Goal: Task Accomplishment & Management: Use online tool/utility

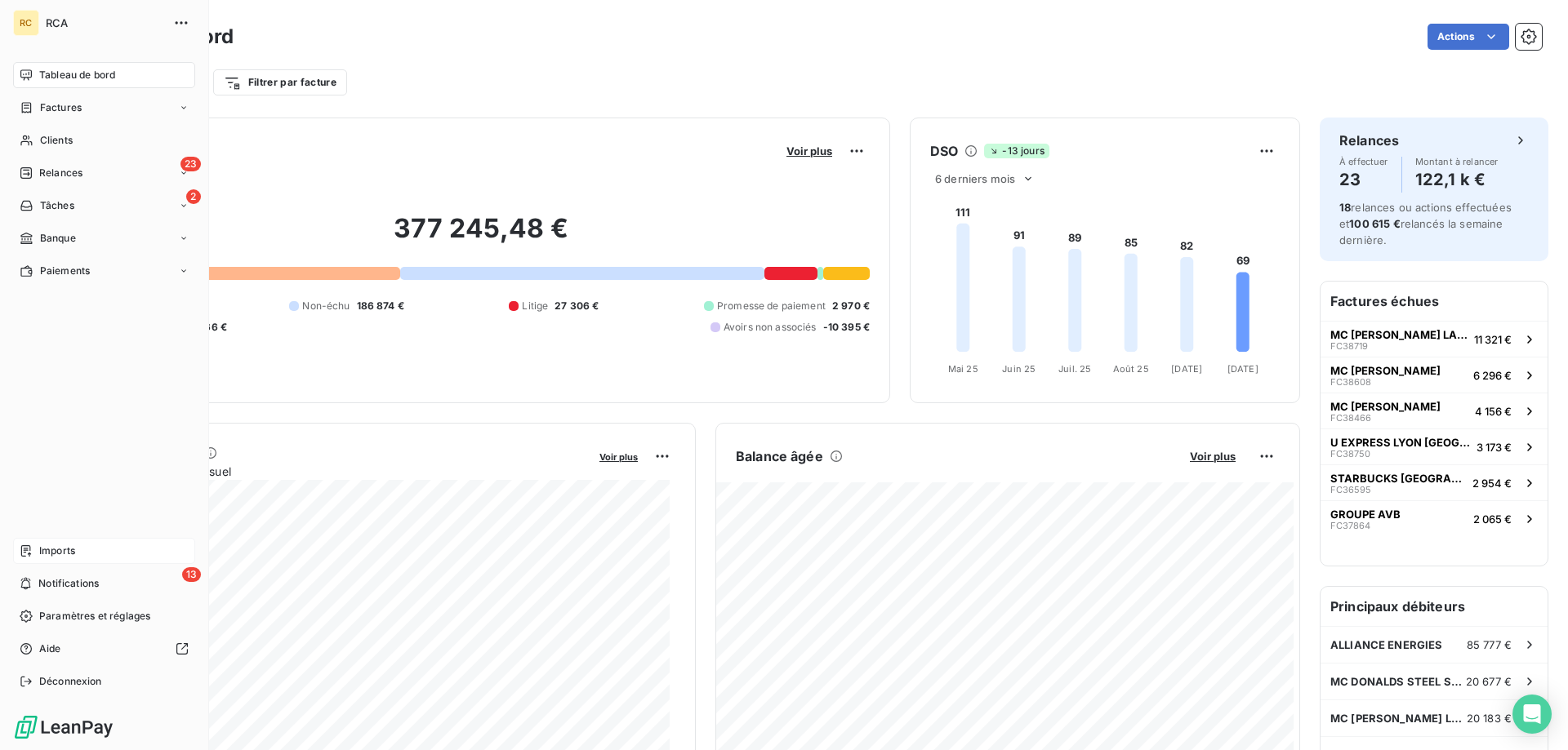
click at [46, 551] on span "Imports" at bounding box center [57, 551] width 36 height 15
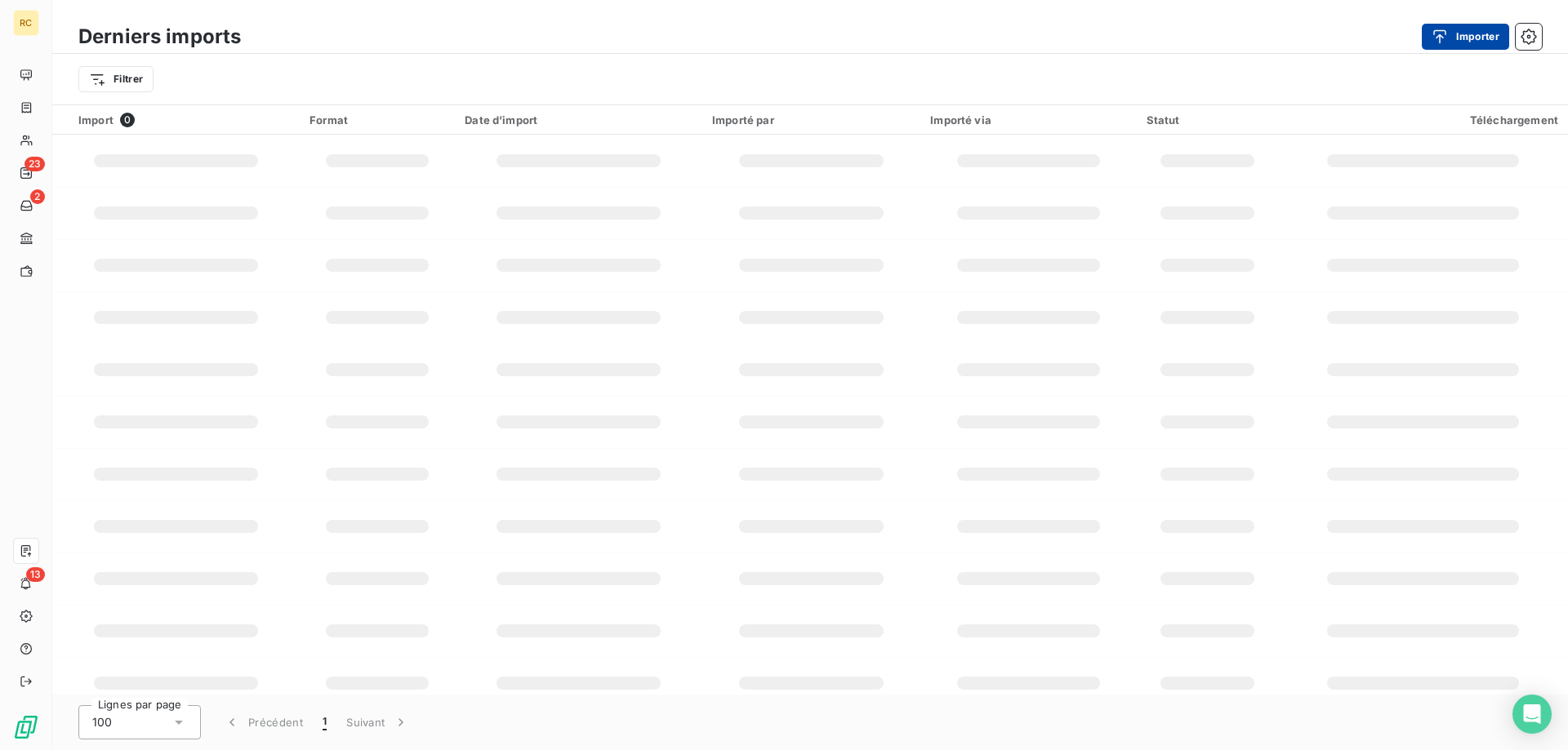
click at [1448, 35] on div "button" at bounding box center [1443, 36] width 24 height 17
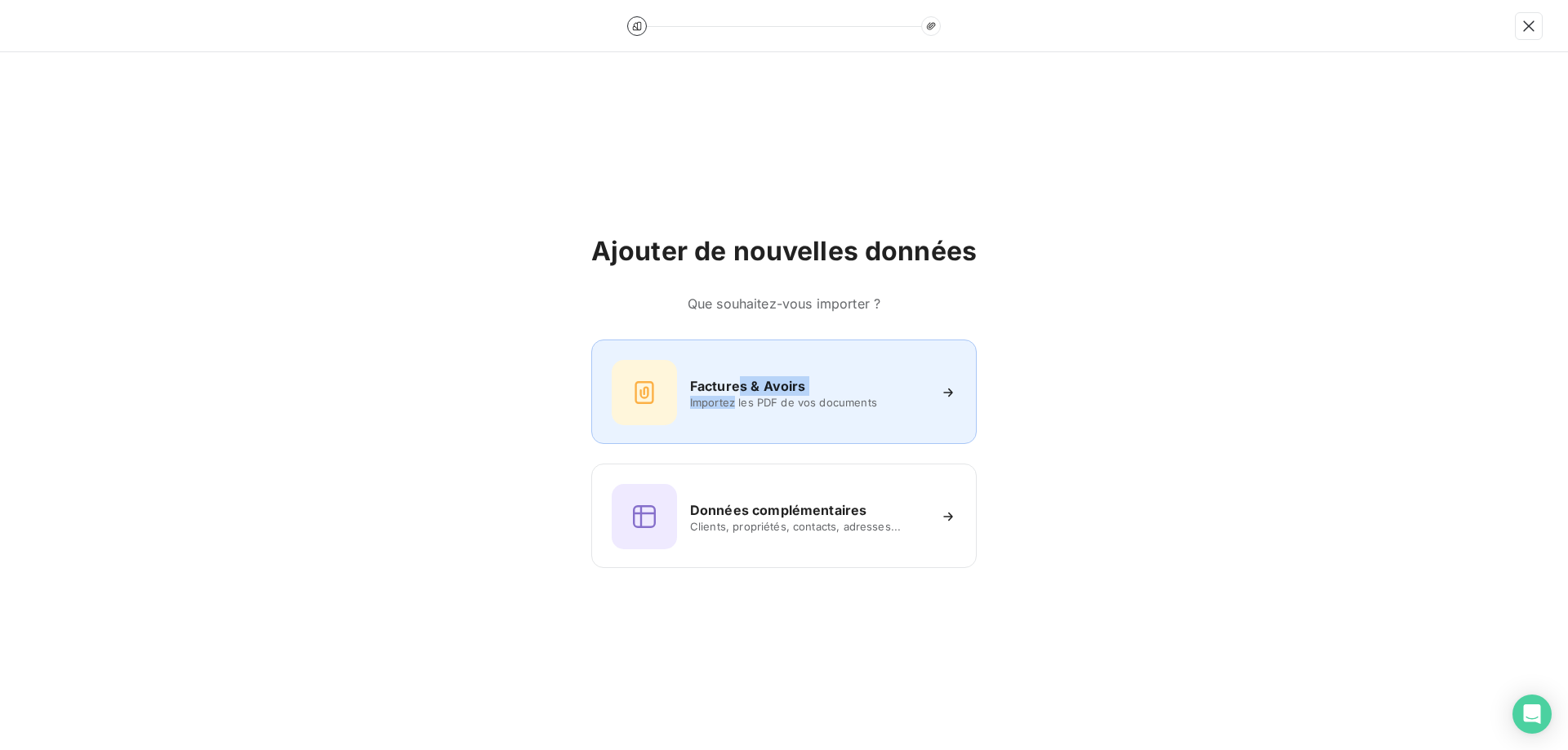
click at [738, 395] on div "Factures & Avoirs Importez les PDF de vos documents" at bounding box center [808, 392] width 236 height 32
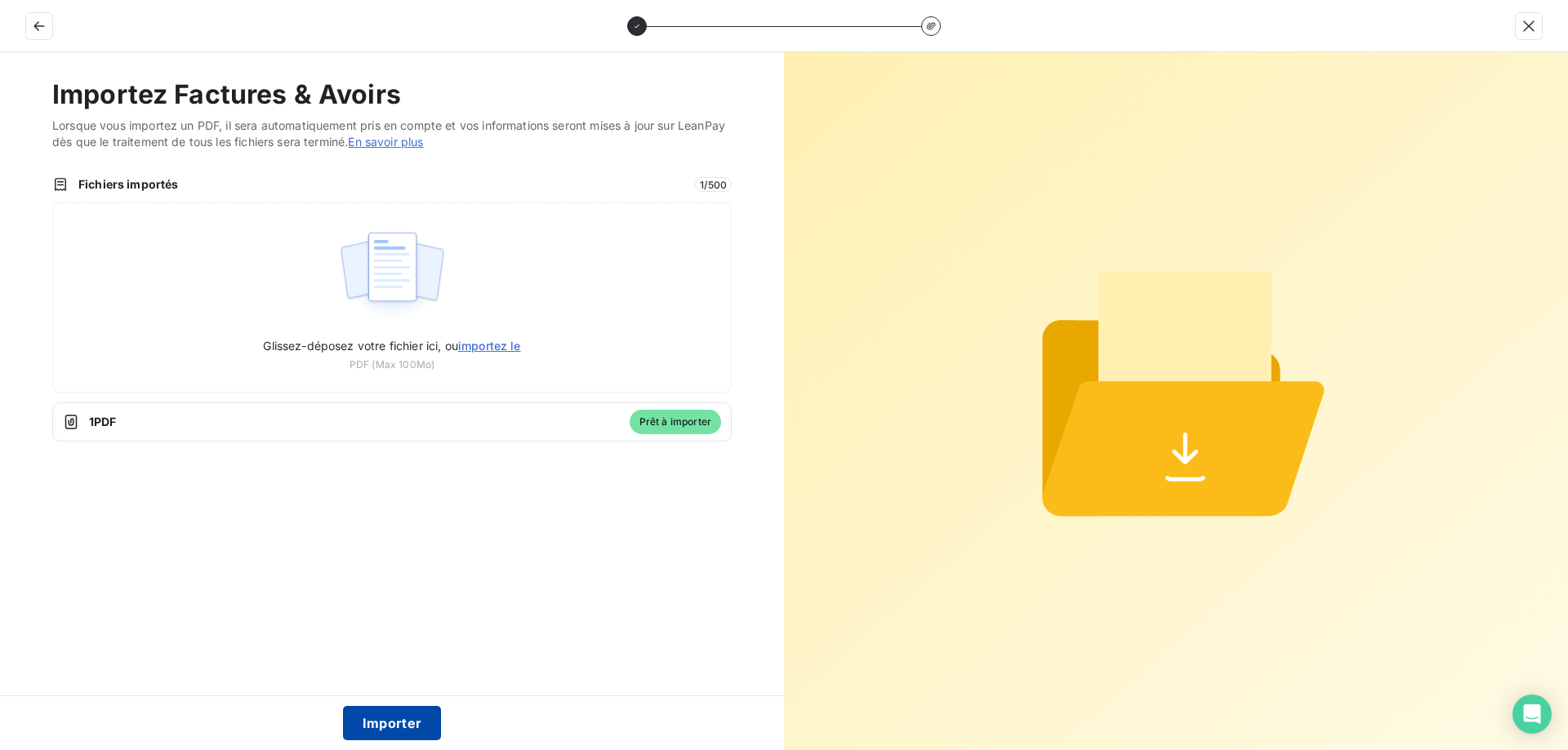
click at [397, 726] on button "Importer" at bounding box center [392, 723] width 99 height 34
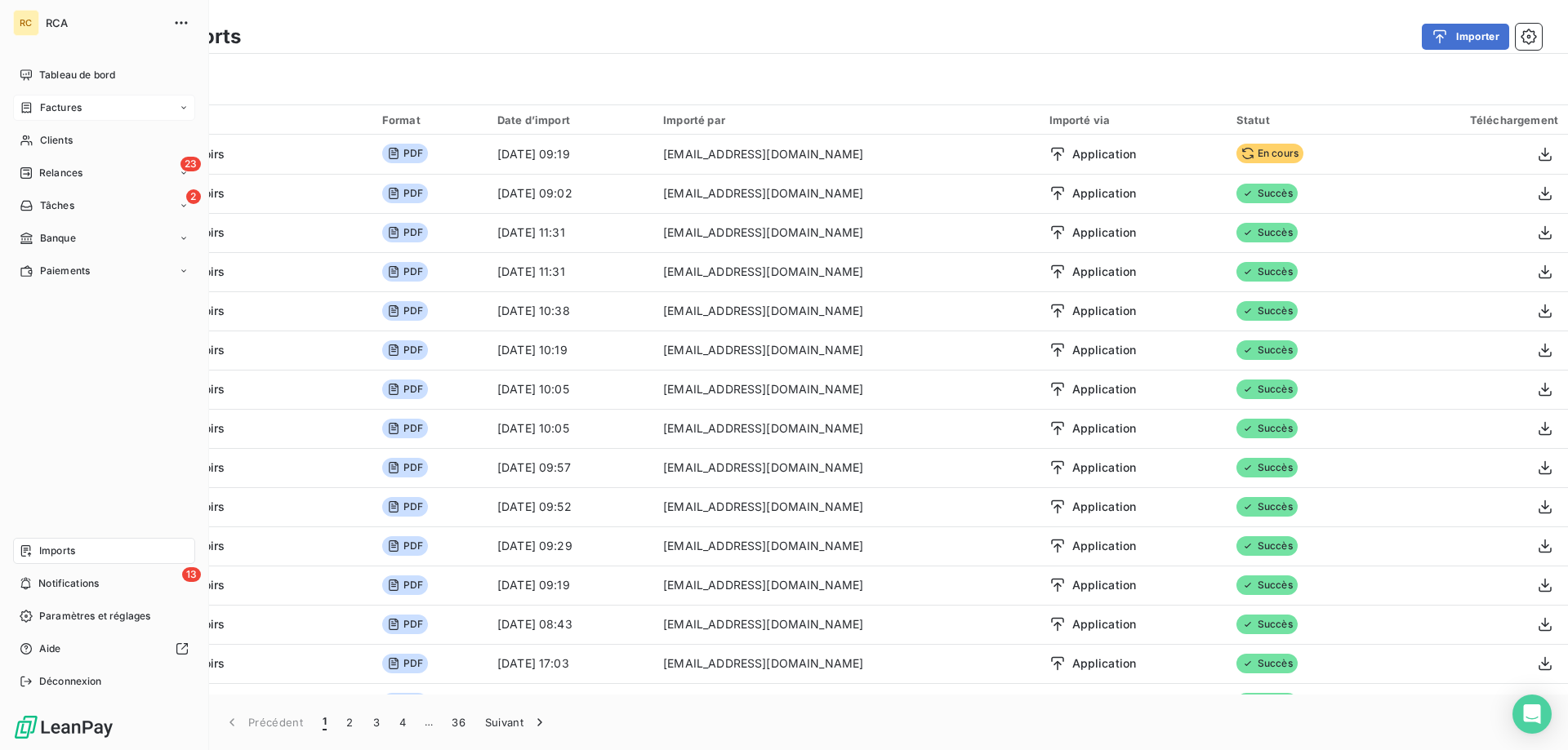
click at [57, 107] on span "Factures" at bounding box center [61, 107] width 42 height 15
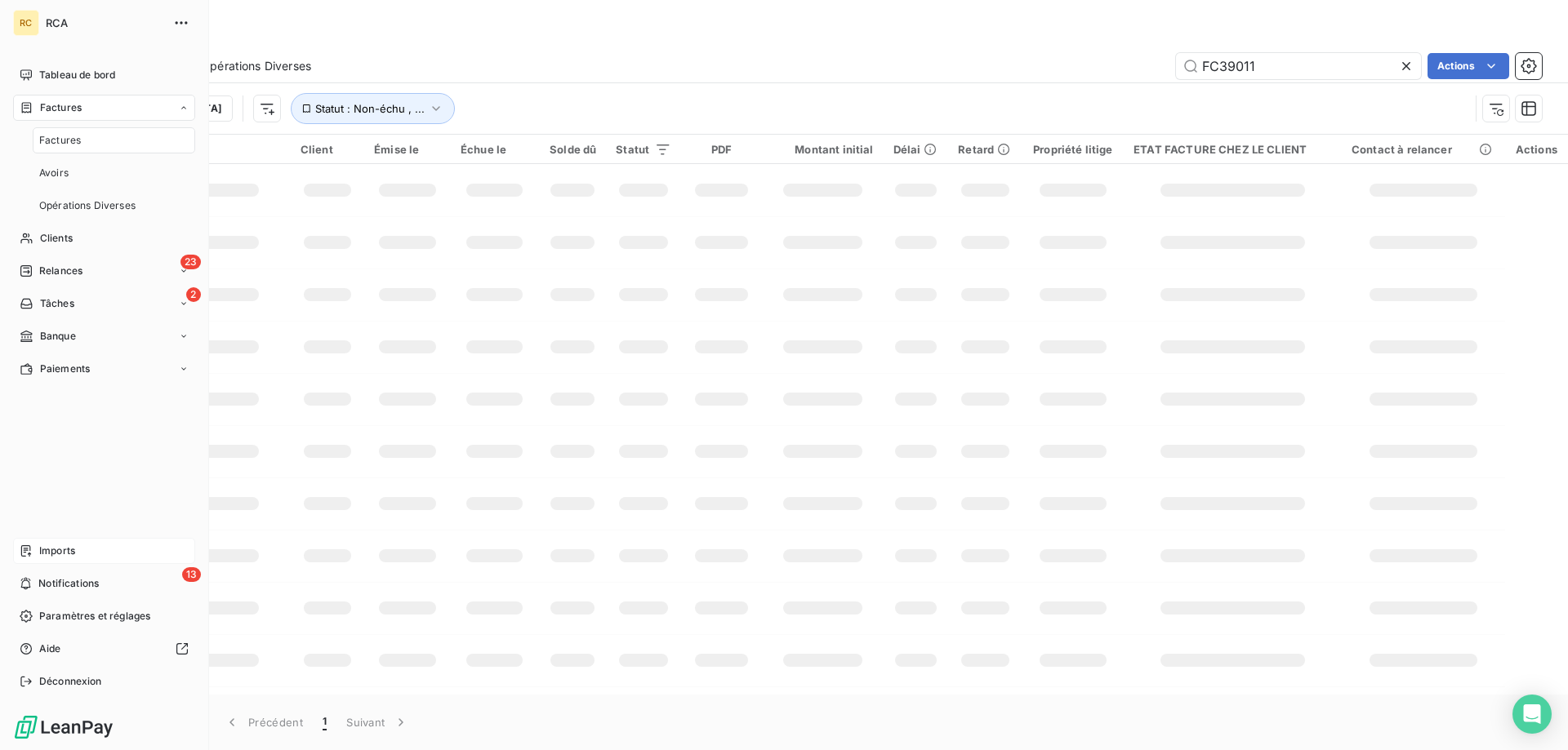
click at [63, 139] on span "Factures" at bounding box center [60, 140] width 42 height 15
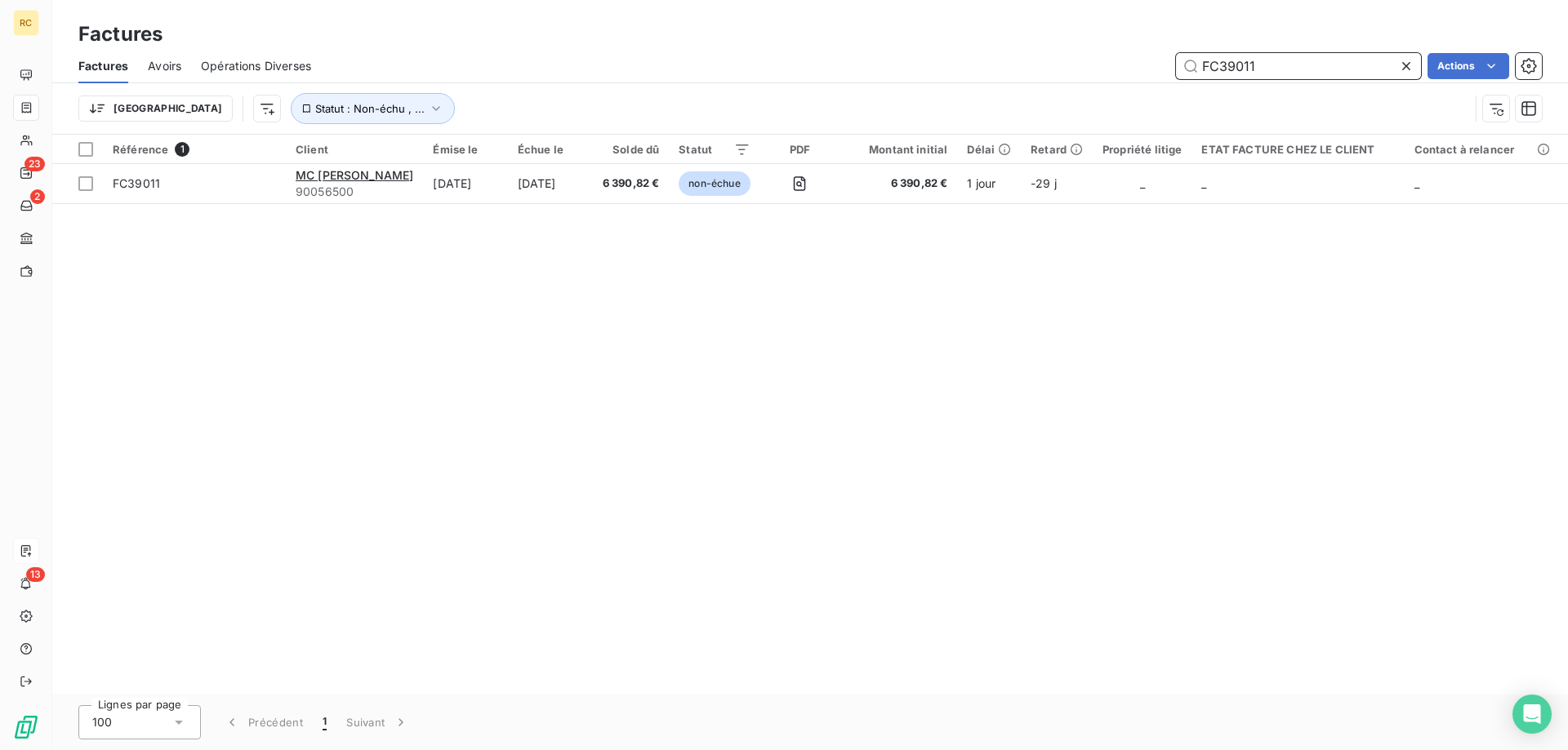
click at [1263, 65] on input "FC39011" at bounding box center [1298, 65] width 245 height 26
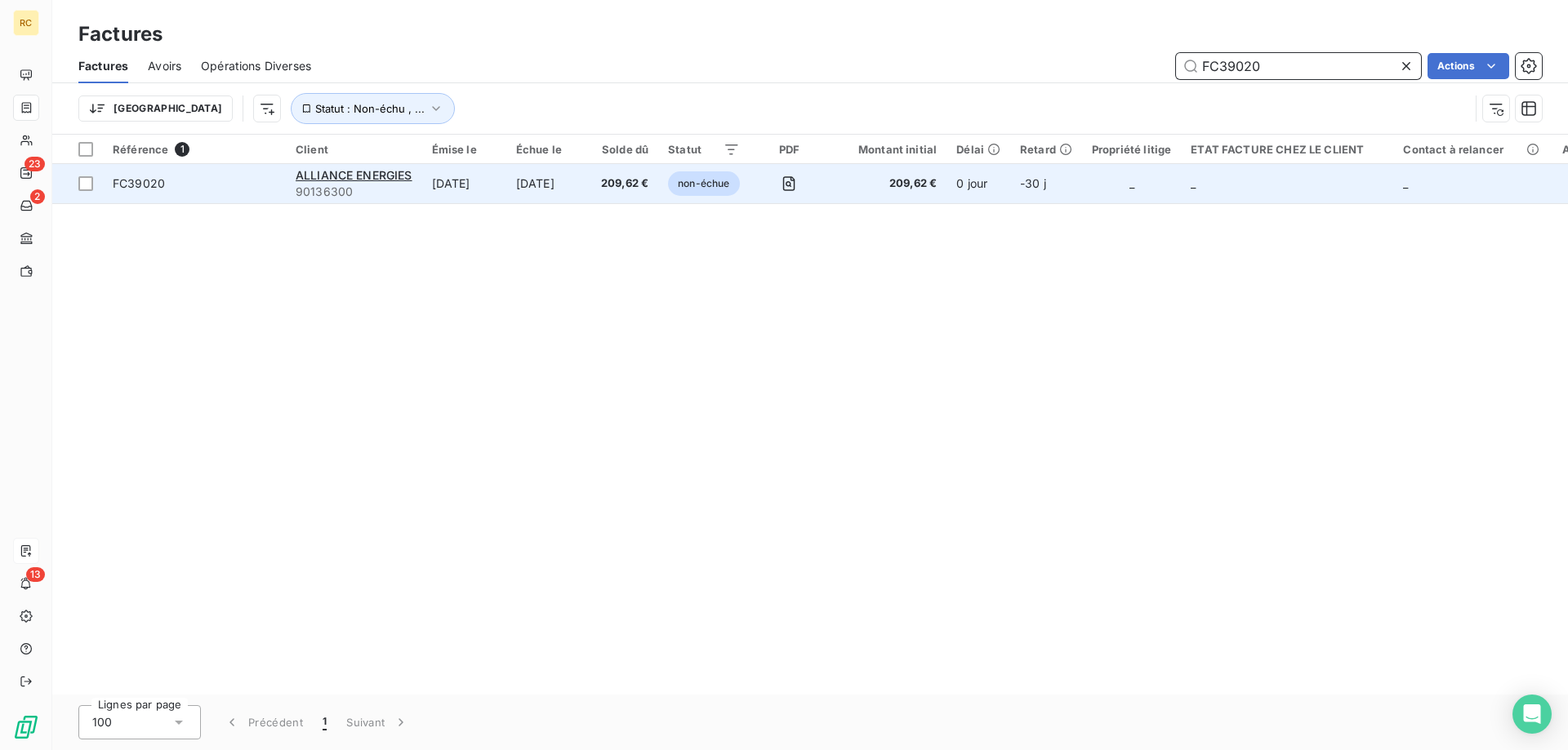
type input "FC39020"
click at [156, 177] on span "FC39020" at bounding box center [139, 184] width 53 height 14
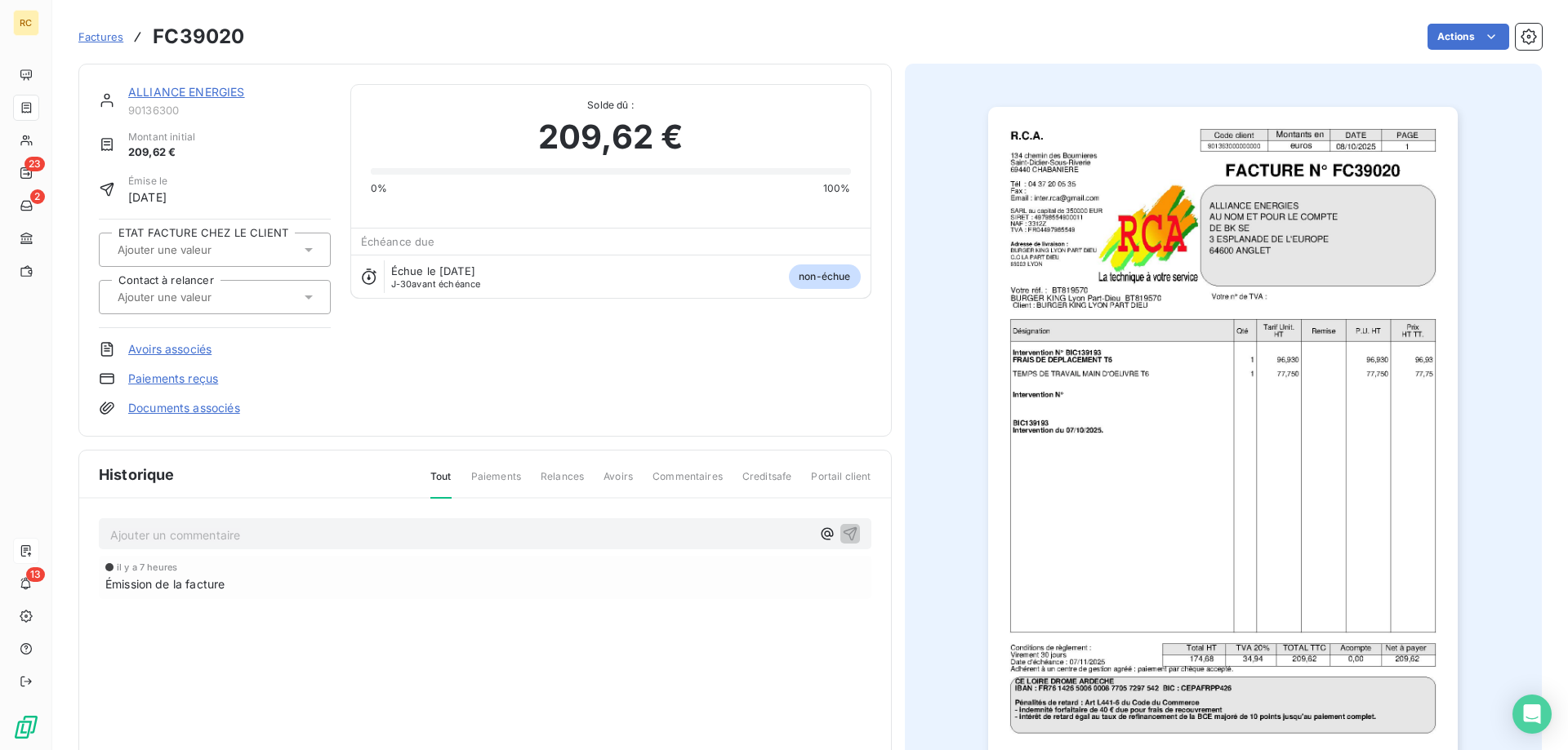
click at [196, 411] on link "Documents associés" at bounding box center [184, 408] width 112 height 17
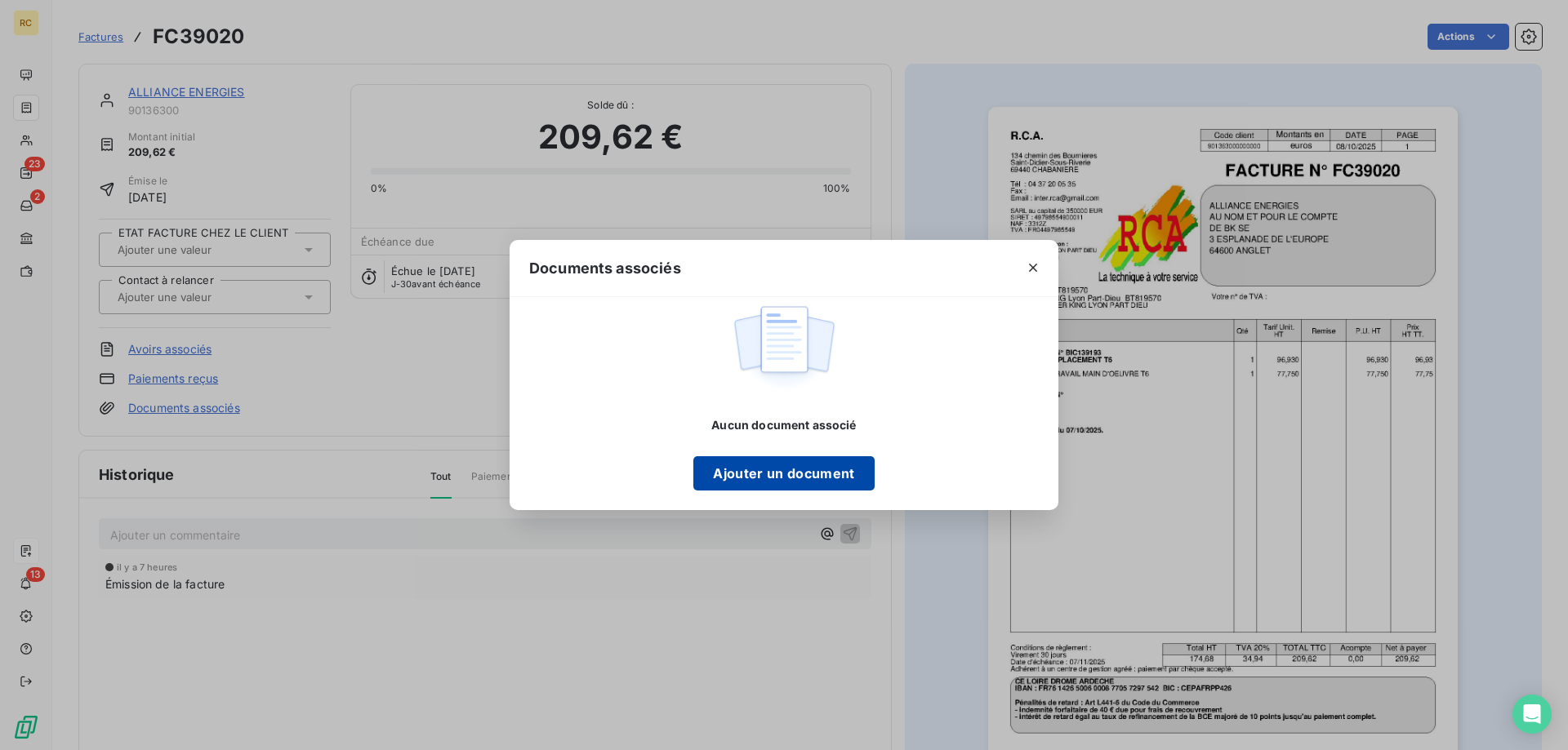
click at [766, 471] on button "Ajouter un document" at bounding box center [784, 473] width 181 height 34
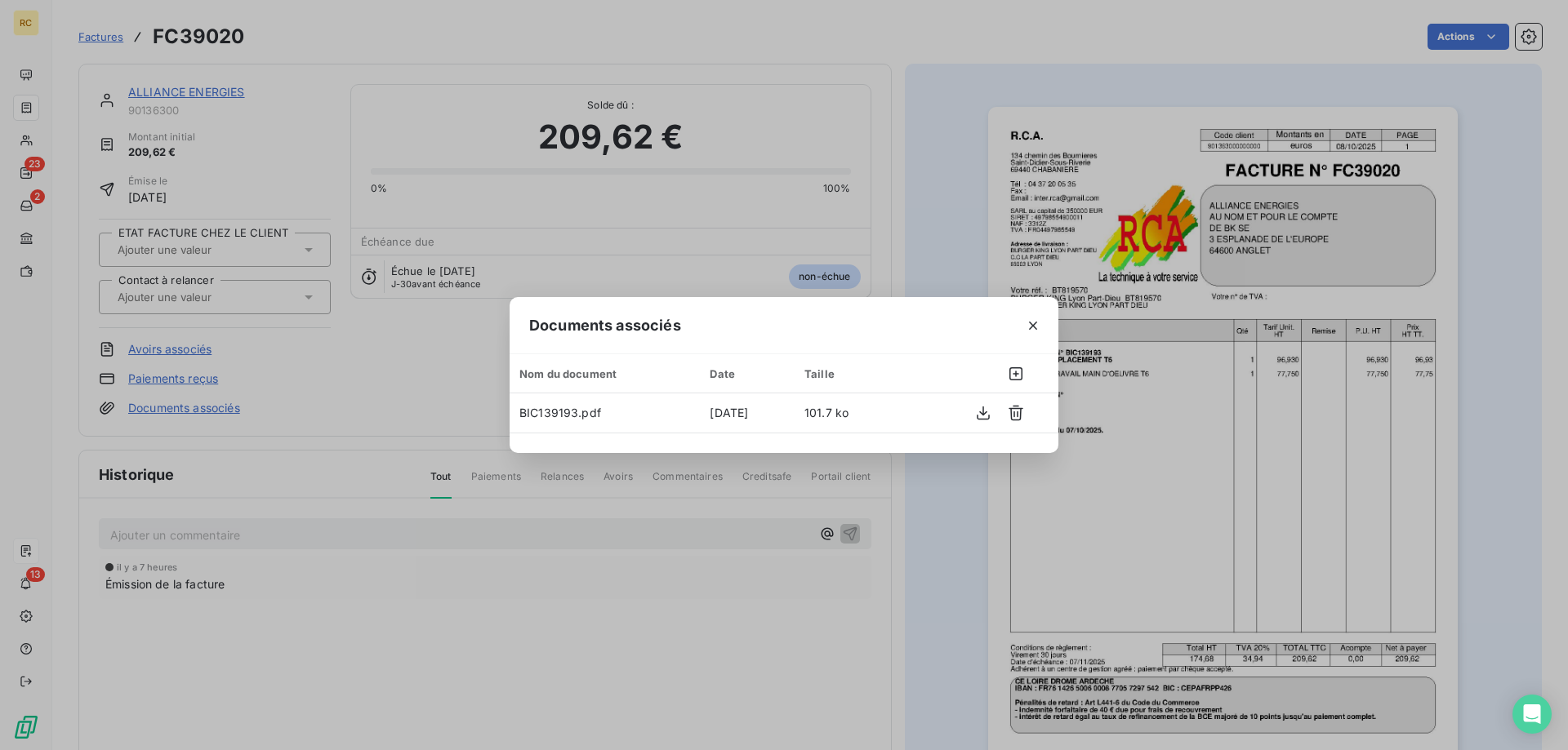
drag, startPoint x: 910, startPoint y: 222, endPoint x: 879, endPoint y: 219, distance: 31.1
click at [909, 222] on div "Documents associés Nom du document Date Taille BIC139193.pdf [DATE] 101.7 ko" at bounding box center [784, 375] width 1568 height 750
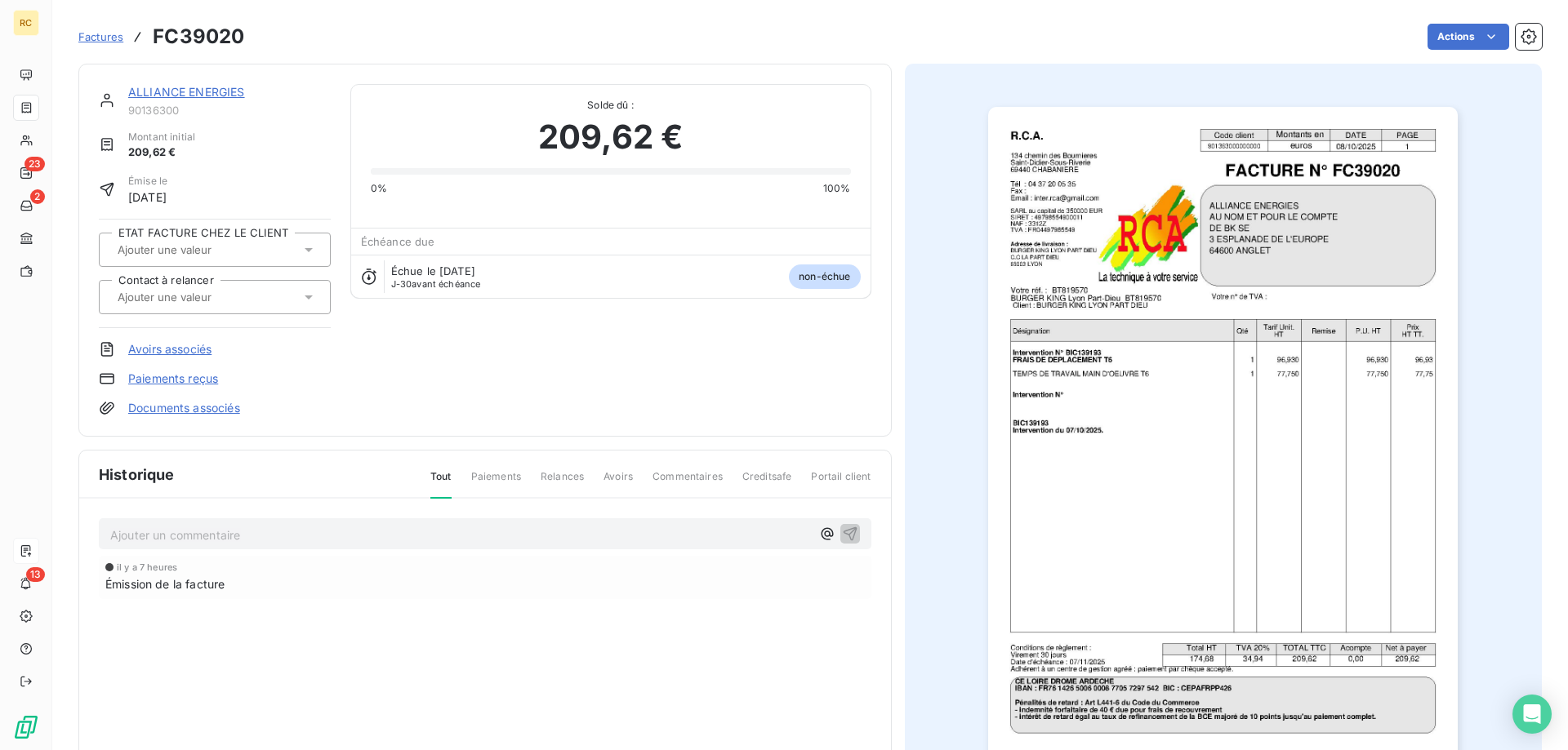
click at [306, 296] on icon at bounding box center [309, 298] width 8 height 4
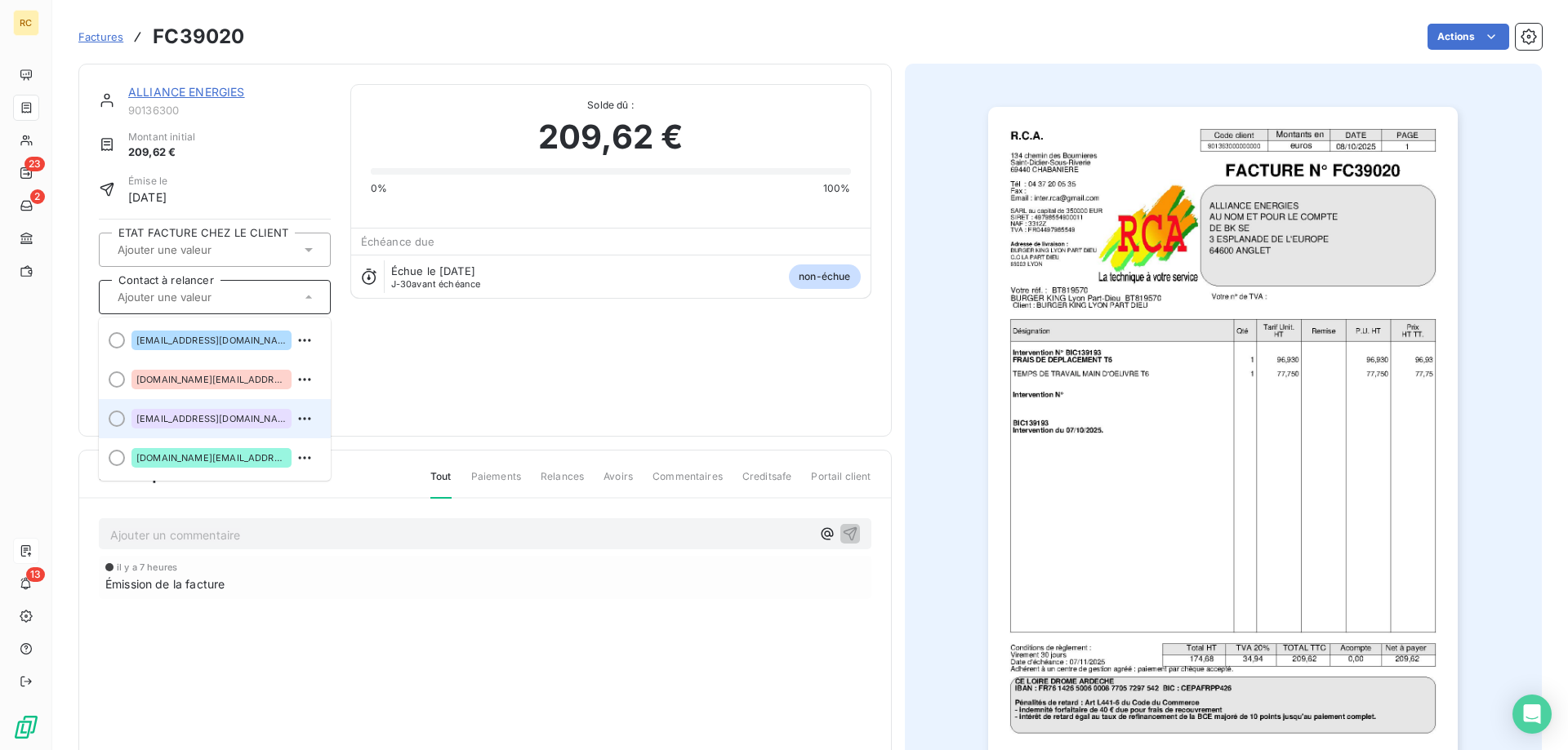
click at [191, 420] on span "[EMAIL_ADDRESS][DOMAIN_NAME]" at bounding box center [212, 419] width 150 height 10
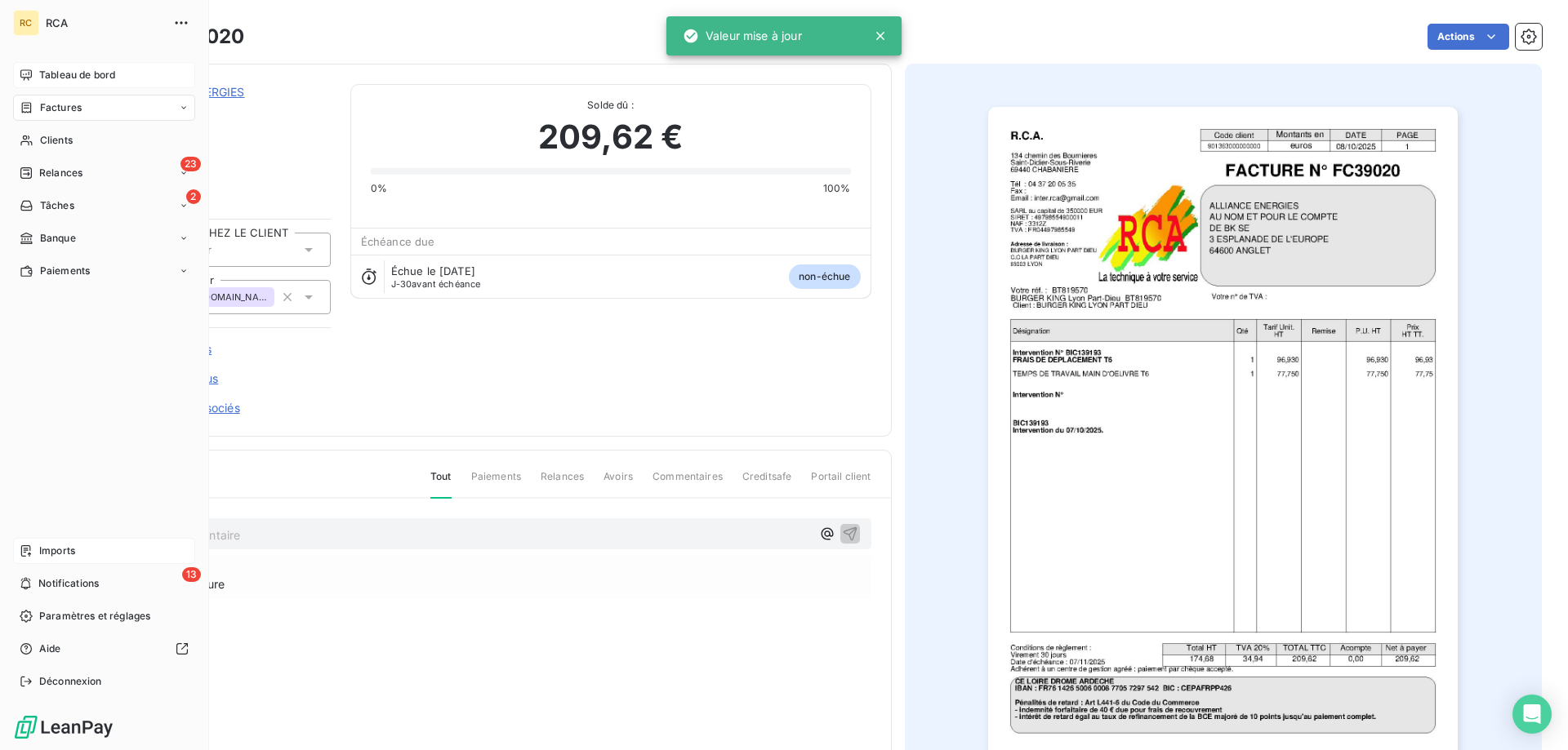
click at [54, 71] on span "Tableau de bord" at bounding box center [77, 74] width 76 height 15
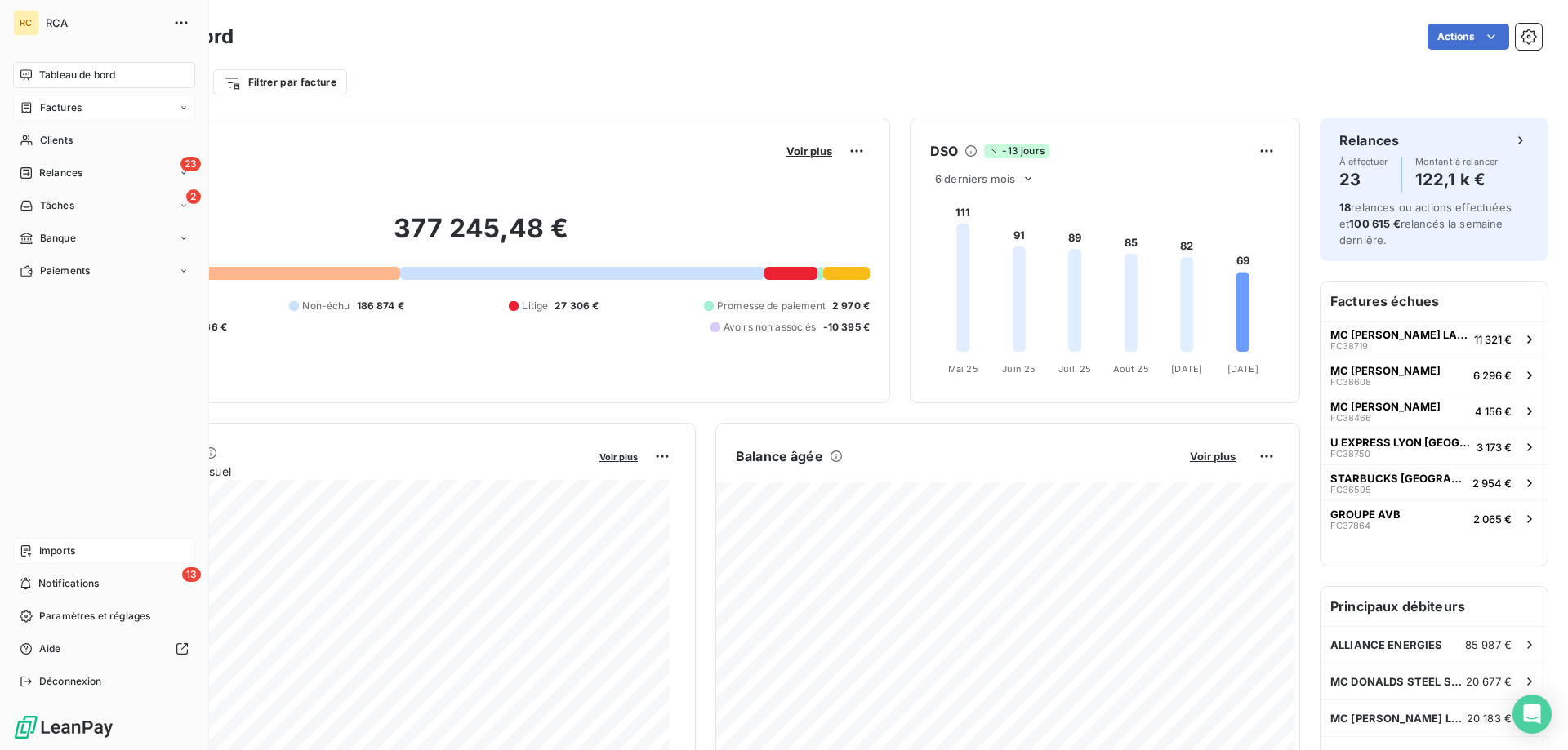
click at [58, 101] on span "Factures" at bounding box center [61, 107] width 42 height 15
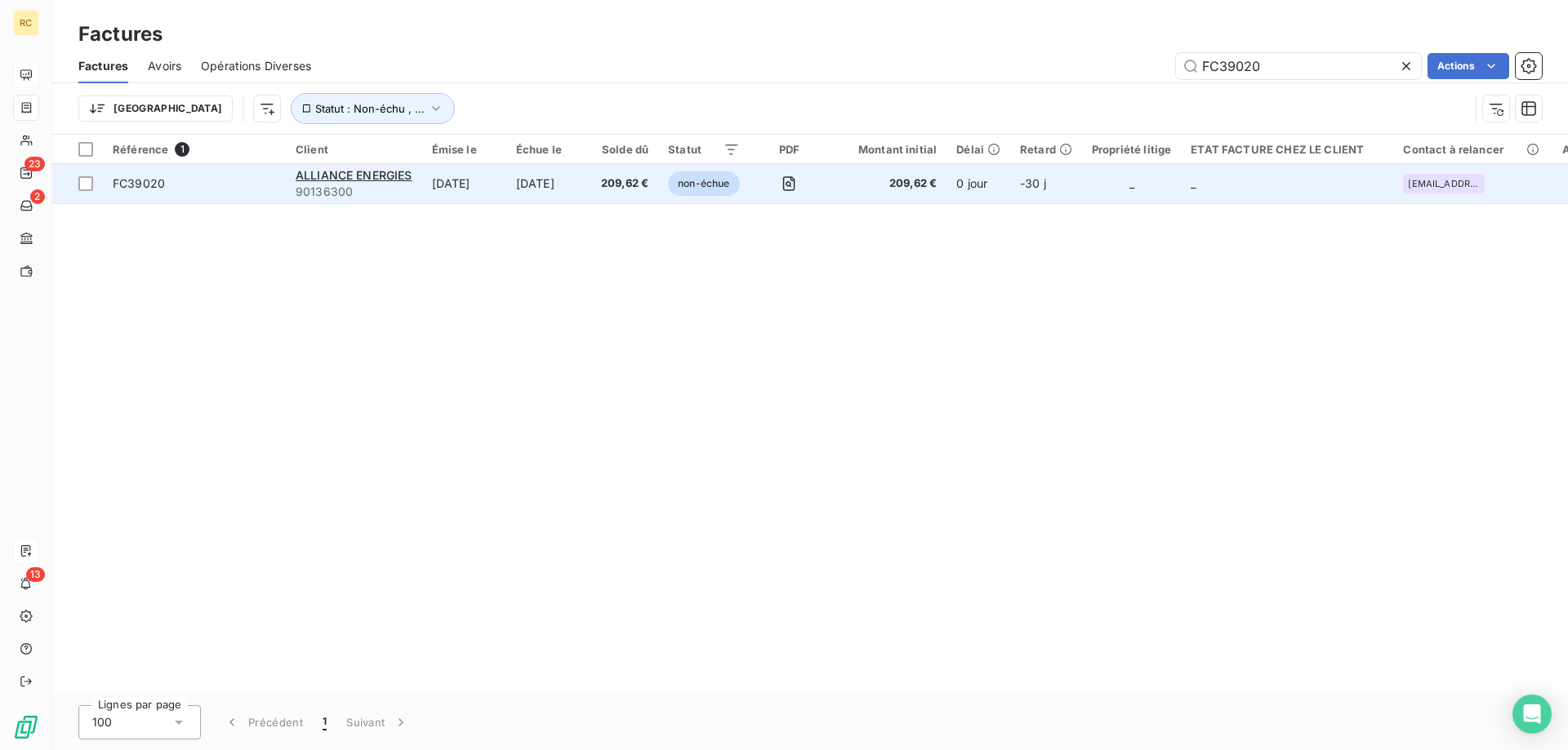
click at [138, 188] on span "FC39020" at bounding box center [139, 184] width 53 height 14
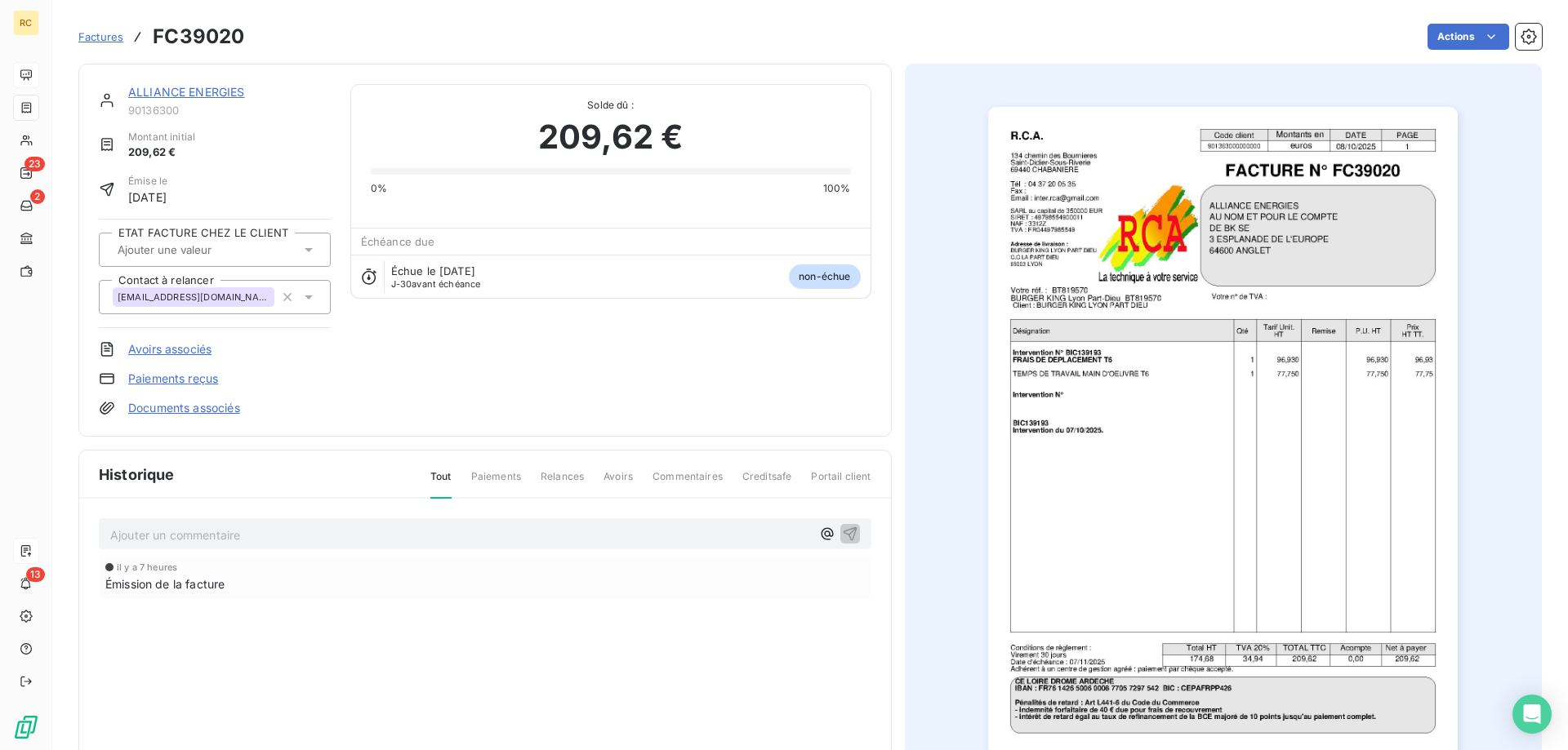
click at [222, 401] on link "Documents associés" at bounding box center [184, 408] width 112 height 17
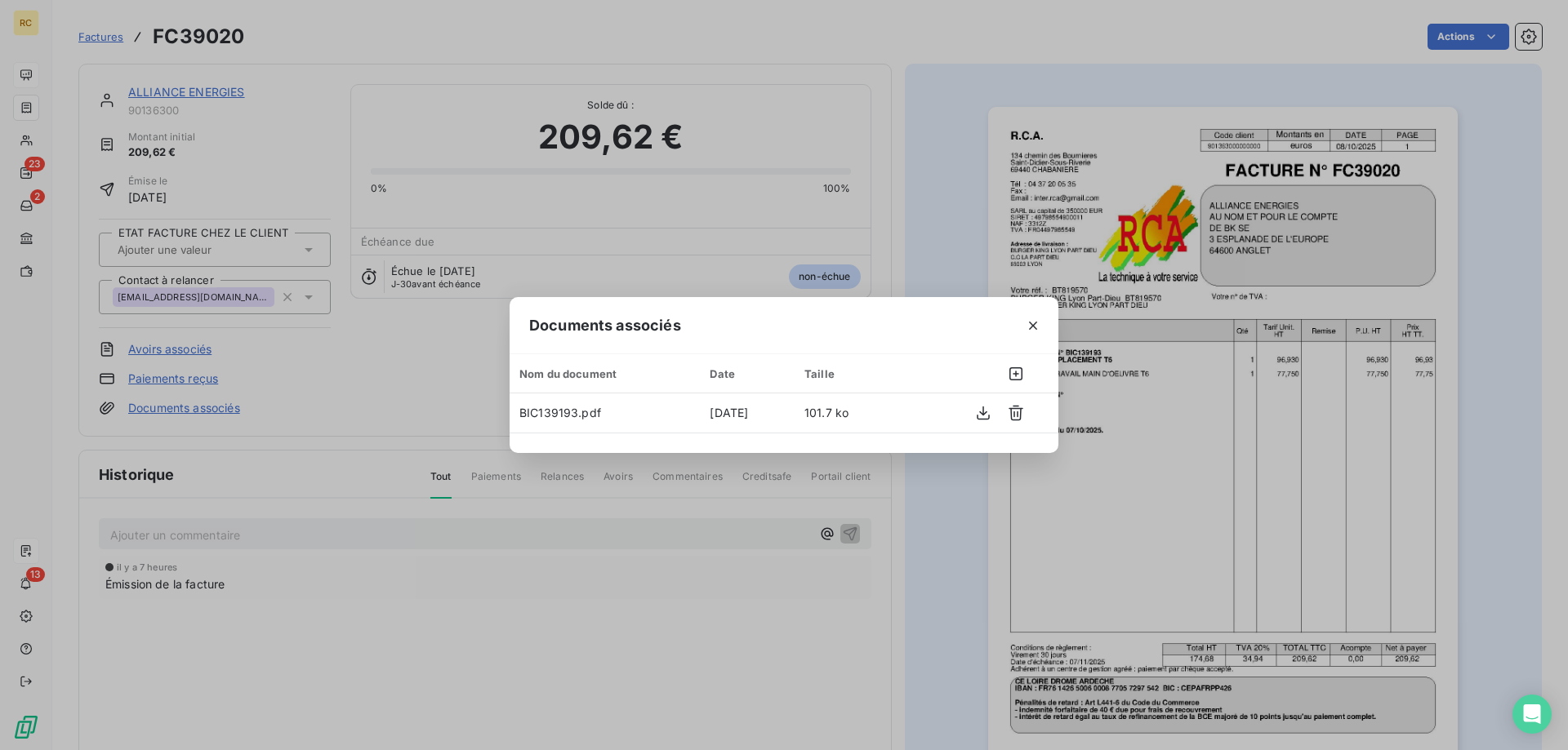
drag, startPoint x: 921, startPoint y: 127, endPoint x: 905, endPoint y: 130, distance: 16.3
click at [919, 130] on div "Documents associés Nom du document Date Taille BIC139193.pdf [DATE] 101.7 ko" at bounding box center [784, 375] width 1568 height 750
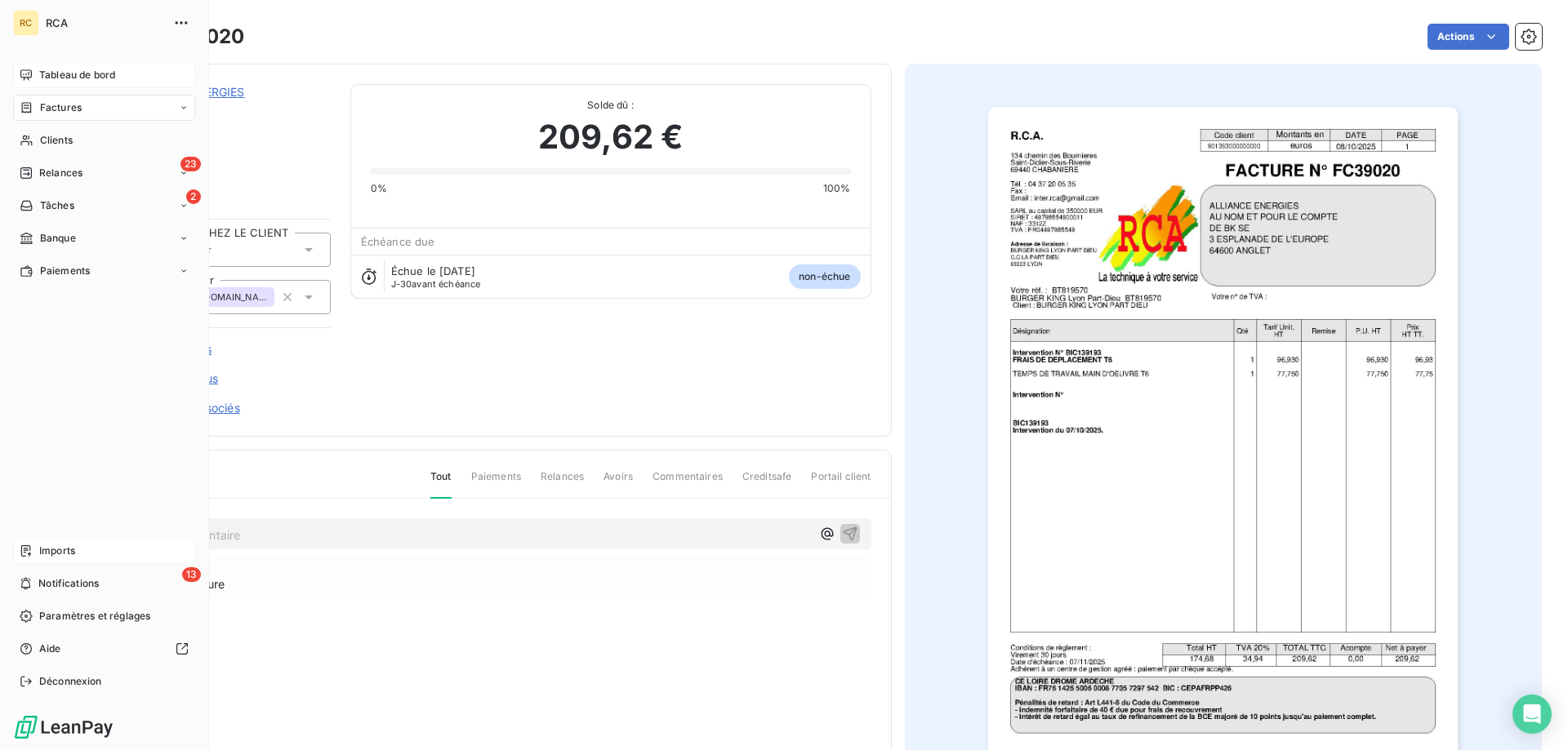
click at [54, 549] on span "Imports" at bounding box center [57, 551] width 36 height 15
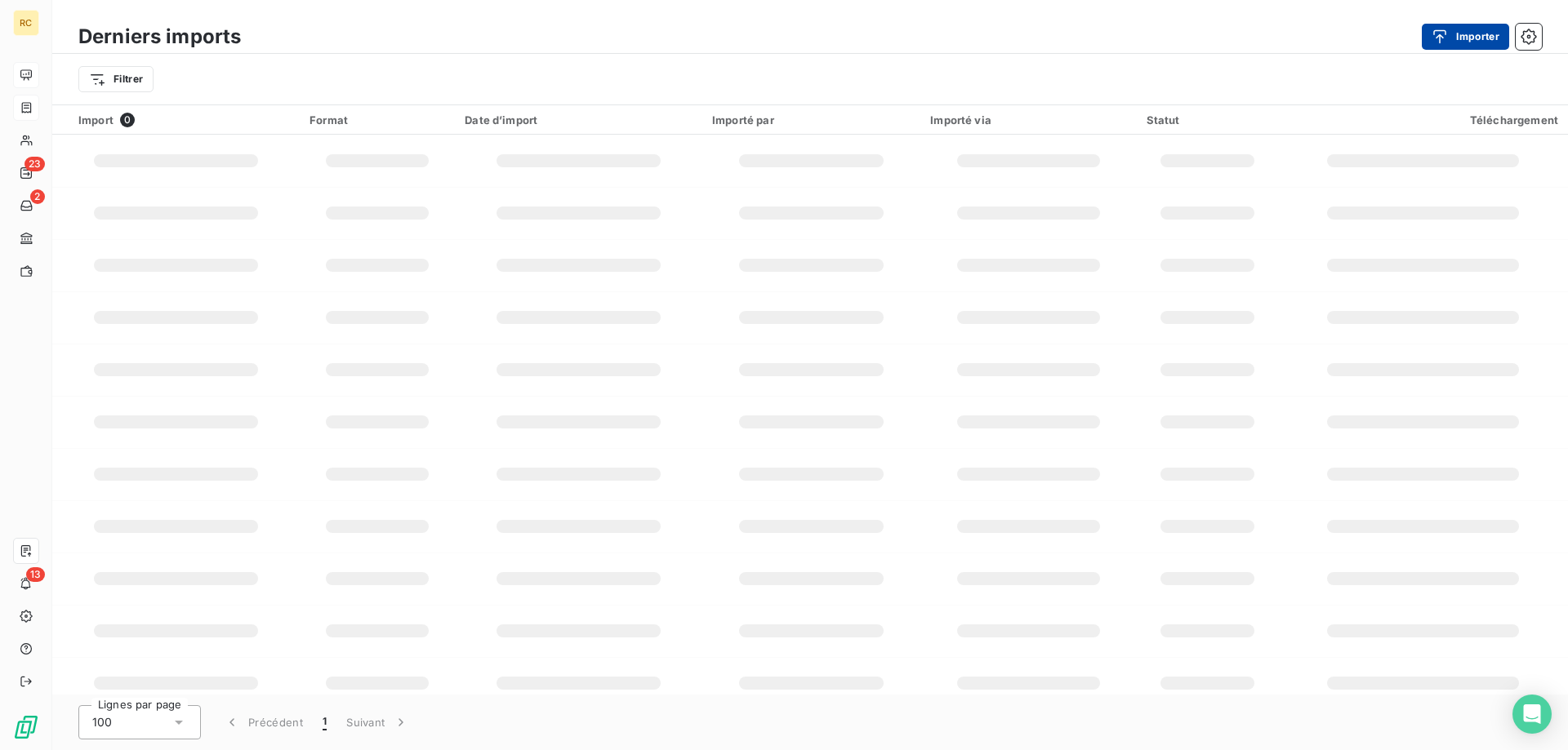
click at [1456, 27] on button "Importer" at bounding box center [1464, 36] width 87 height 26
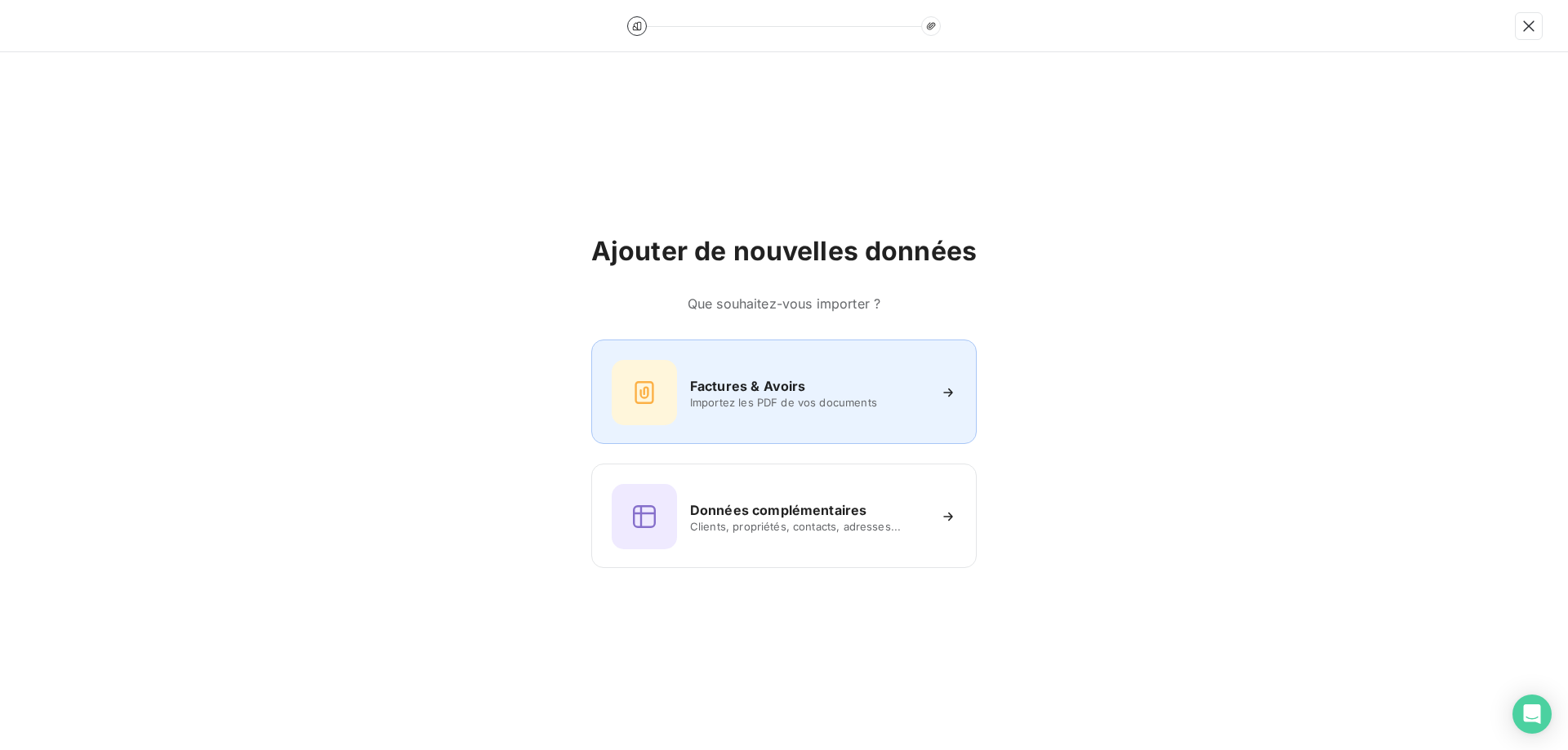
click at [800, 375] on div "Factures & Avoirs Importez les PDF de vos documents" at bounding box center [784, 393] width 345 height 65
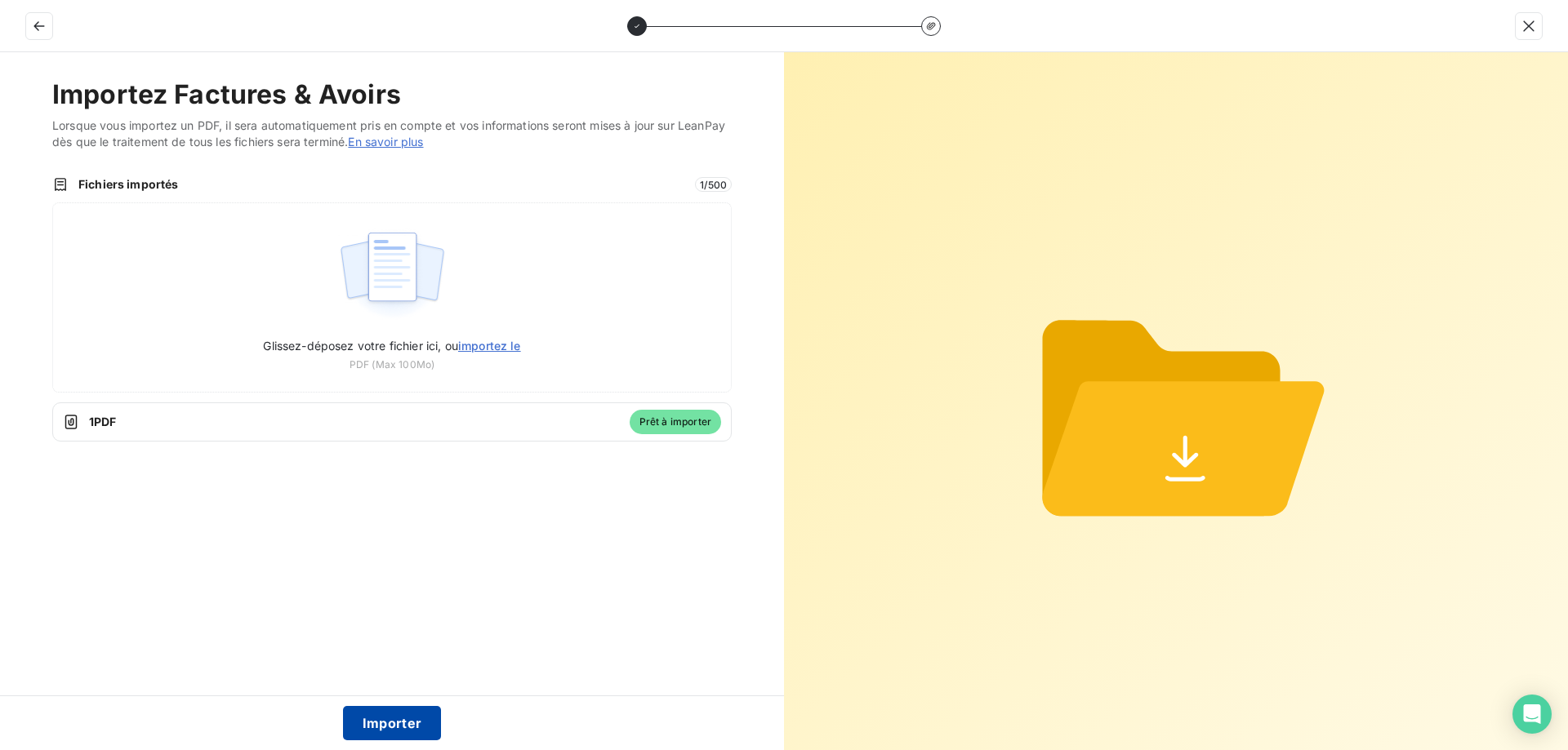
click at [409, 726] on button "Importer" at bounding box center [392, 723] width 99 height 34
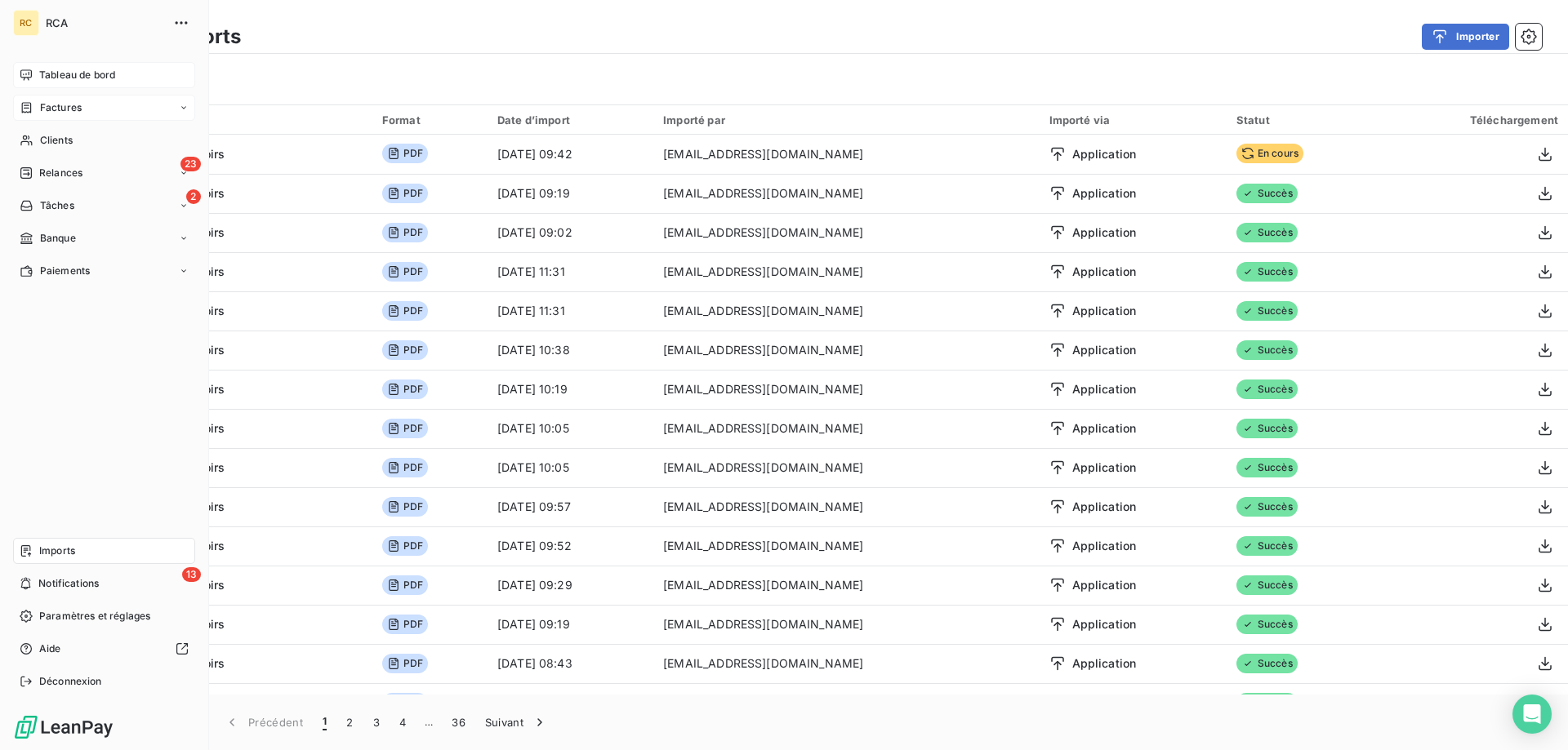
click at [48, 107] on span "Factures" at bounding box center [61, 107] width 42 height 15
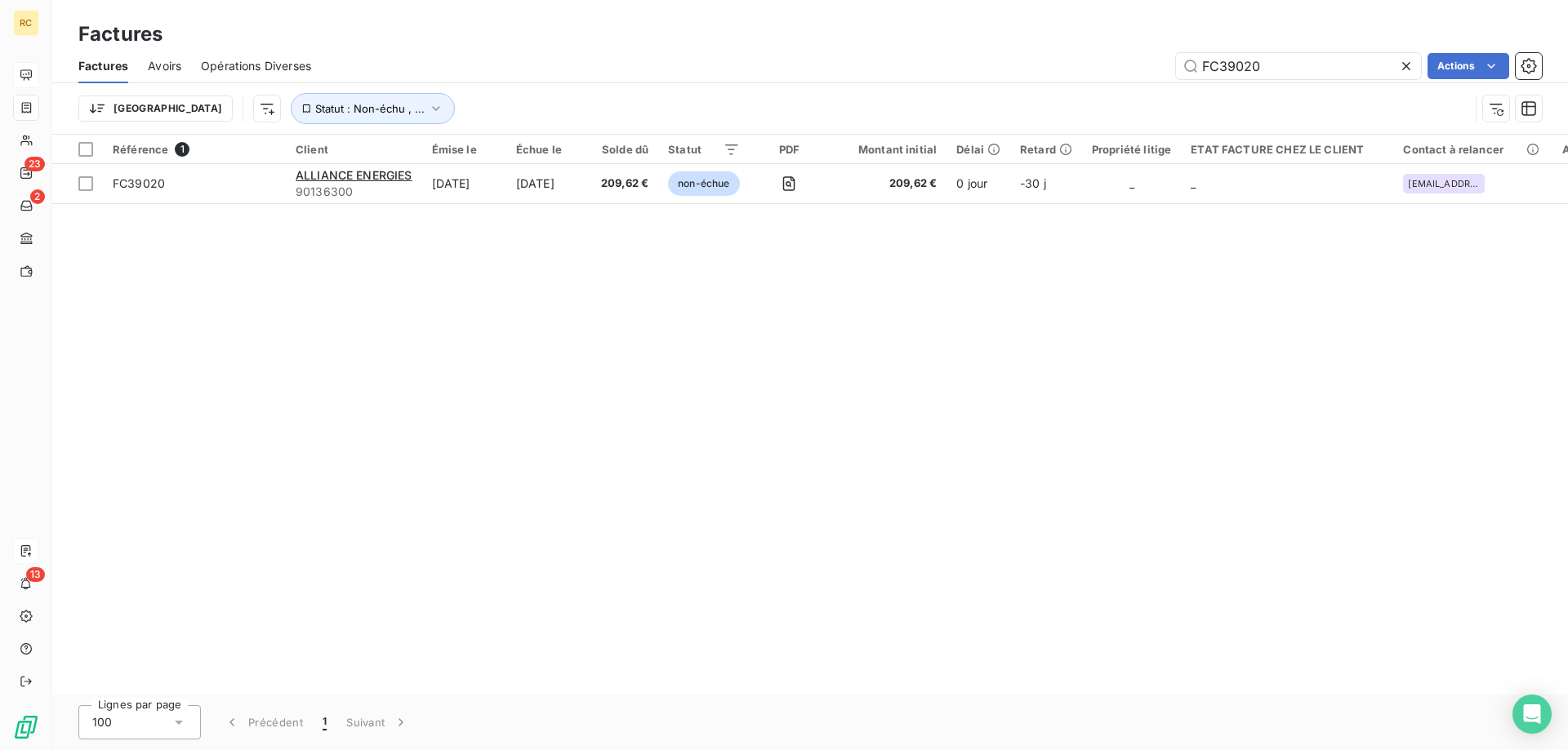
drag, startPoint x: 1235, startPoint y: 67, endPoint x: 1170, endPoint y: 62, distance: 65.2
click at [1169, 62] on div "FC39020 Actions" at bounding box center [937, 65] width 1211 height 26
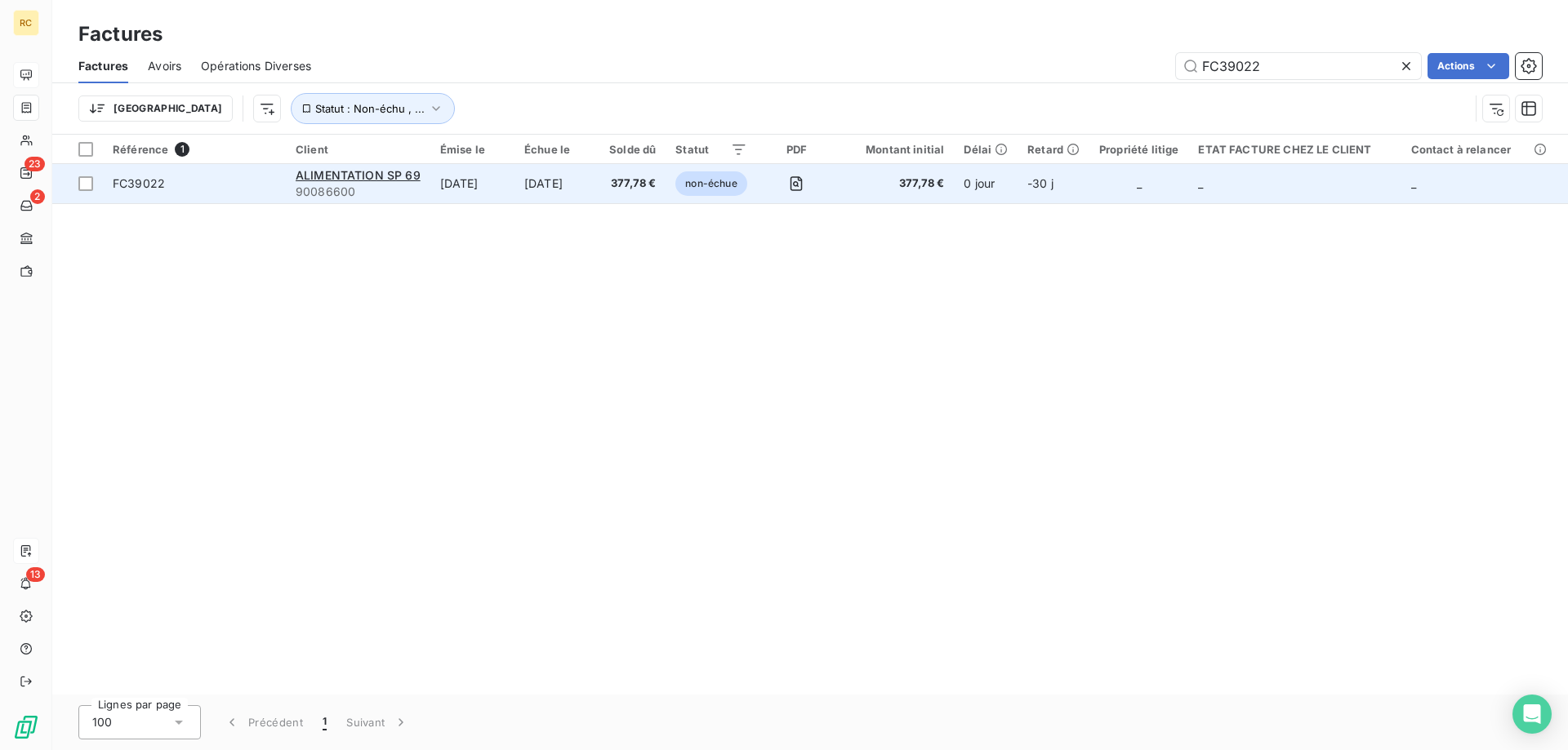
type input "FC39022"
click at [147, 185] on span "FC39022" at bounding box center [139, 184] width 53 height 14
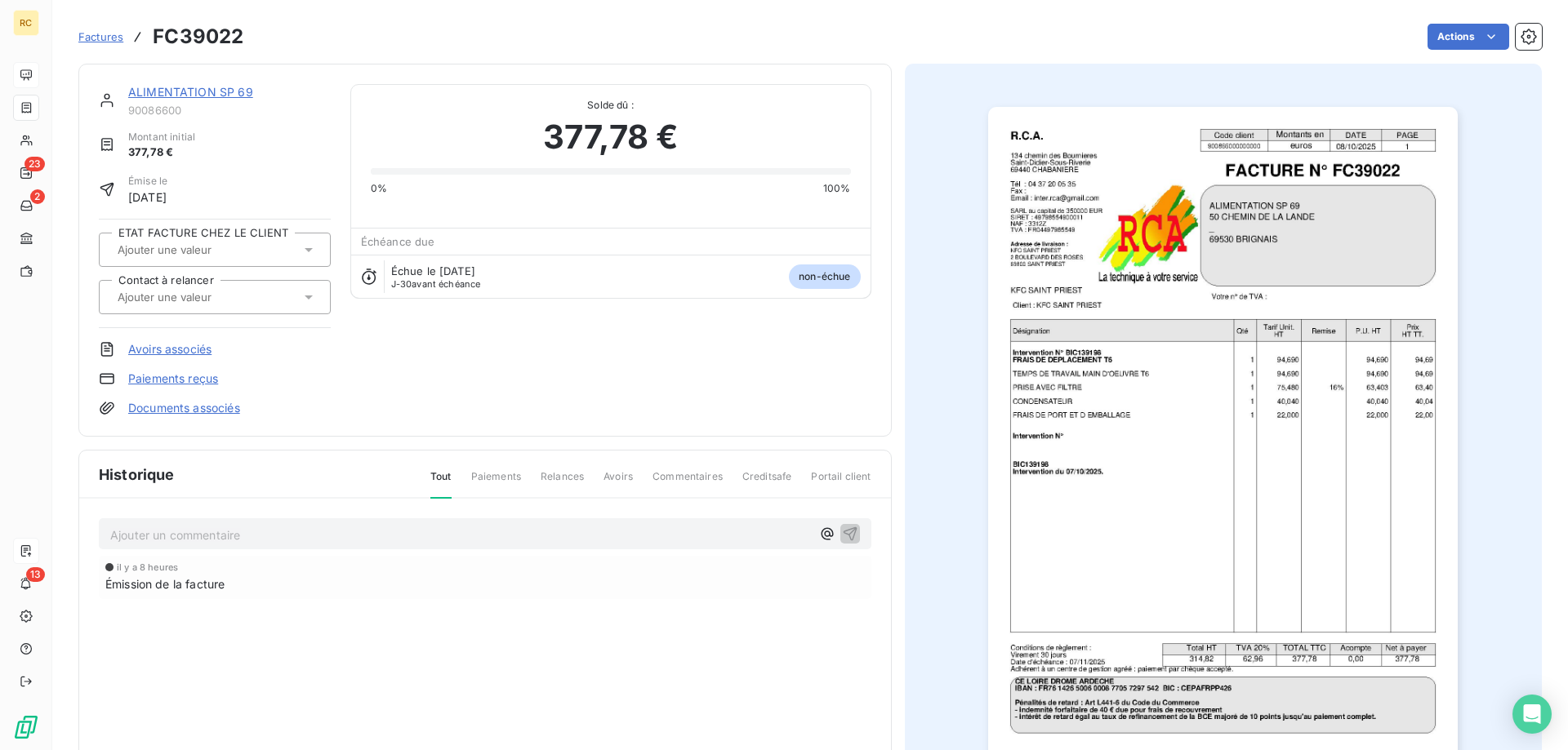
click at [203, 410] on link "Documents associés" at bounding box center [184, 408] width 112 height 17
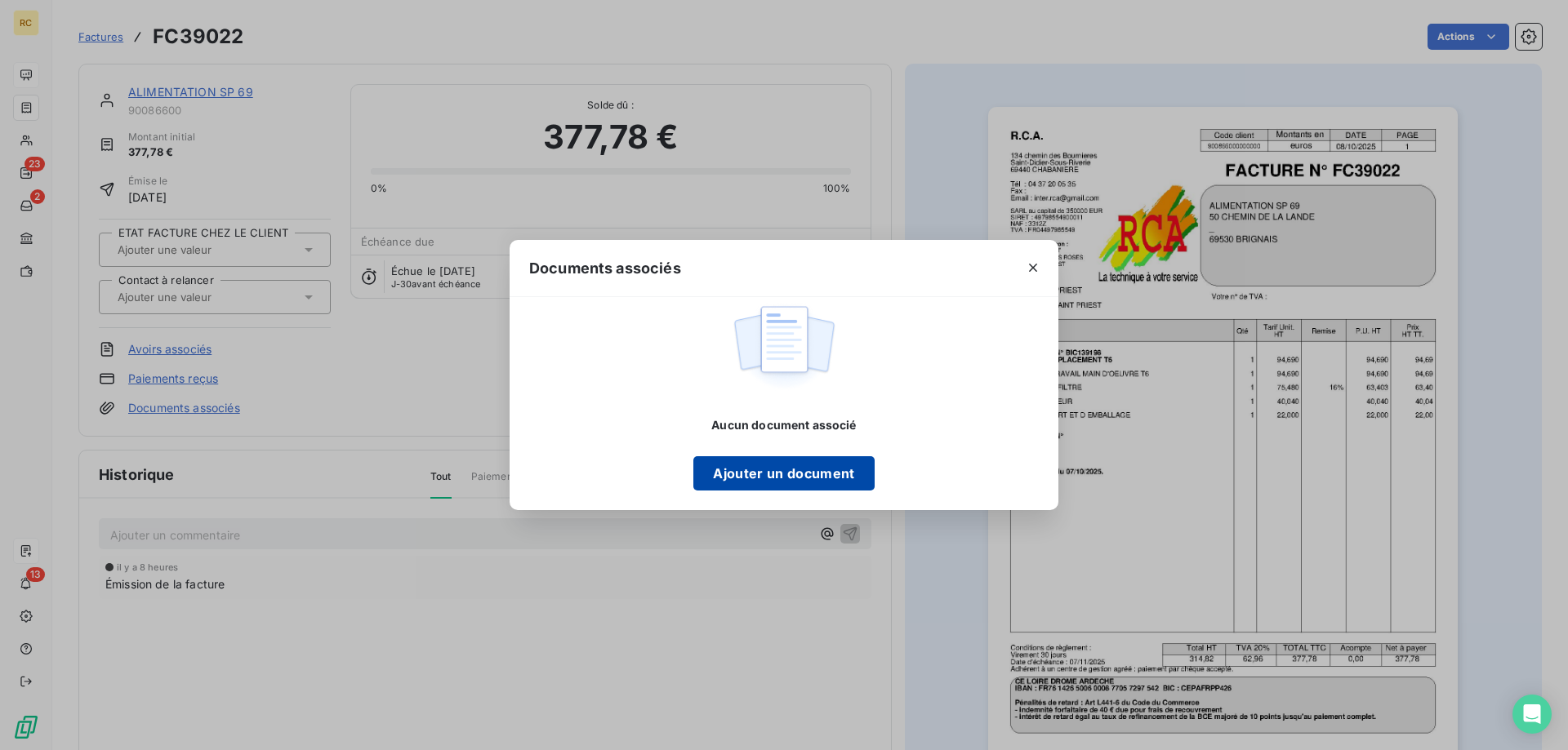
click at [774, 470] on button "Ajouter un document" at bounding box center [784, 473] width 181 height 34
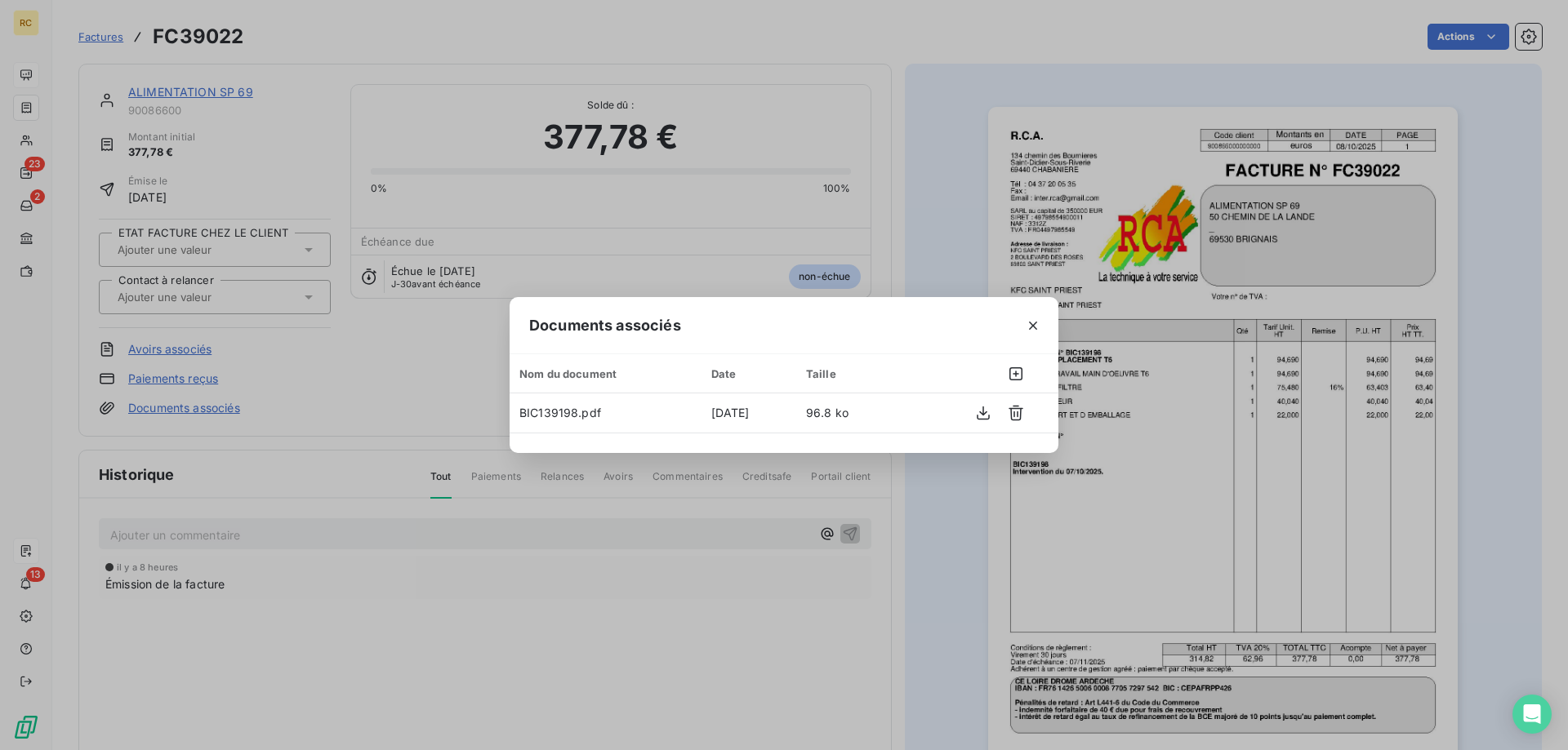
click at [907, 502] on div "Documents associés Nom du document Date Taille BIC139198.pdf [DATE] 96.8 ko" at bounding box center [784, 375] width 1568 height 750
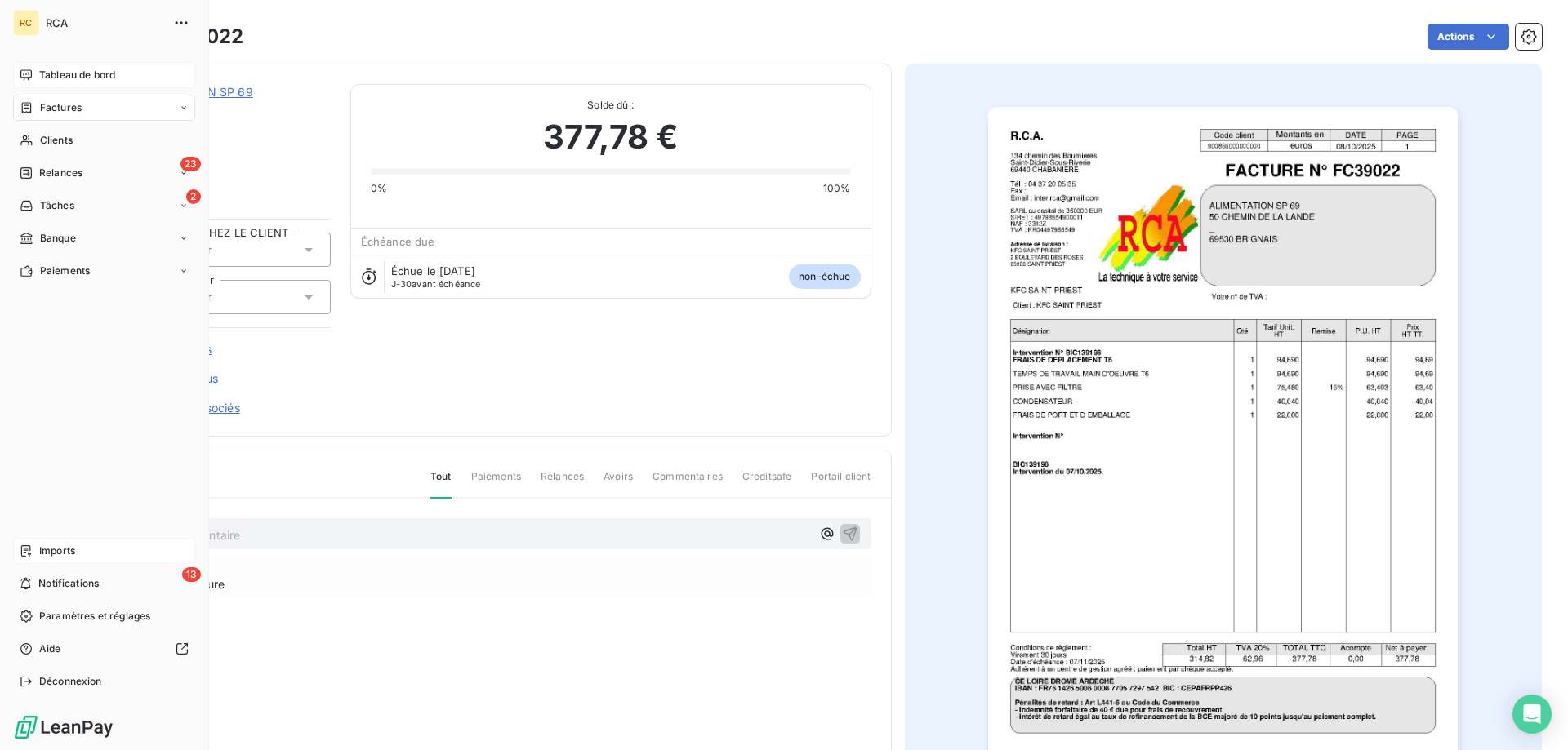
click at [51, 541] on div "Imports" at bounding box center [104, 551] width 182 height 26
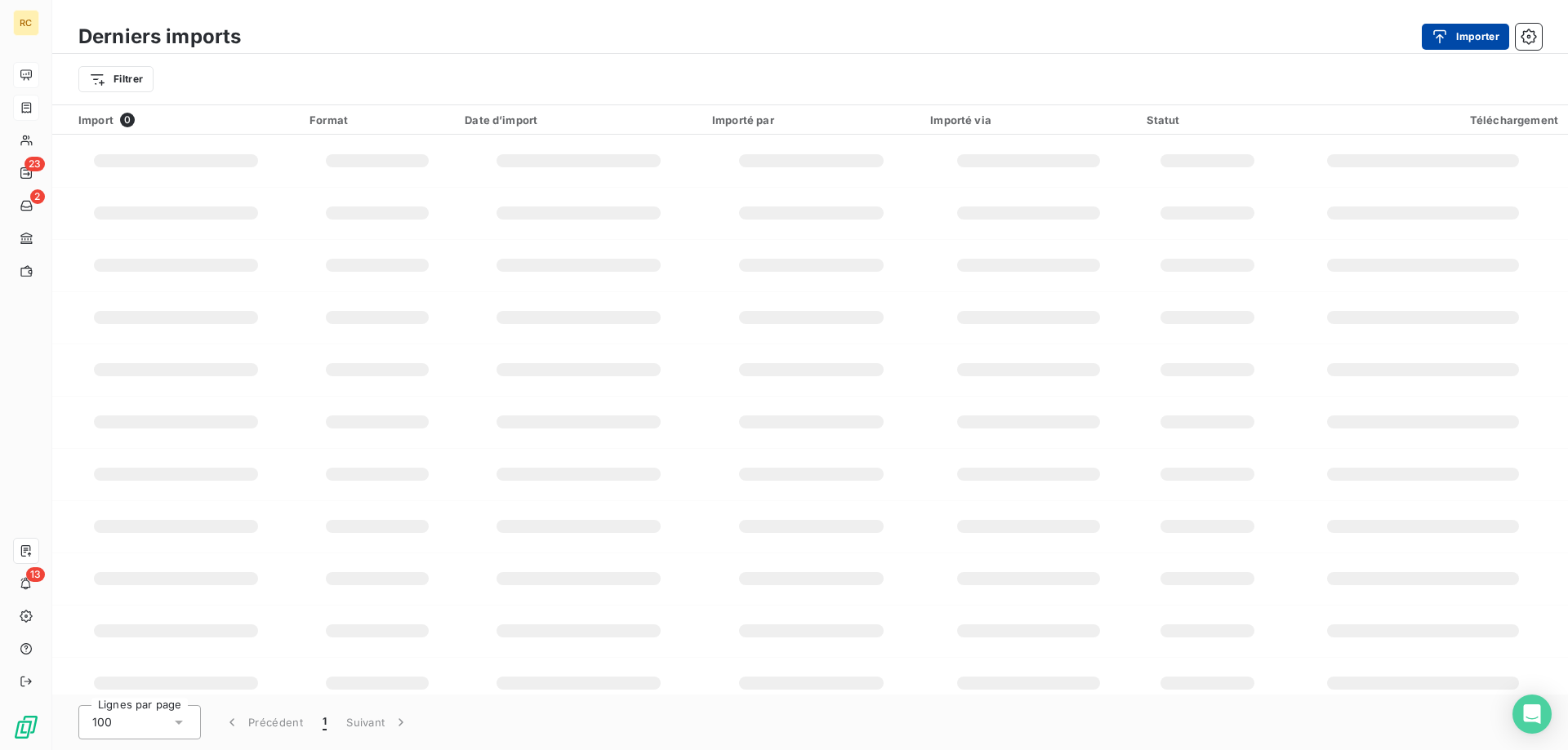
click at [1456, 32] on button "Importer" at bounding box center [1464, 36] width 87 height 26
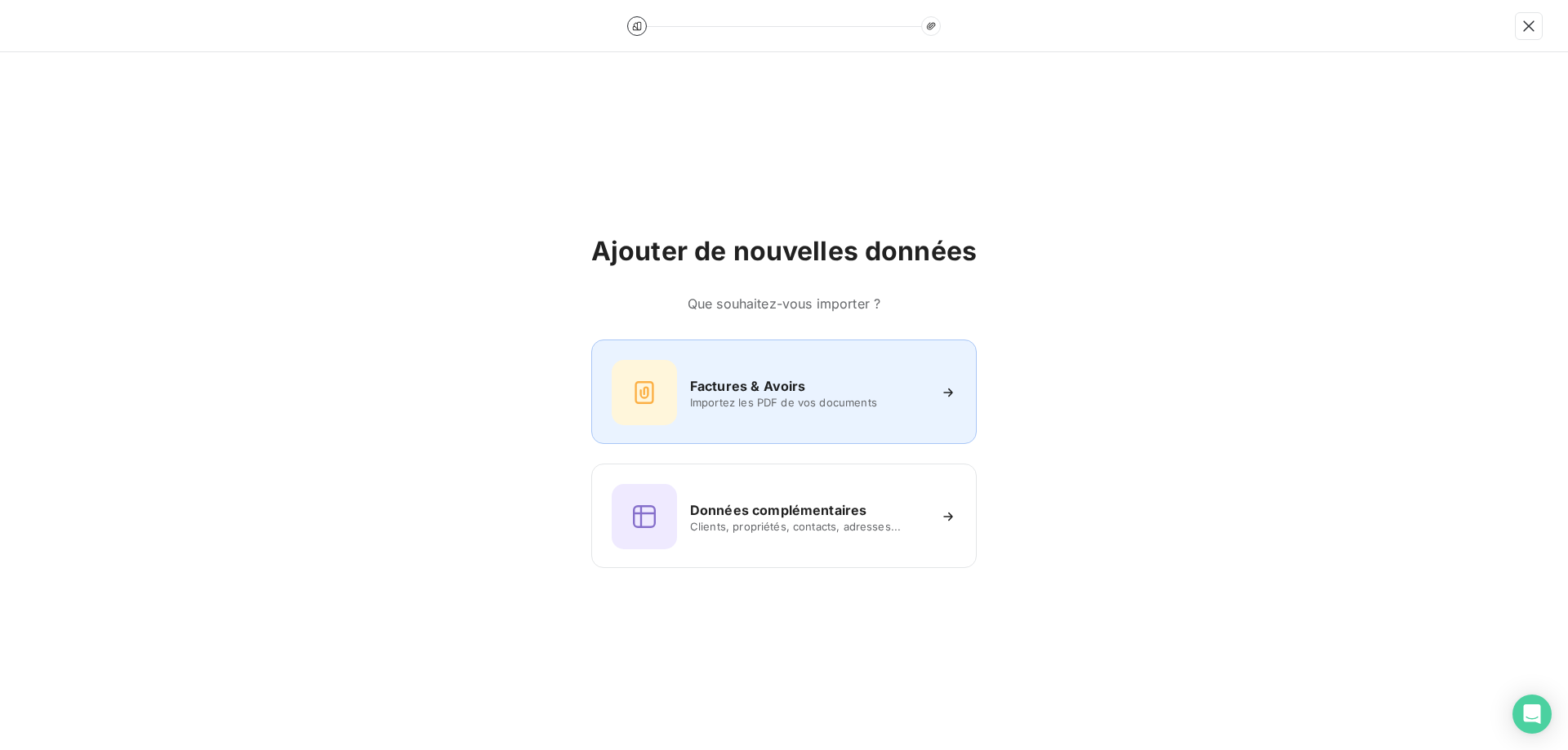
click at [809, 372] on div "Factures & Avoirs Importez les PDF de vos documents" at bounding box center [784, 393] width 345 height 65
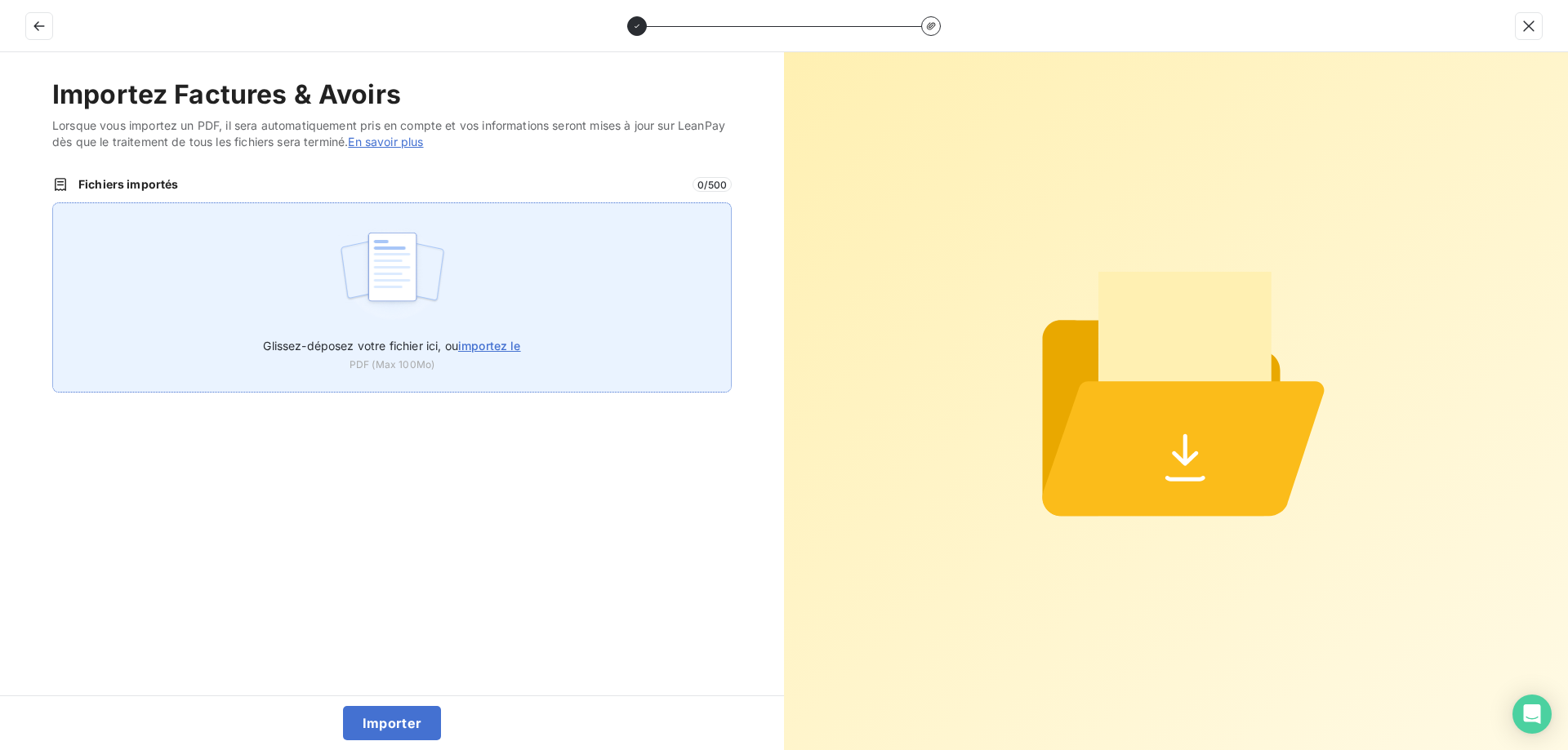
click at [520, 344] on span "importez le" at bounding box center [489, 346] width 63 height 14
click at [53, 203] on input "Glissez-déposez votre fichier ici, ou importez le" at bounding box center [53, 202] width 1 height 1
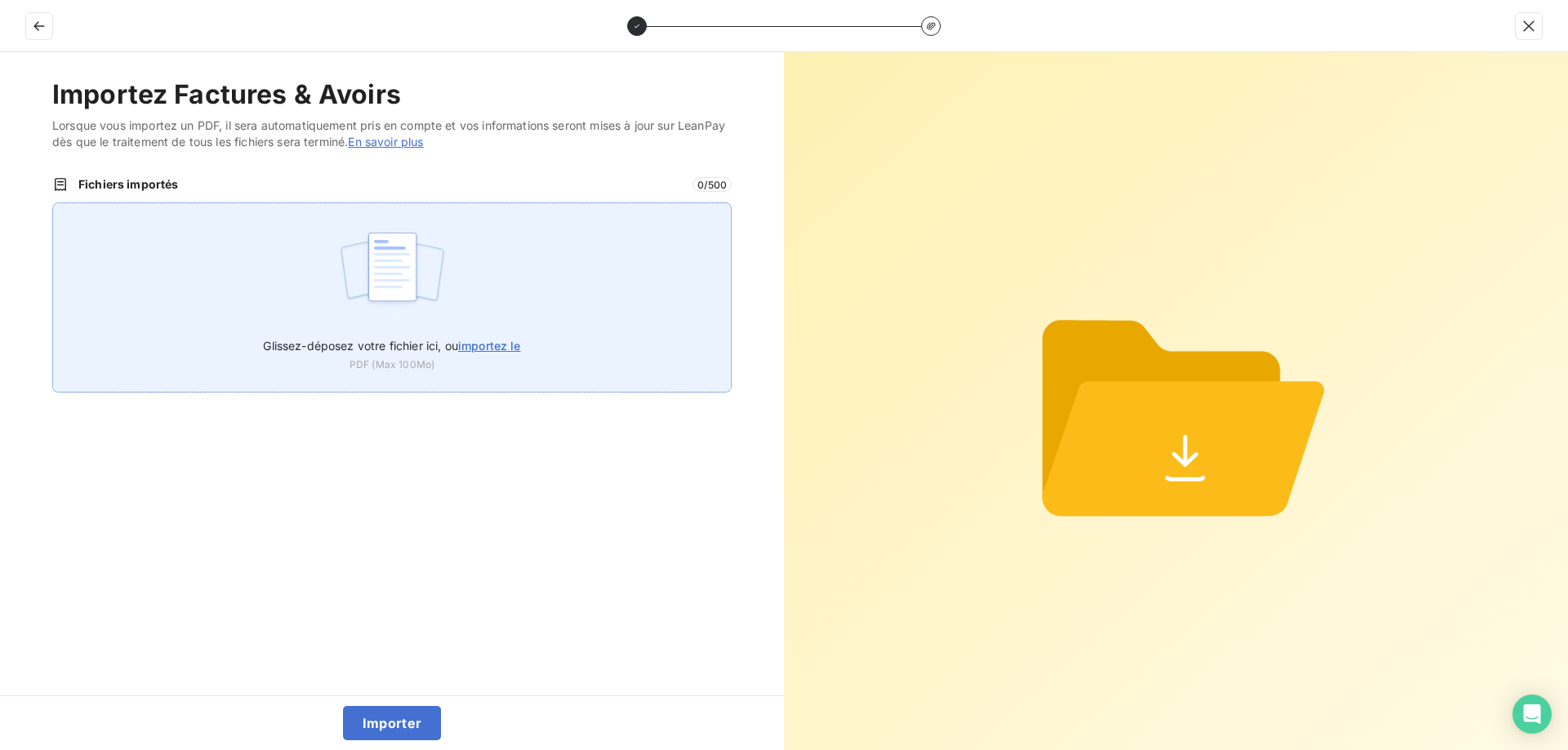
type input "C:\fakepath\FC39024.pdf"
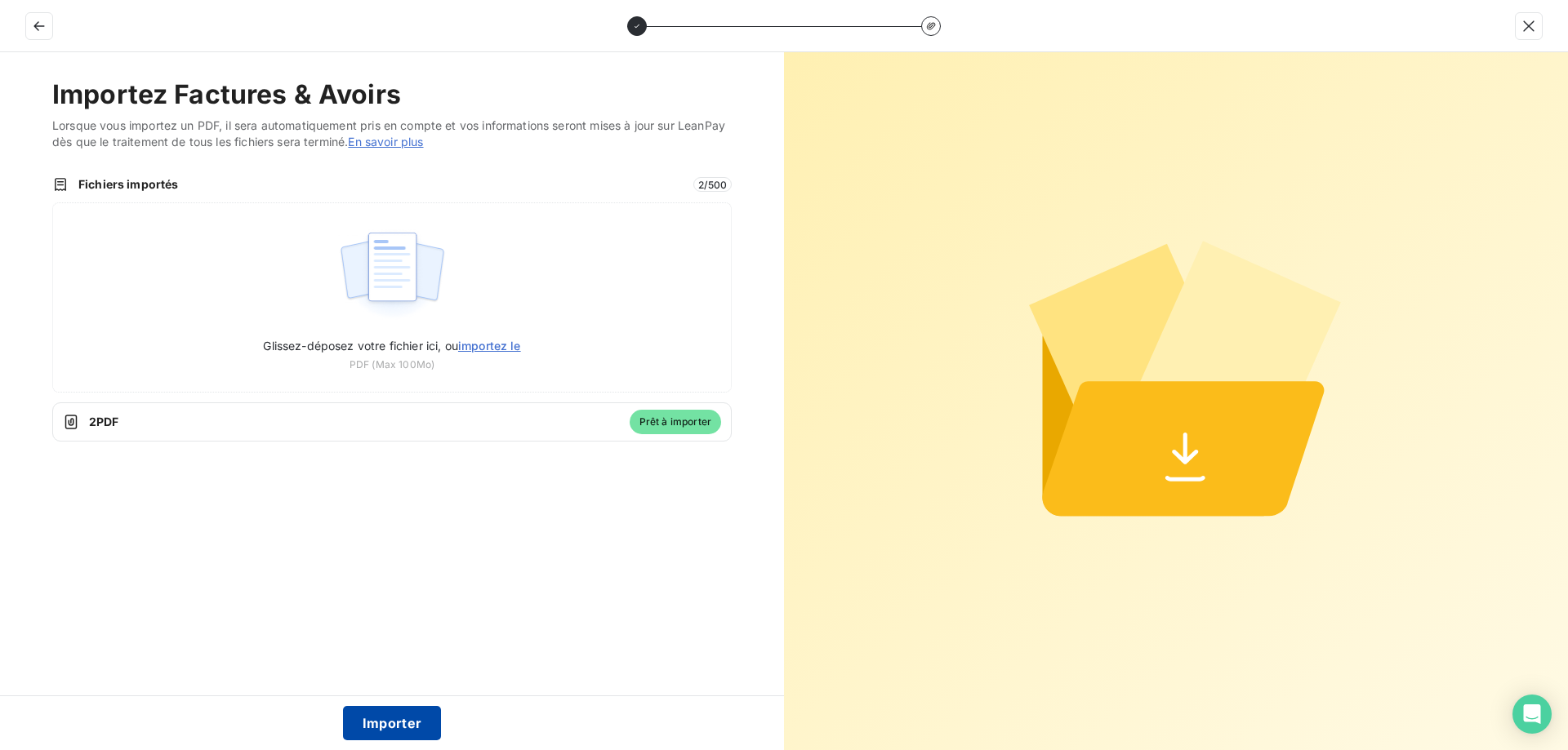
click at [400, 714] on button "Importer" at bounding box center [392, 723] width 99 height 34
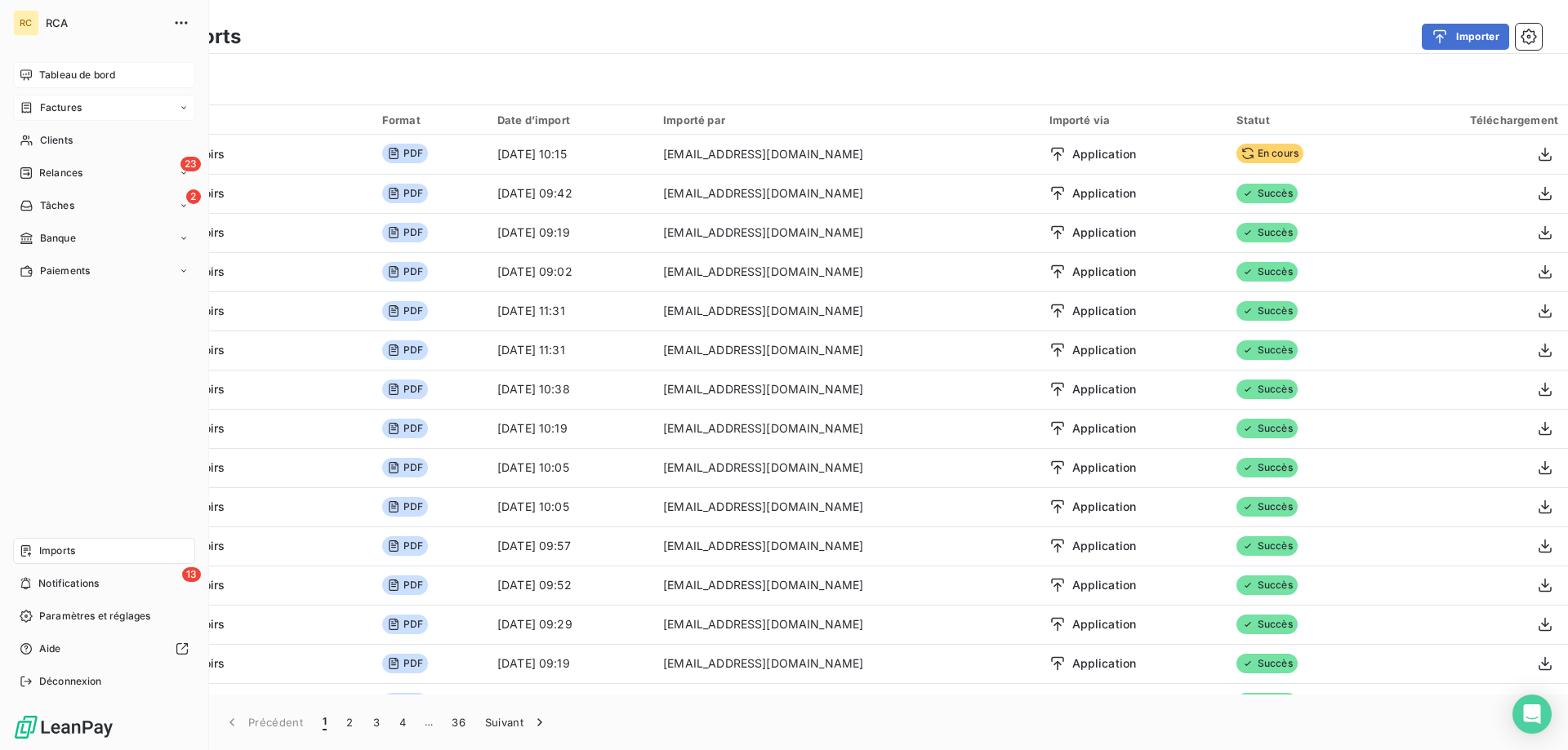
click at [37, 72] on div "Tableau de bord" at bounding box center [104, 75] width 182 height 26
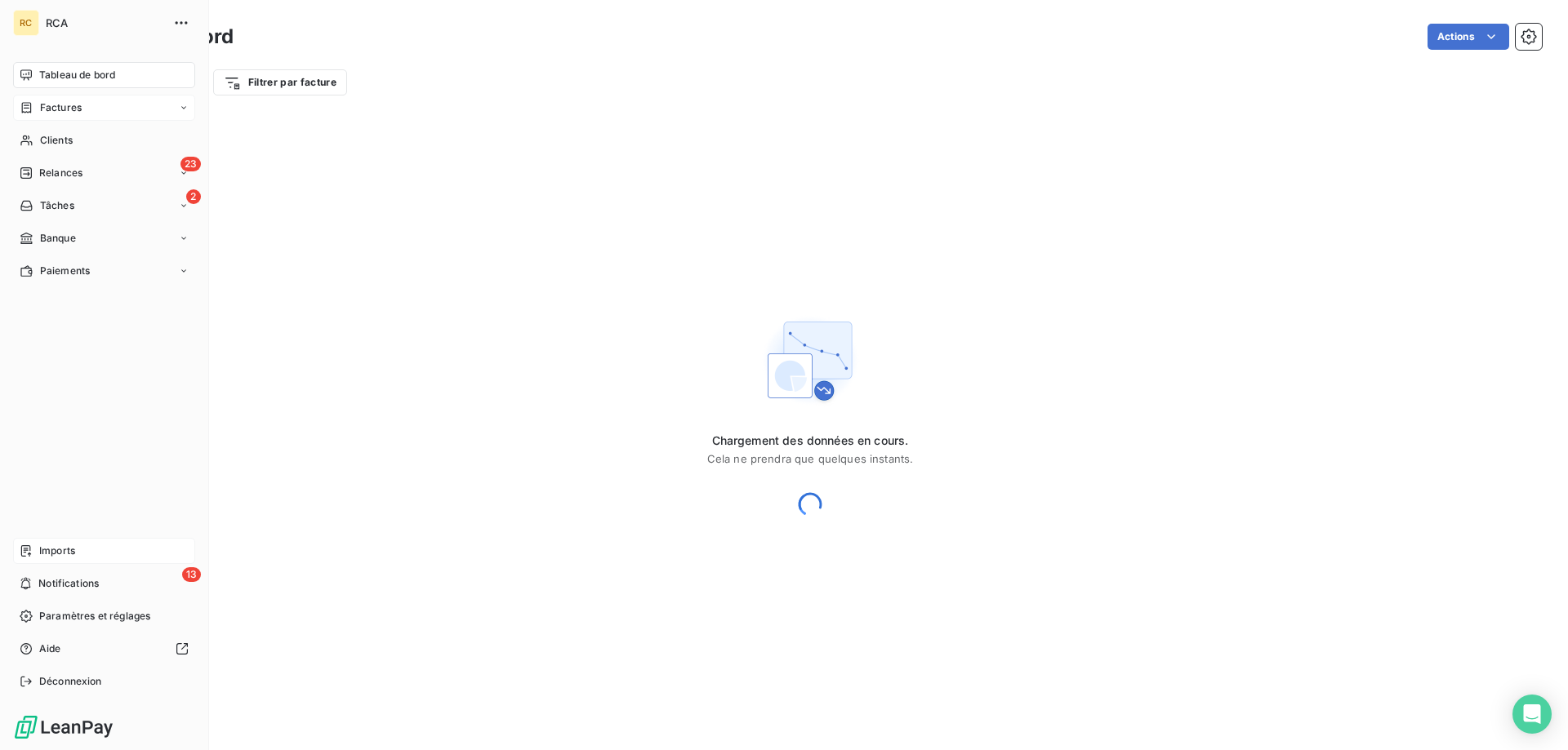
click at [50, 104] on span "Factures" at bounding box center [61, 107] width 42 height 15
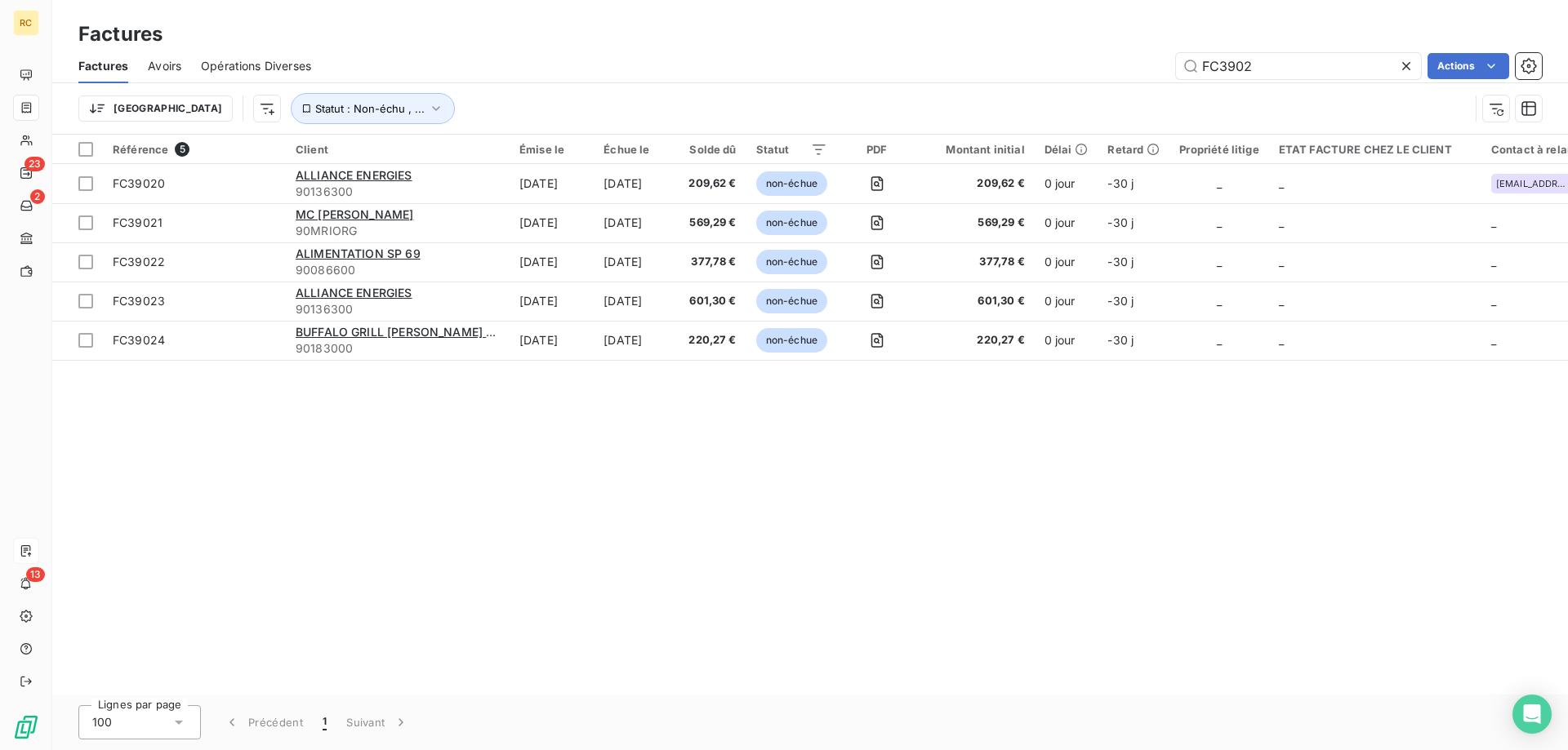
type input "FC3902"
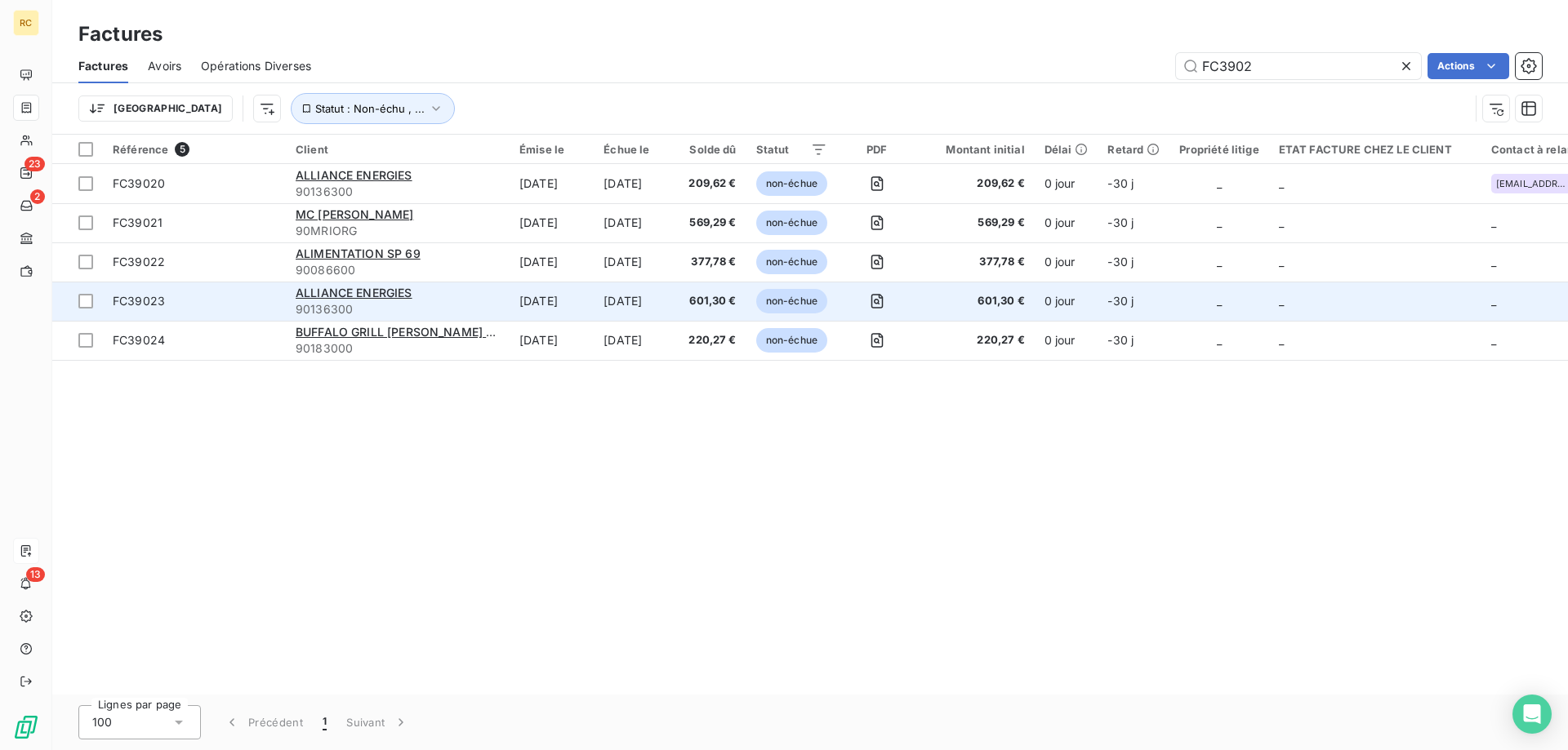
click at [157, 300] on span "FC39023" at bounding box center [139, 301] width 53 height 14
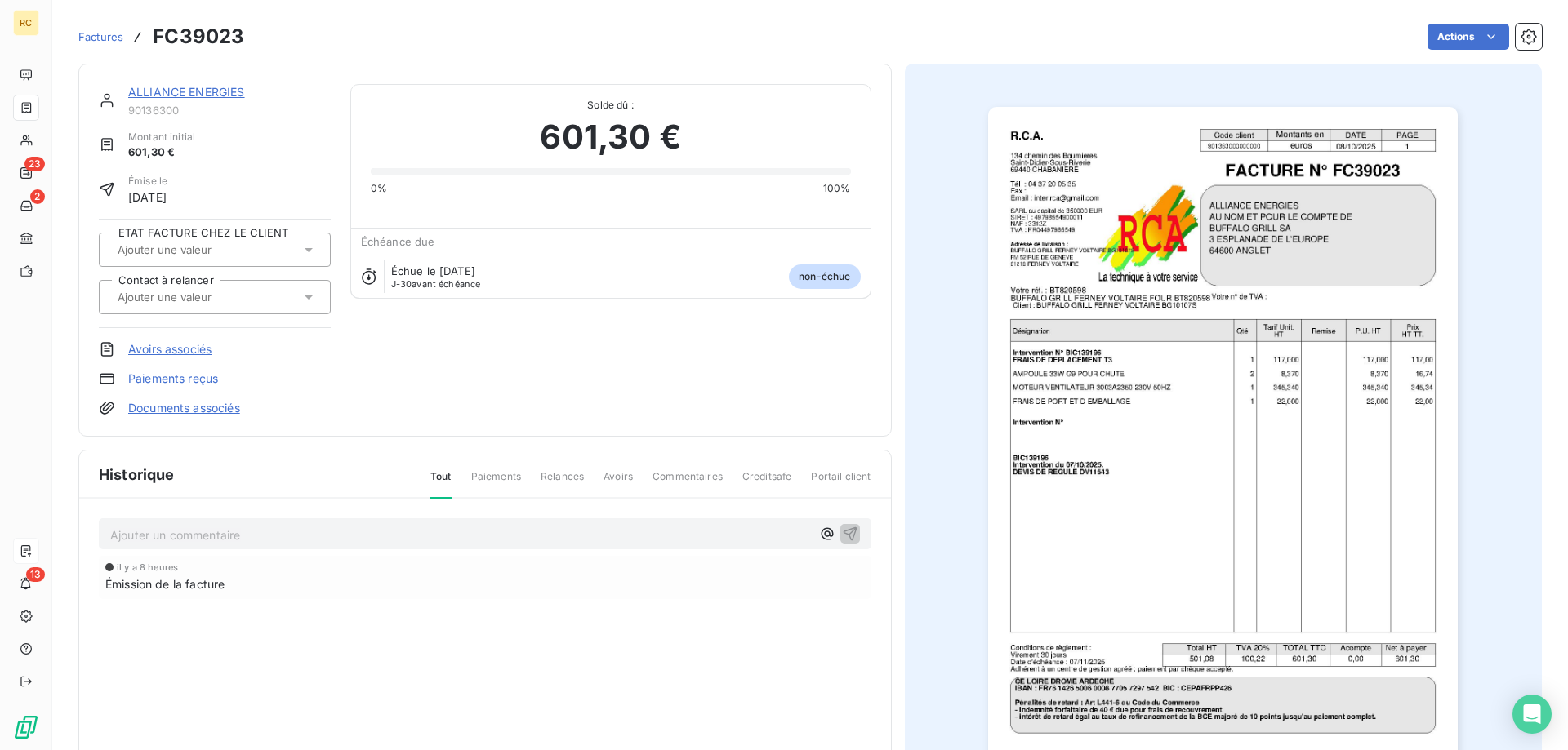
click at [212, 415] on link "Documents associés" at bounding box center [184, 408] width 112 height 17
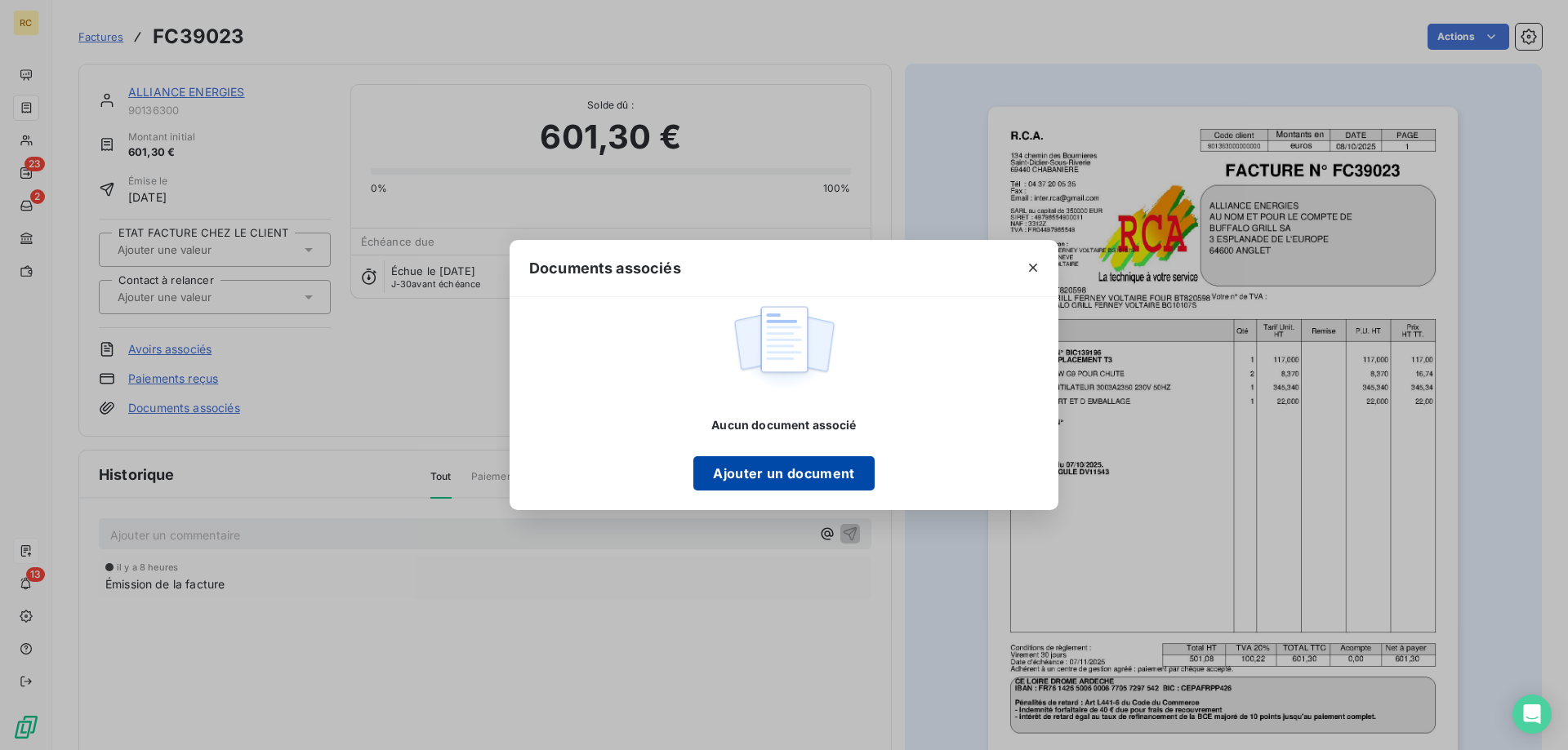
click at [725, 469] on button "Ajouter un document" at bounding box center [784, 473] width 181 height 34
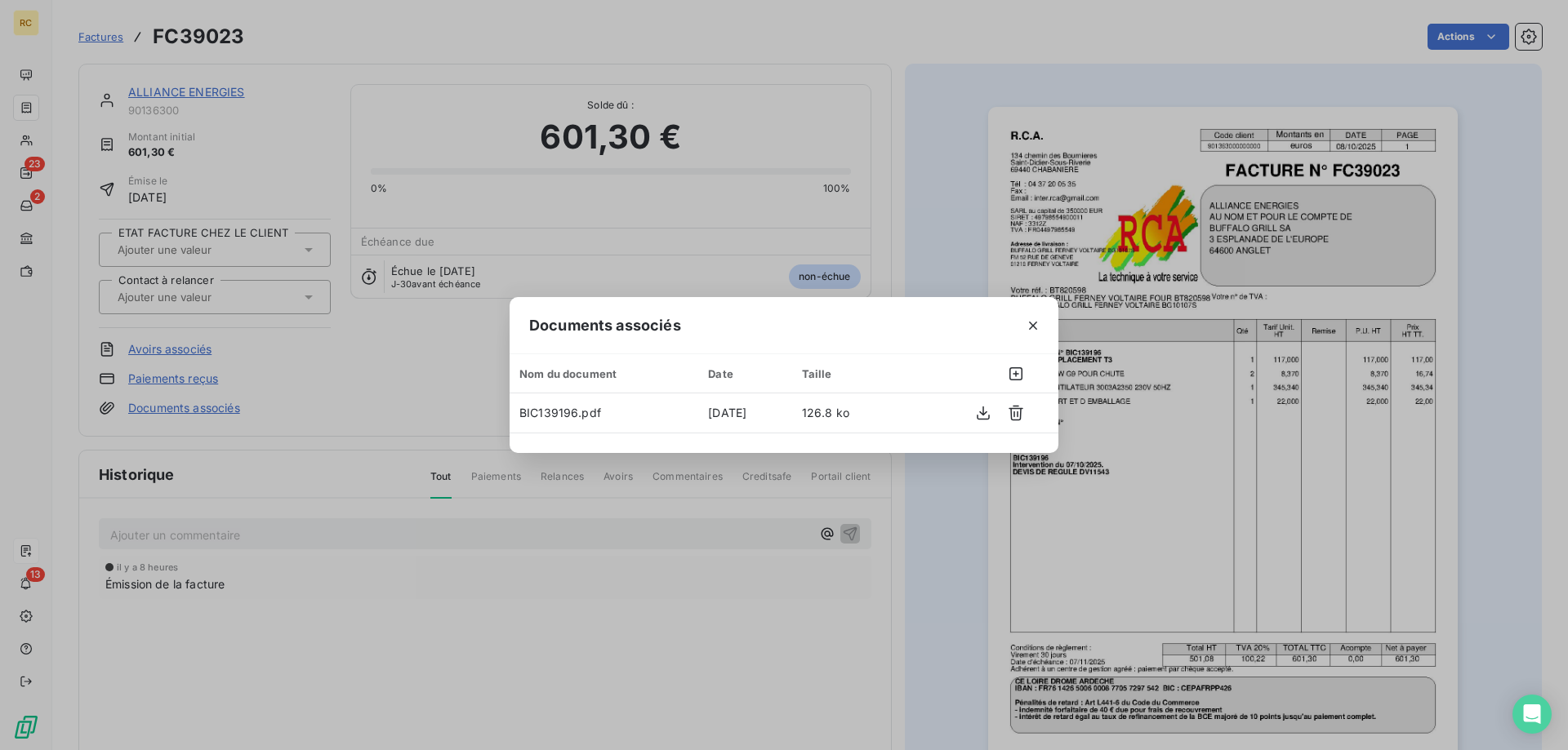
click at [303, 293] on div "Documents associés Nom du document Date Taille BIC139196.pdf [DATE] 126.8 ko" at bounding box center [784, 375] width 1568 height 750
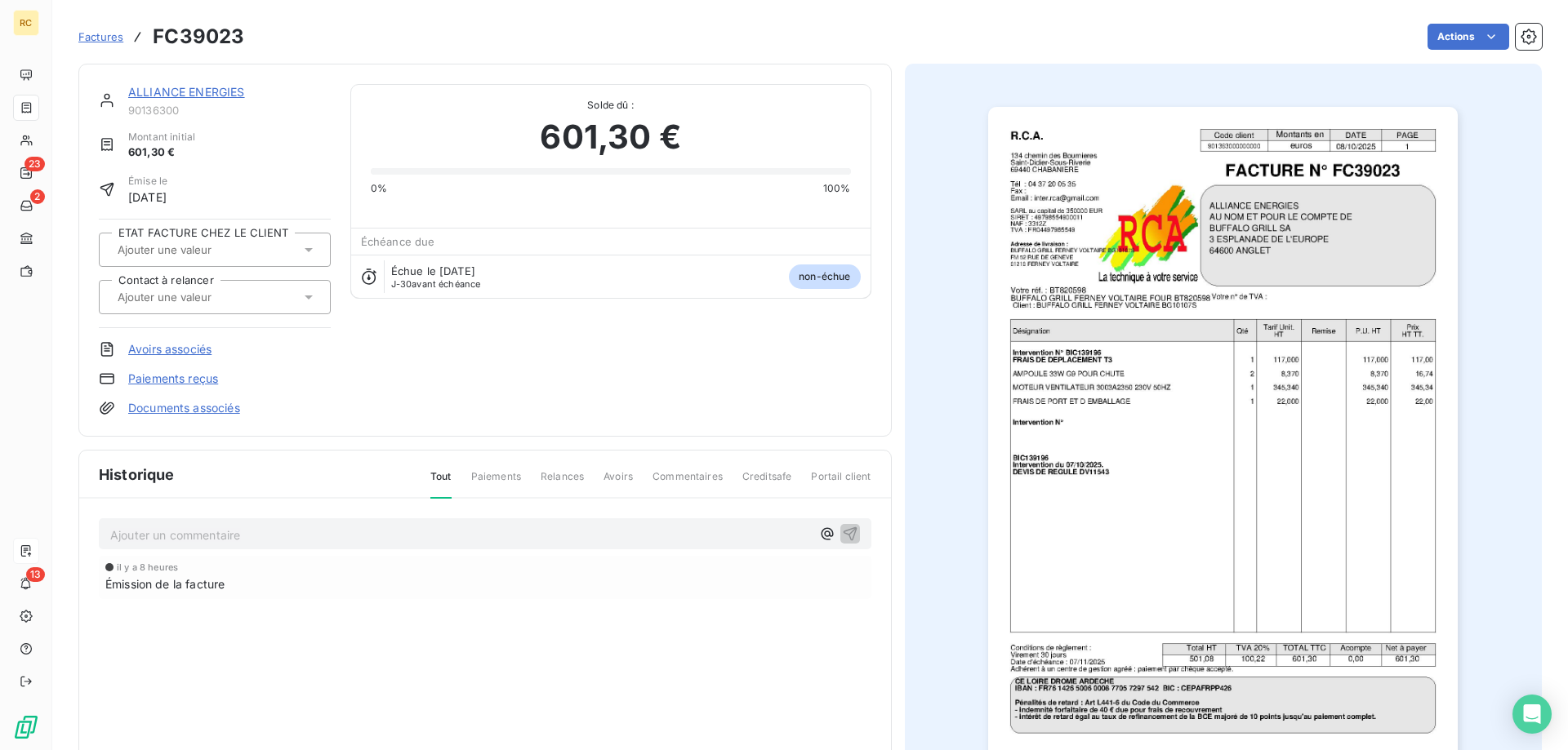
click at [304, 294] on icon at bounding box center [309, 297] width 17 height 17
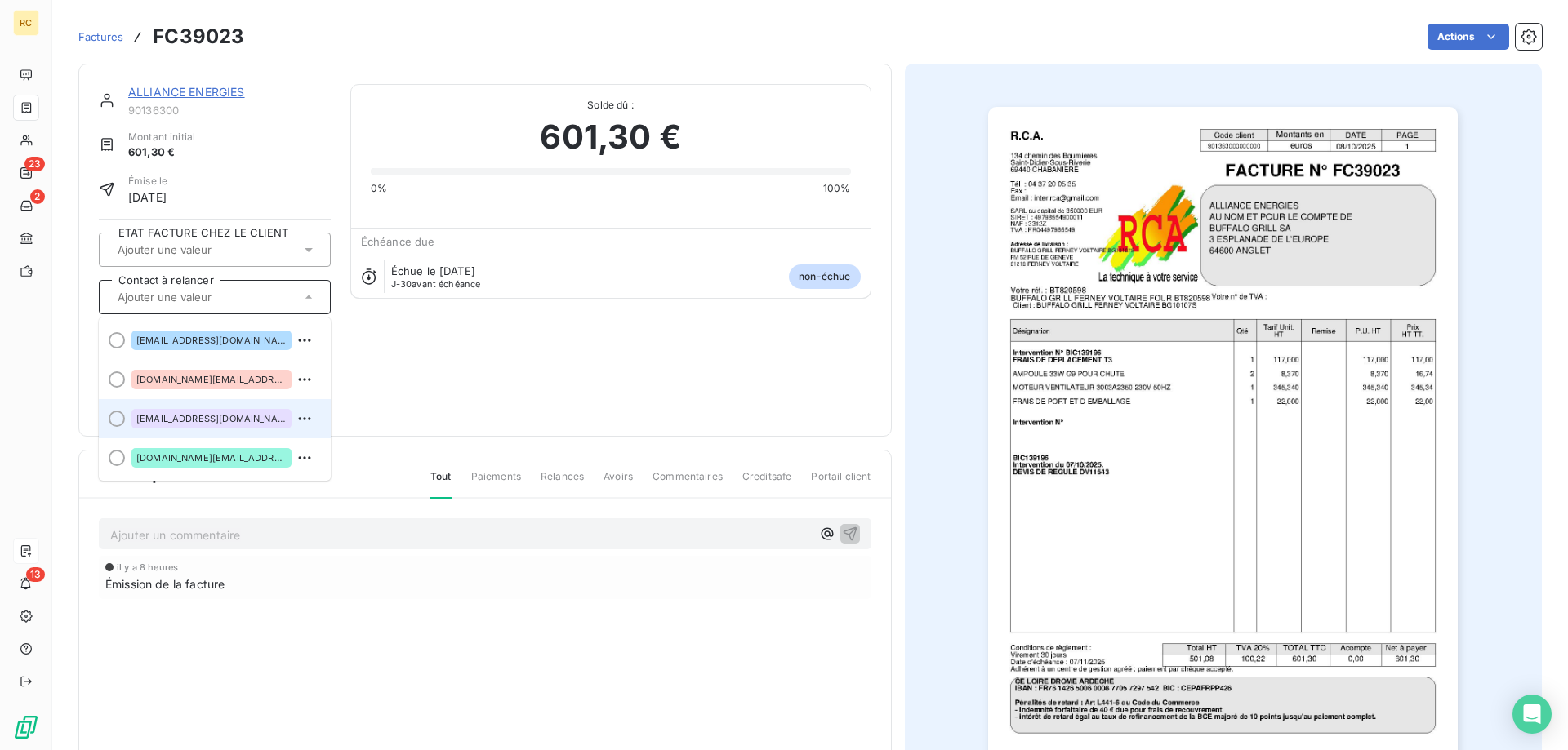
click at [205, 419] on span "[EMAIL_ADDRESS][DOMAIN_NAME]" at bounding box center [212, 419] width 150 height 10
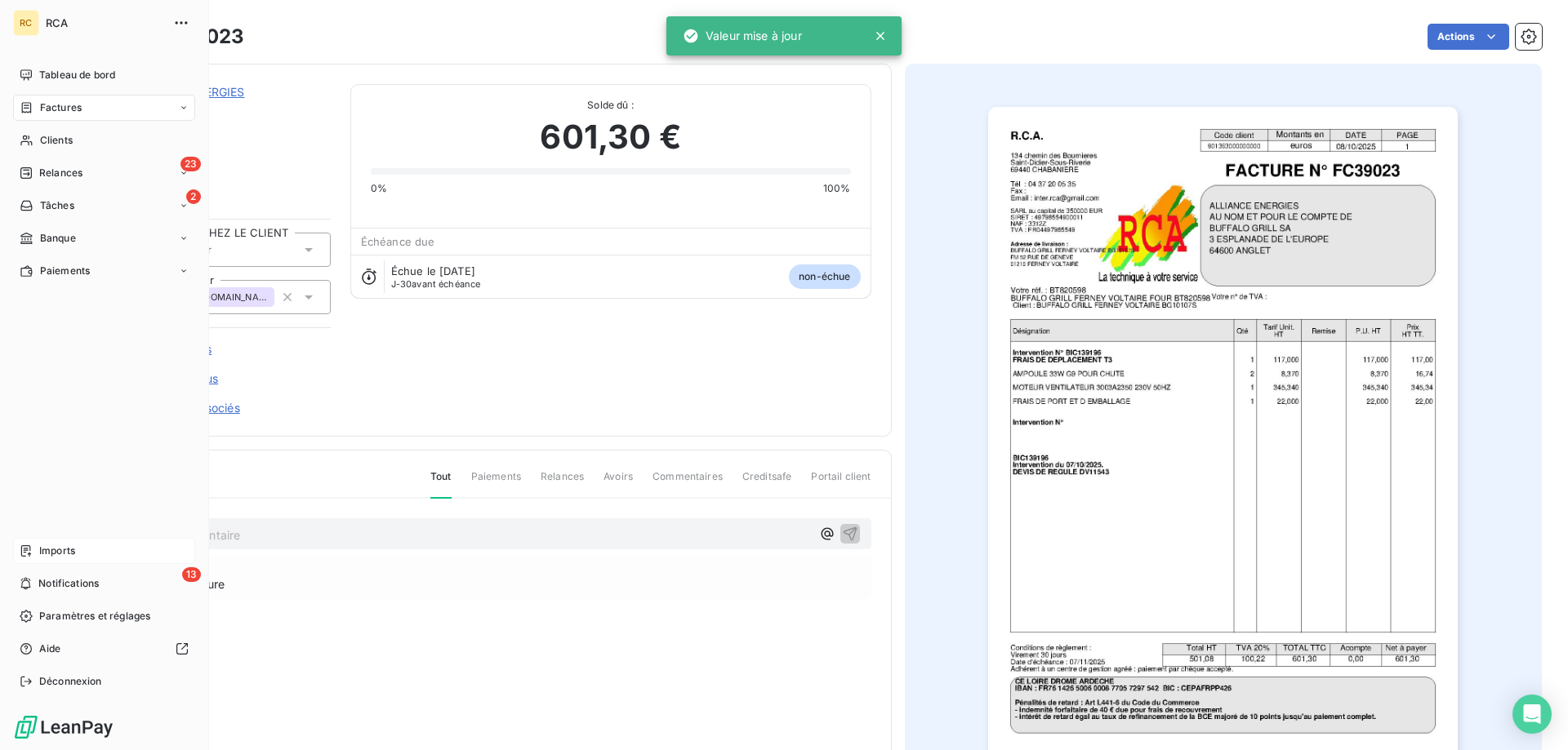
click at [64, 106] on span "Factures" at bounding box center [61, 107] width 42 height 15
click at [49, 109] on span "Factures" at bounding box center [61, 107] width 42 height 15
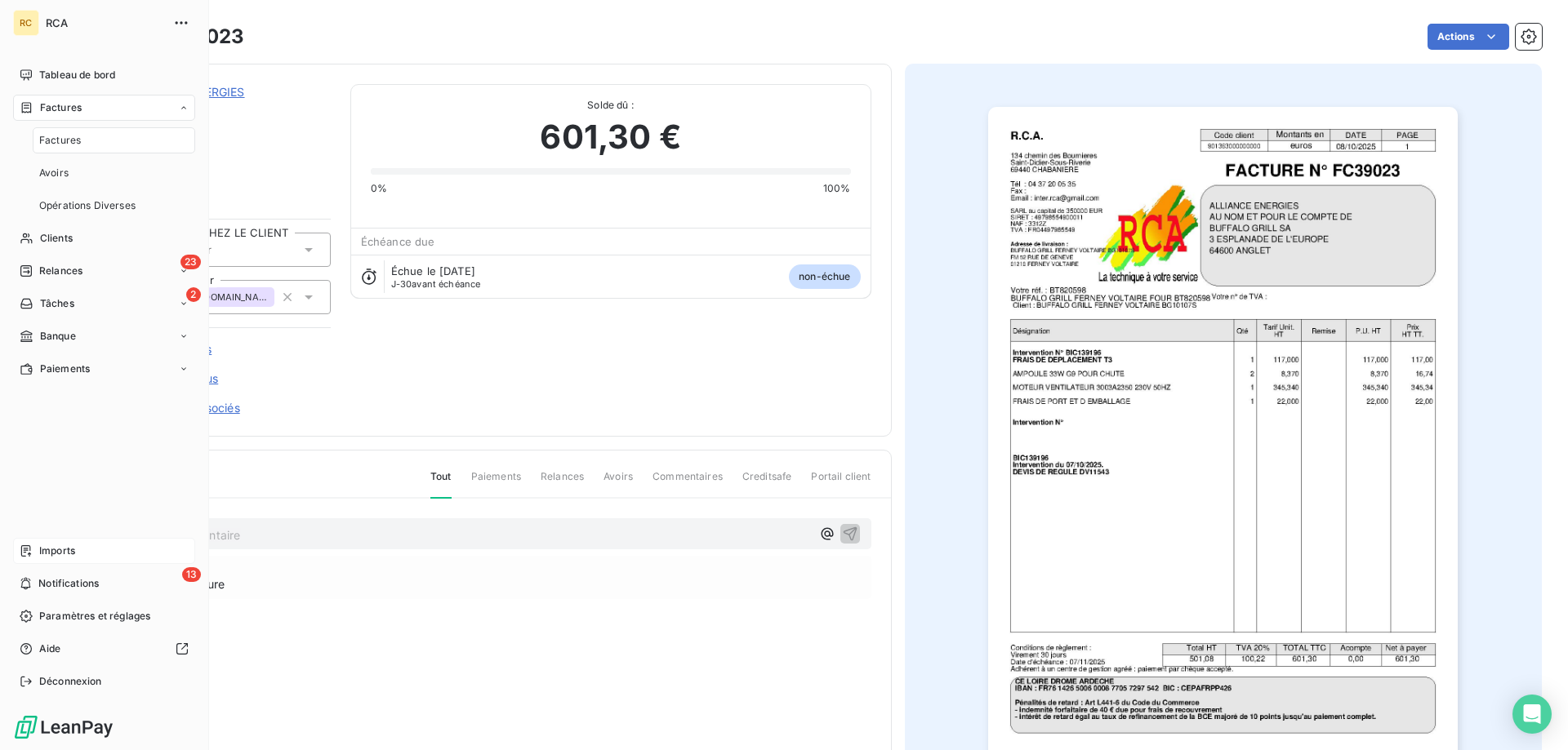
click at [83, 138] on div "Factures" at bounding box center [113, 140] width 162 height 26
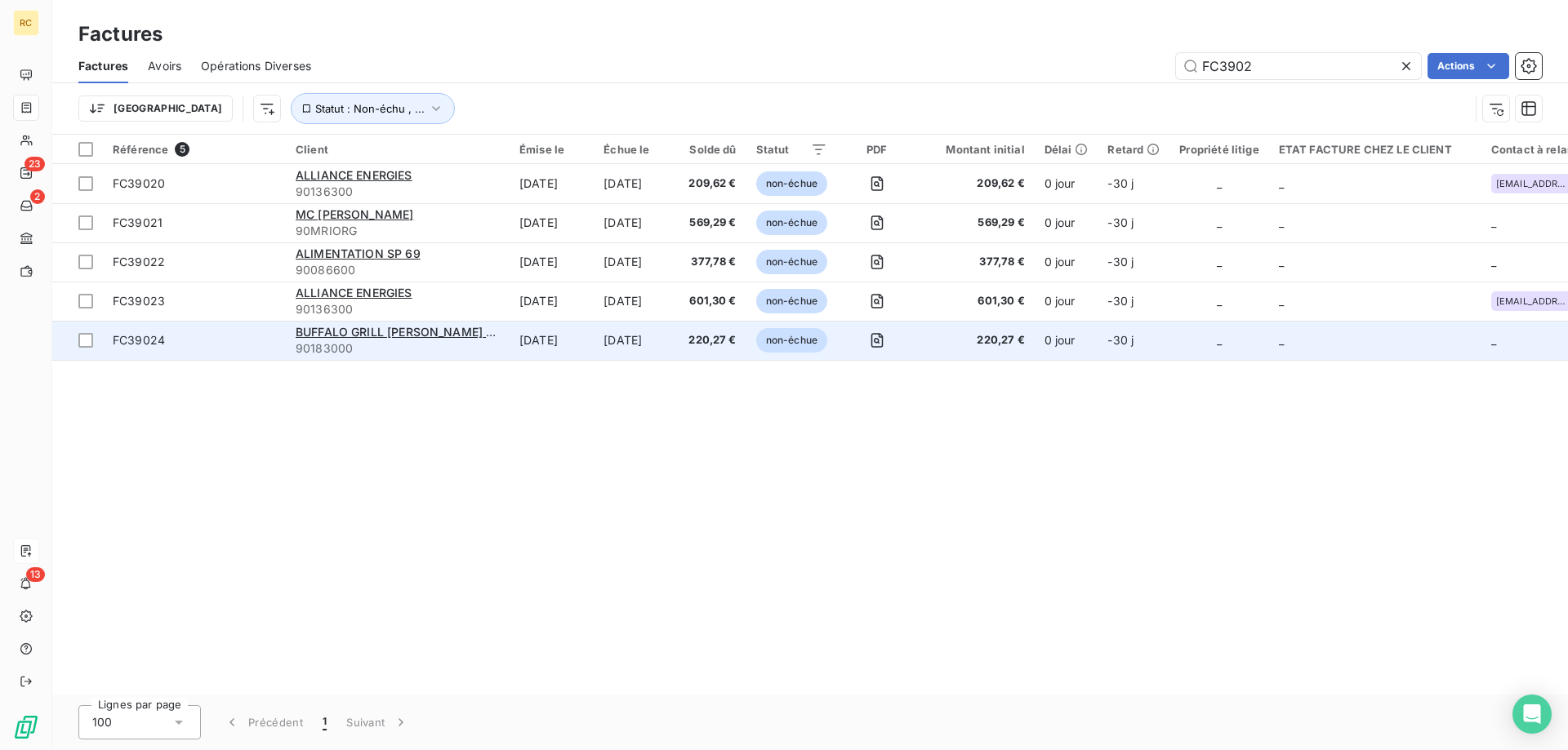
click at [134, 343] on span "FC39024" at bounding box center [139, 340] width 53 height 14
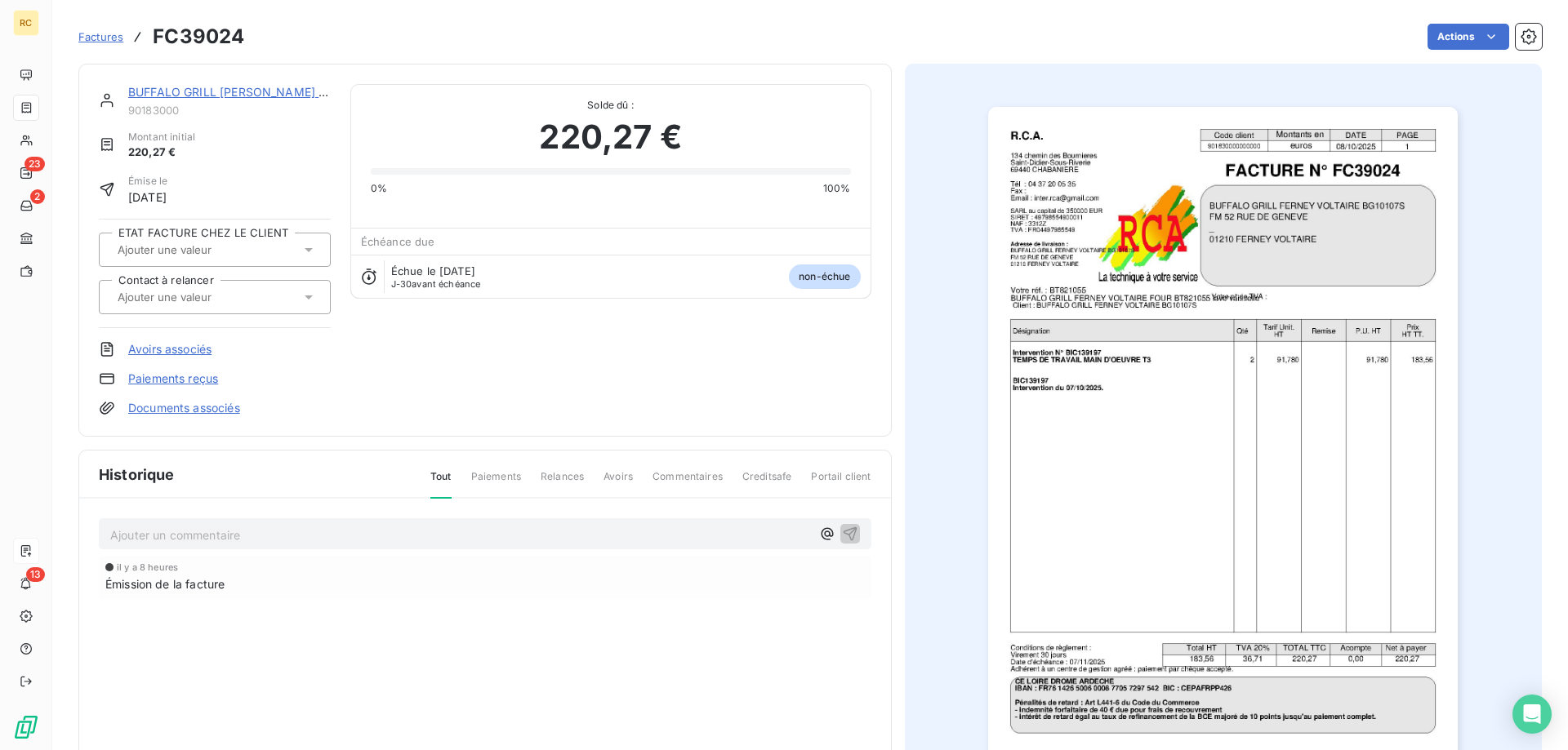
click at [160, 410] on link "Documents associés" at bounding box center [184, 408] width 112 height 17
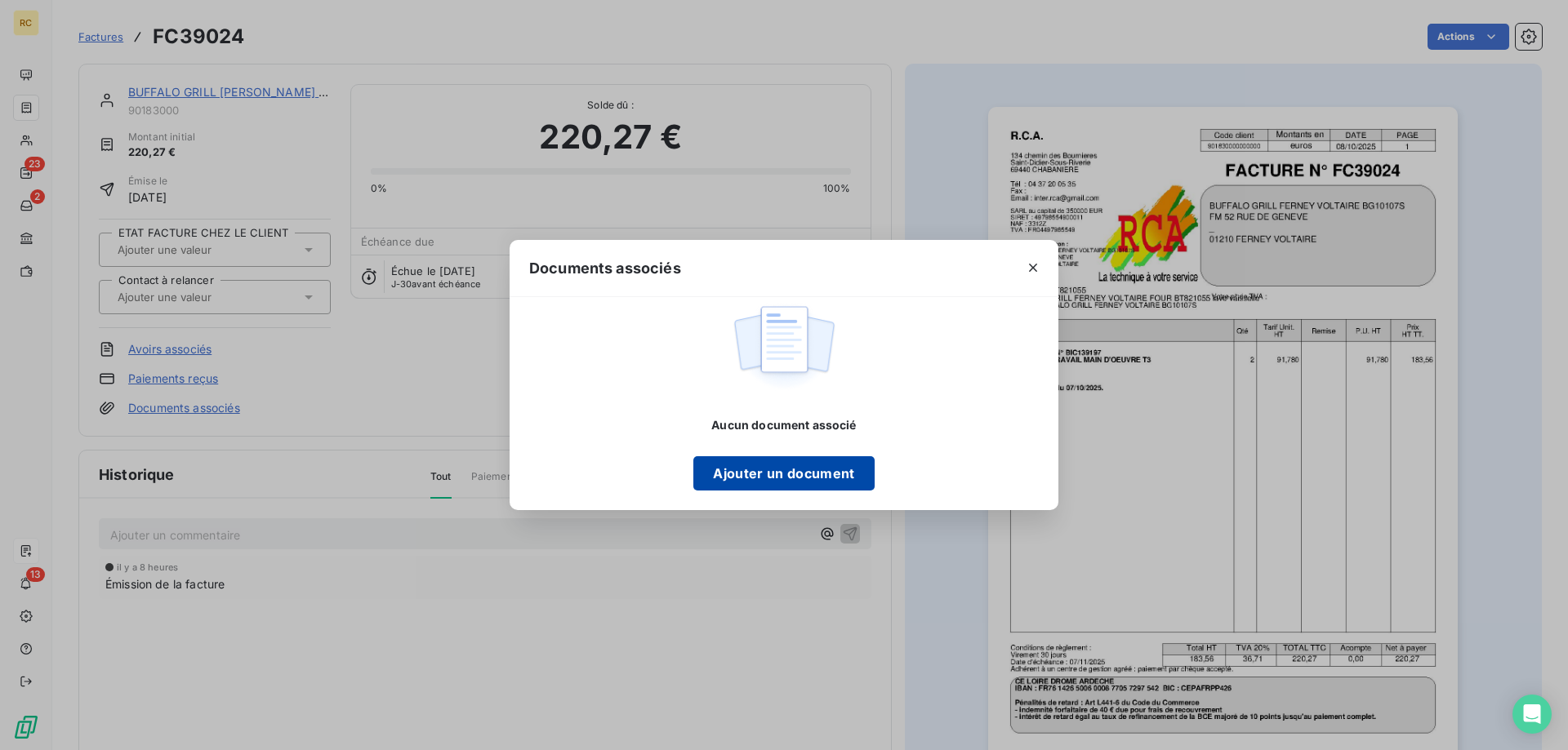
click at [748, 476] on button "Ajouter un document" at bounding box center [784, 473] width 181 height 34
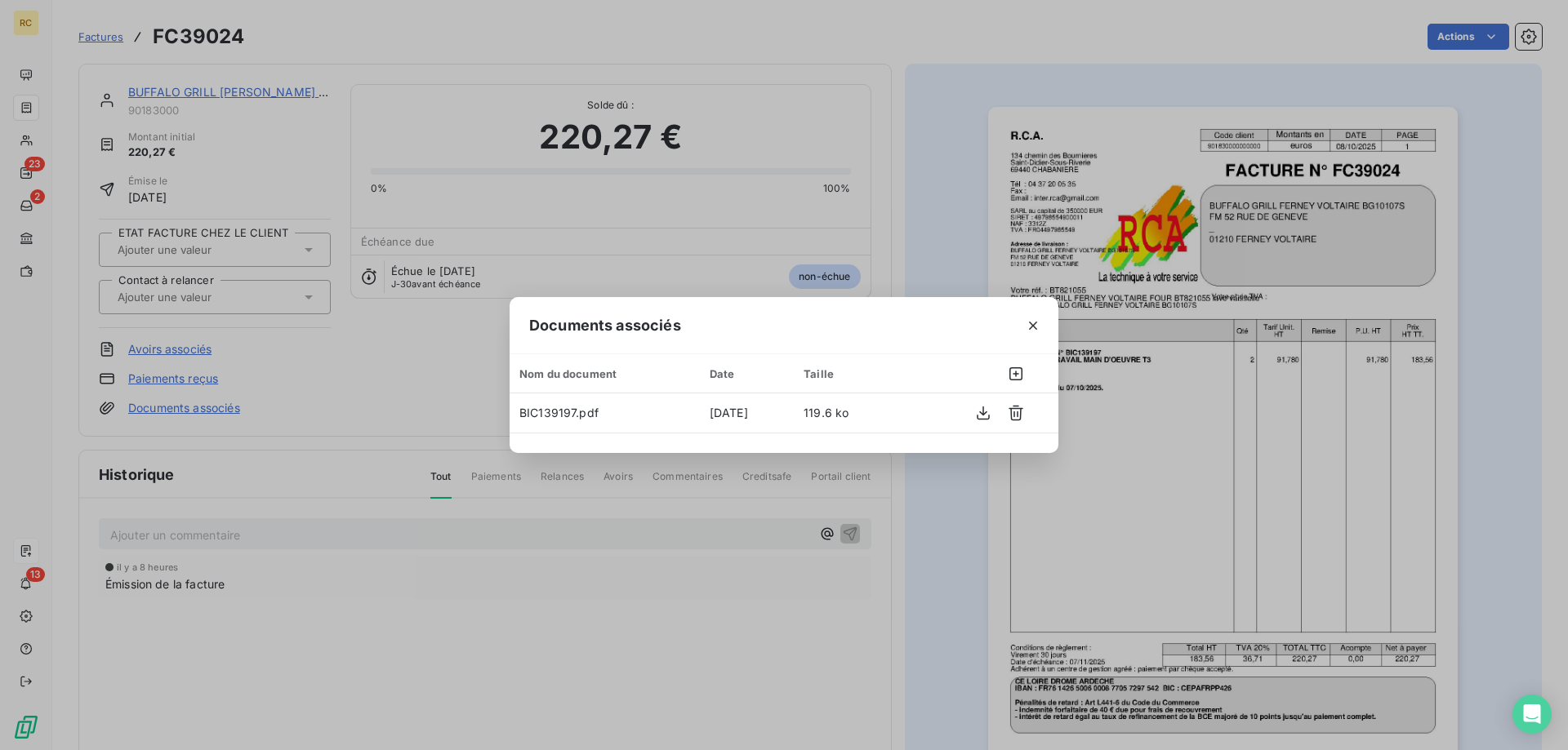
click at [426, 337] on div "Documents associés Nom du document Date Taille BIC139197.pdf [DATE] 119.6 ko" at bounding box center [784, 375] width 1568 height 750
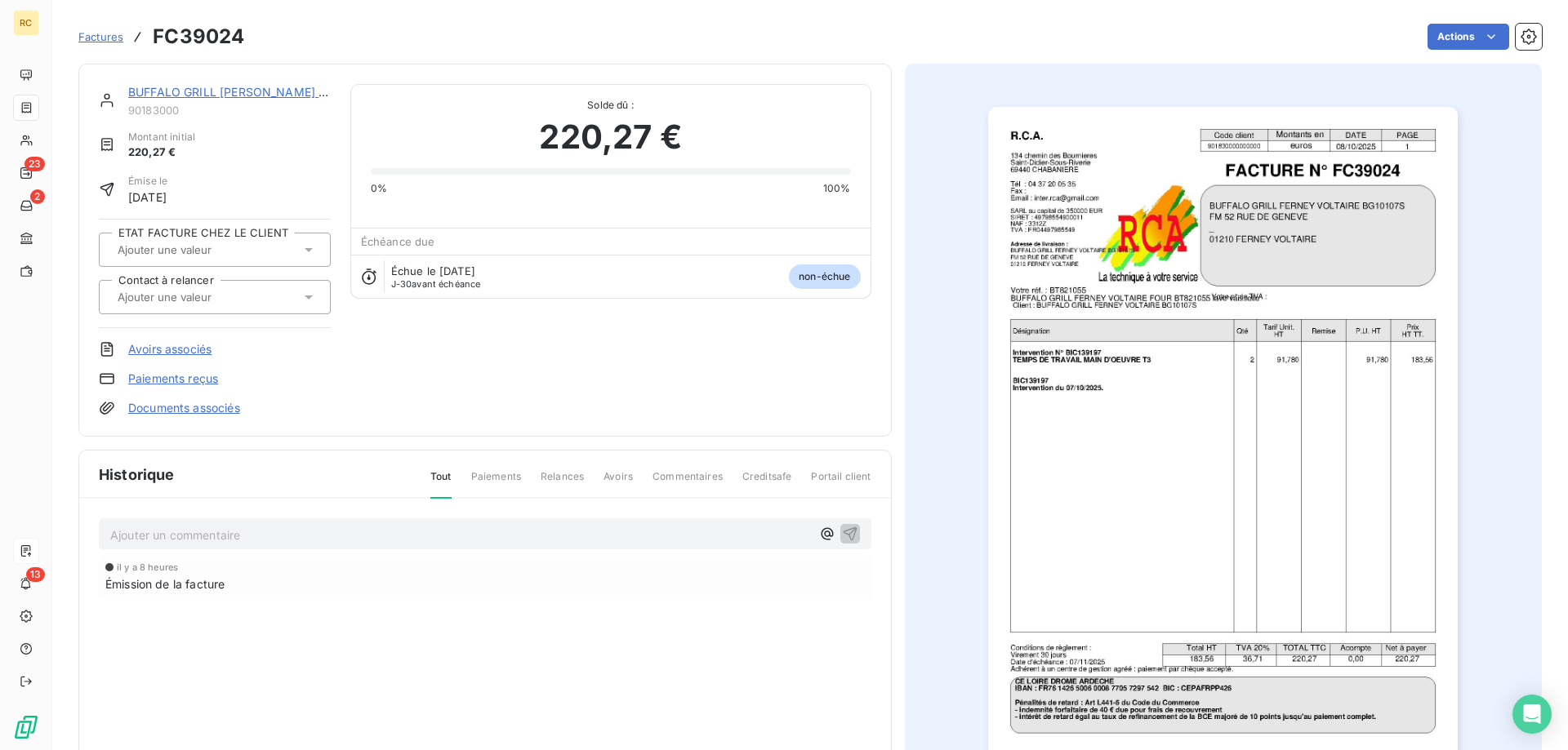
click at [307, 297] on icon at bounding box center [309, 298] width 8 height 4
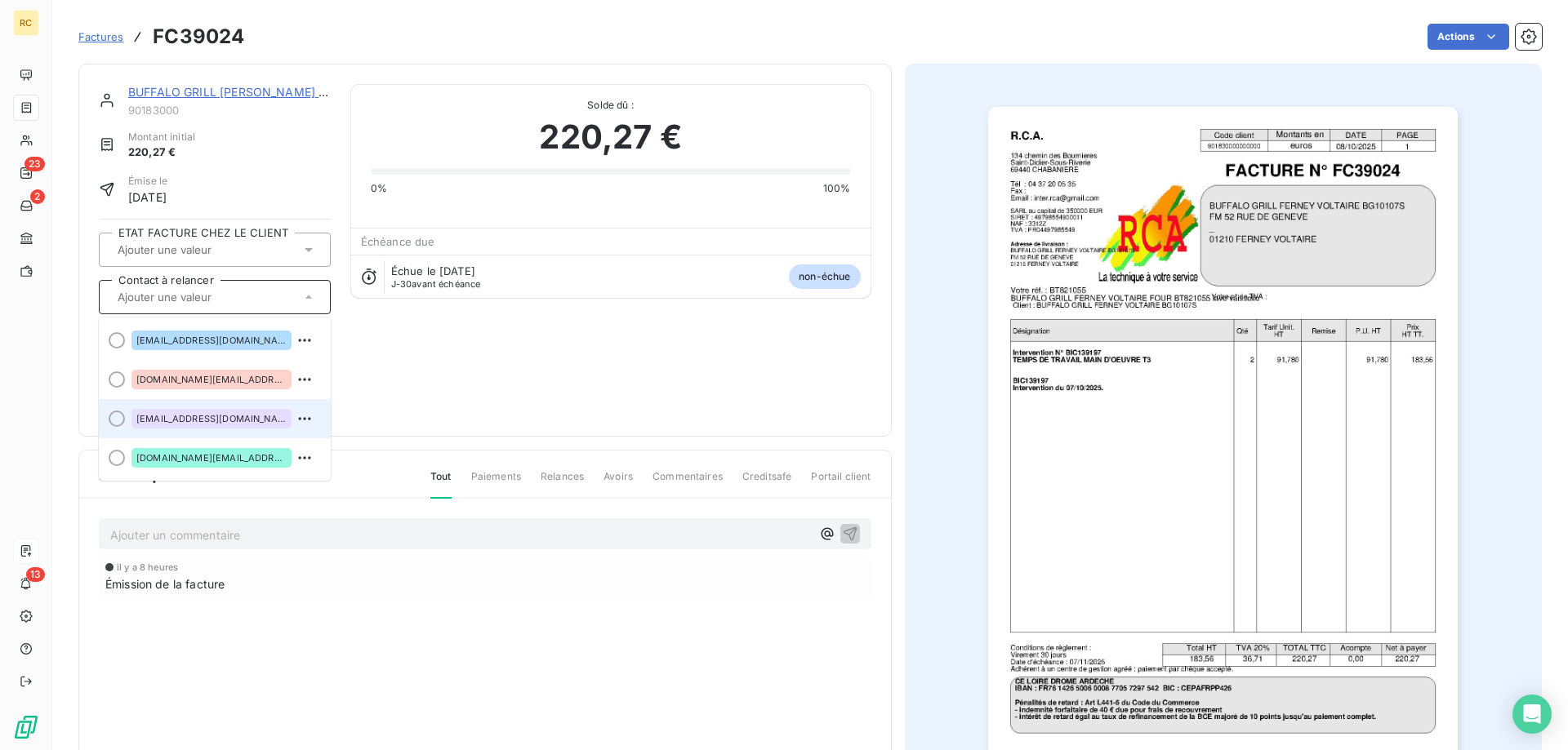
click at [222, 418] on span "[EMAIL_ADDRESS][DOMAIN_NAME]" at bounding box center [212, 419] width 150 height 10
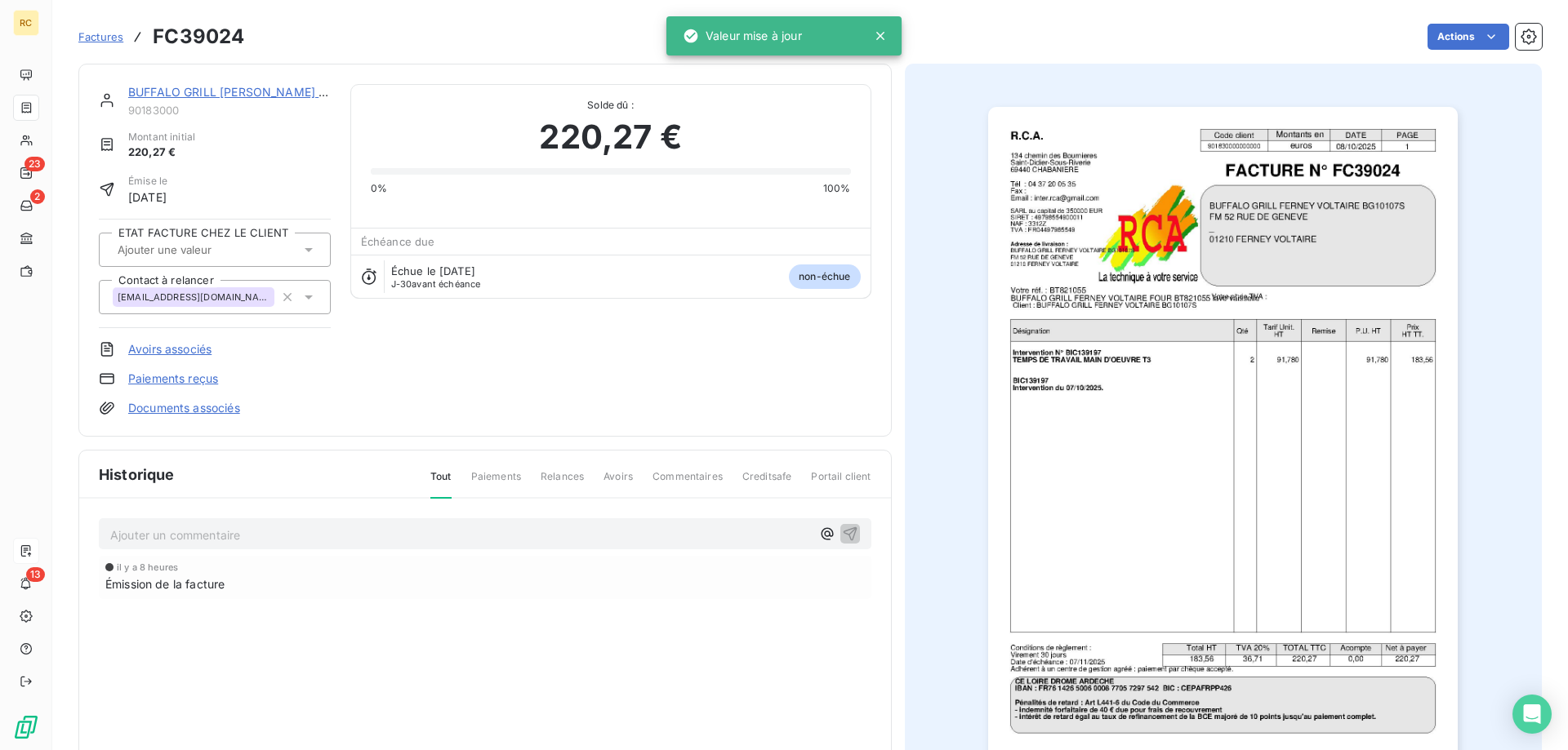
drag, startPoint x: 471, startPoint y: 389, endPoint x: 455, endPoint y: 376, distance: 20.6
click at [463, 388] on div "BUFFALO GRILL [PERSON_NAME] BG10107S 90183000 Montant initial 220,27 € Émise le…" at bounding box center [485, 250] width 773 height 332
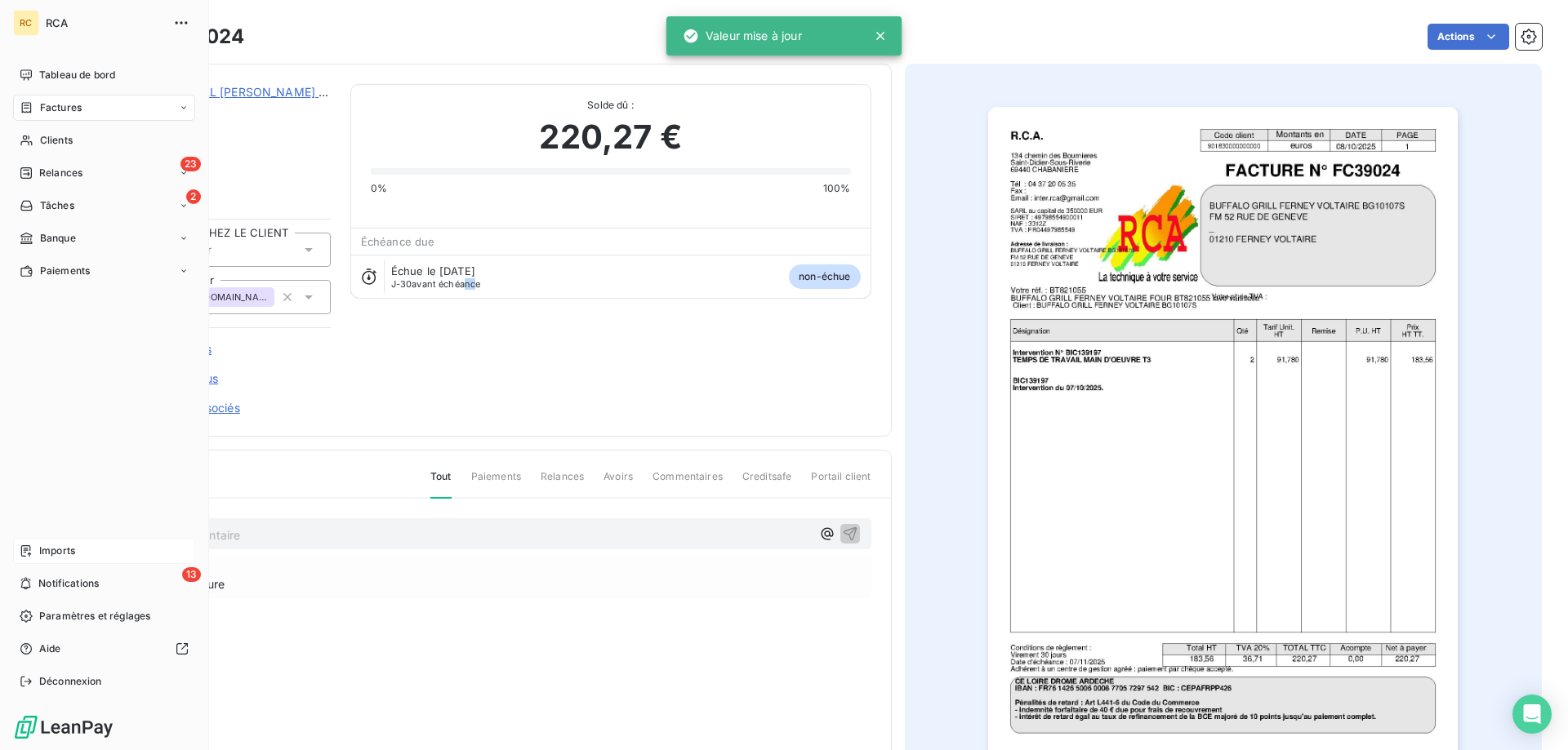
click at [56, 109] on span "Factures" at bounding box center [61, 107] width 42 height 15
click at [79, 140] on span "Factures" at bounding box center [60, 140] width 42 height 15
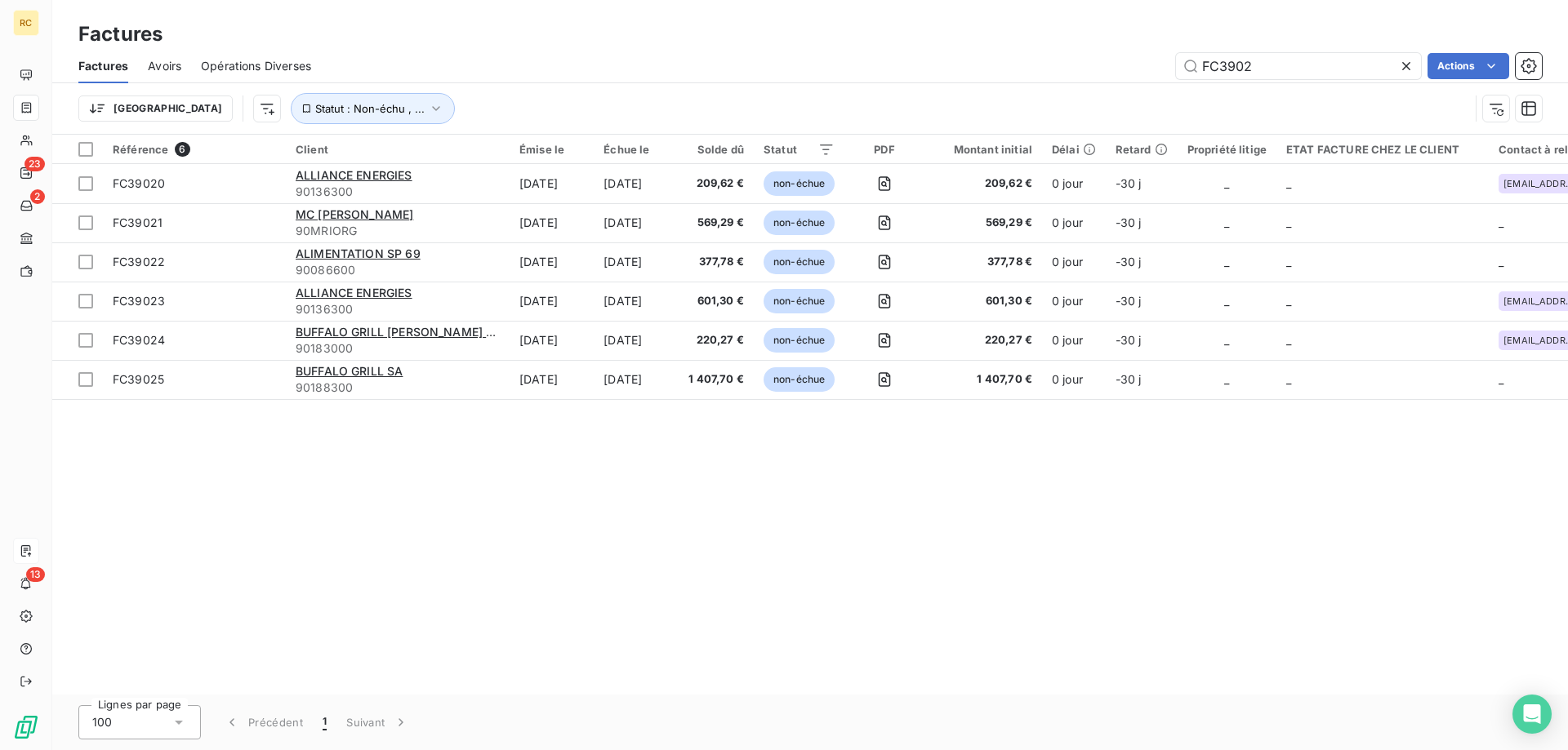
drag, startPoint x: 1285, startPoint y: 3, endPoint x: 1071, endPoint y: 35, distance: 216.4
click at [1115, 38] on div "Factures" at bounding box center [811, 34] width 1516 height 29
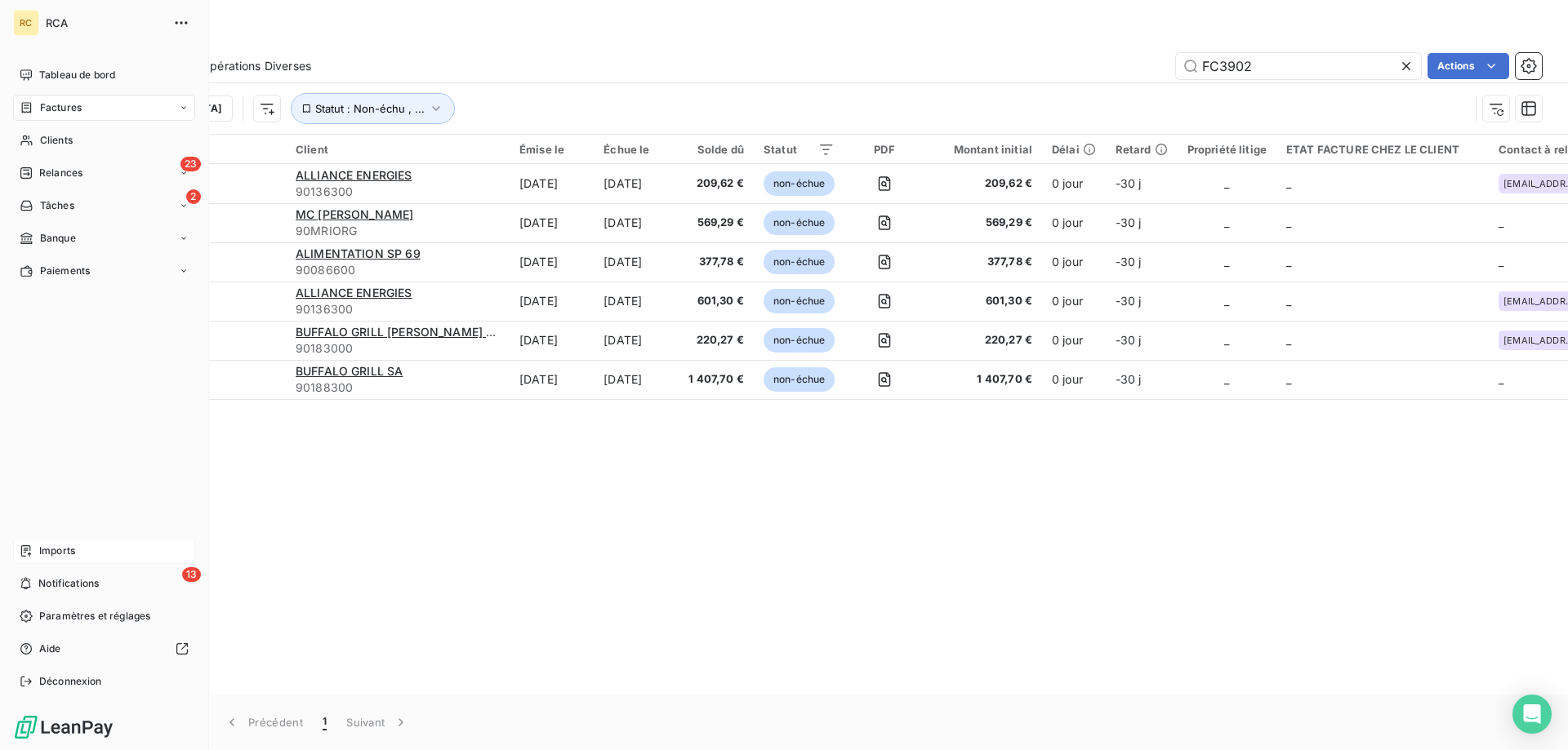
click at [49, 555] on span "Imports" at bounding box center [57, 551] width 36 height 15
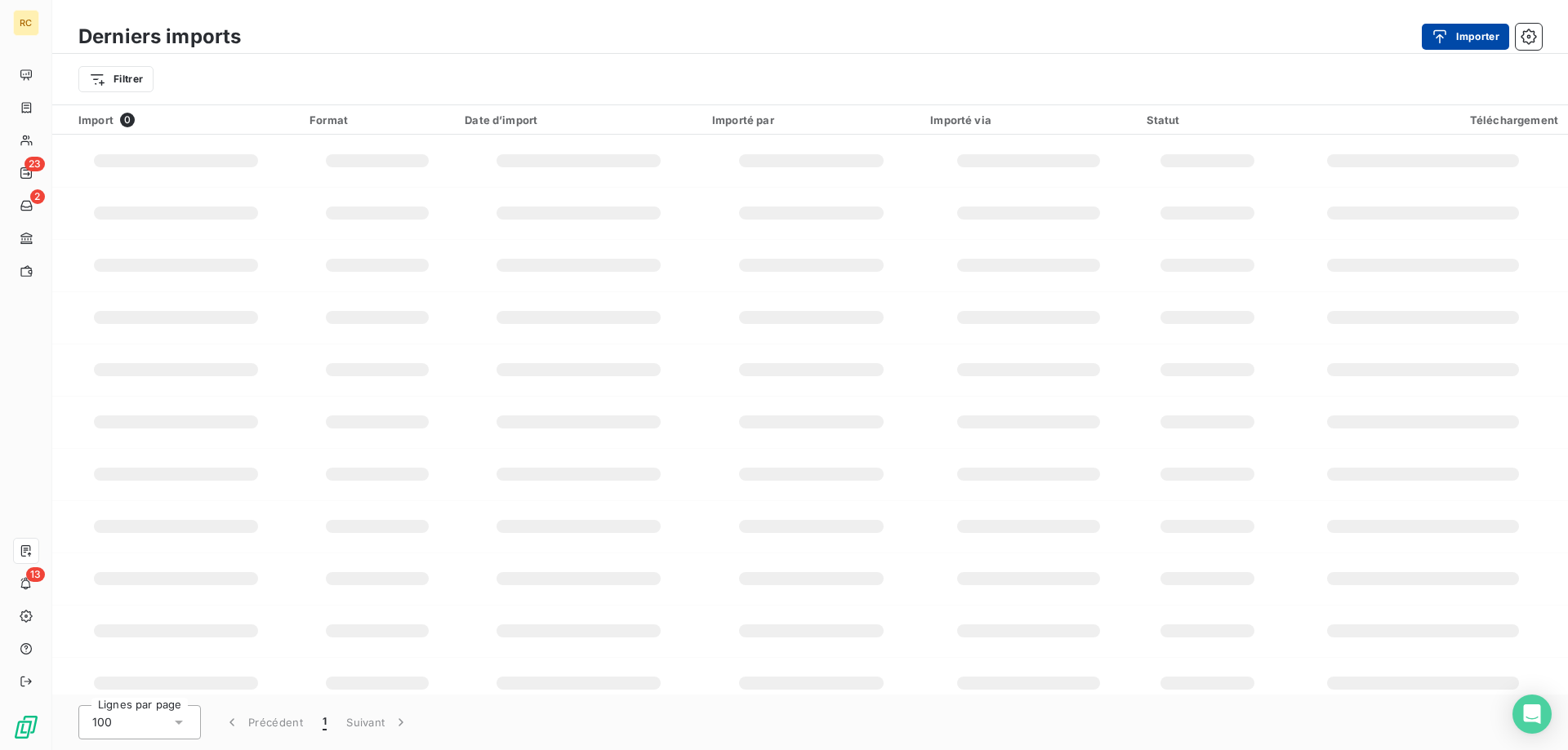
click at [1460, 25] on button "Importer" at bounding box center [1464, 36] width 87 height 26
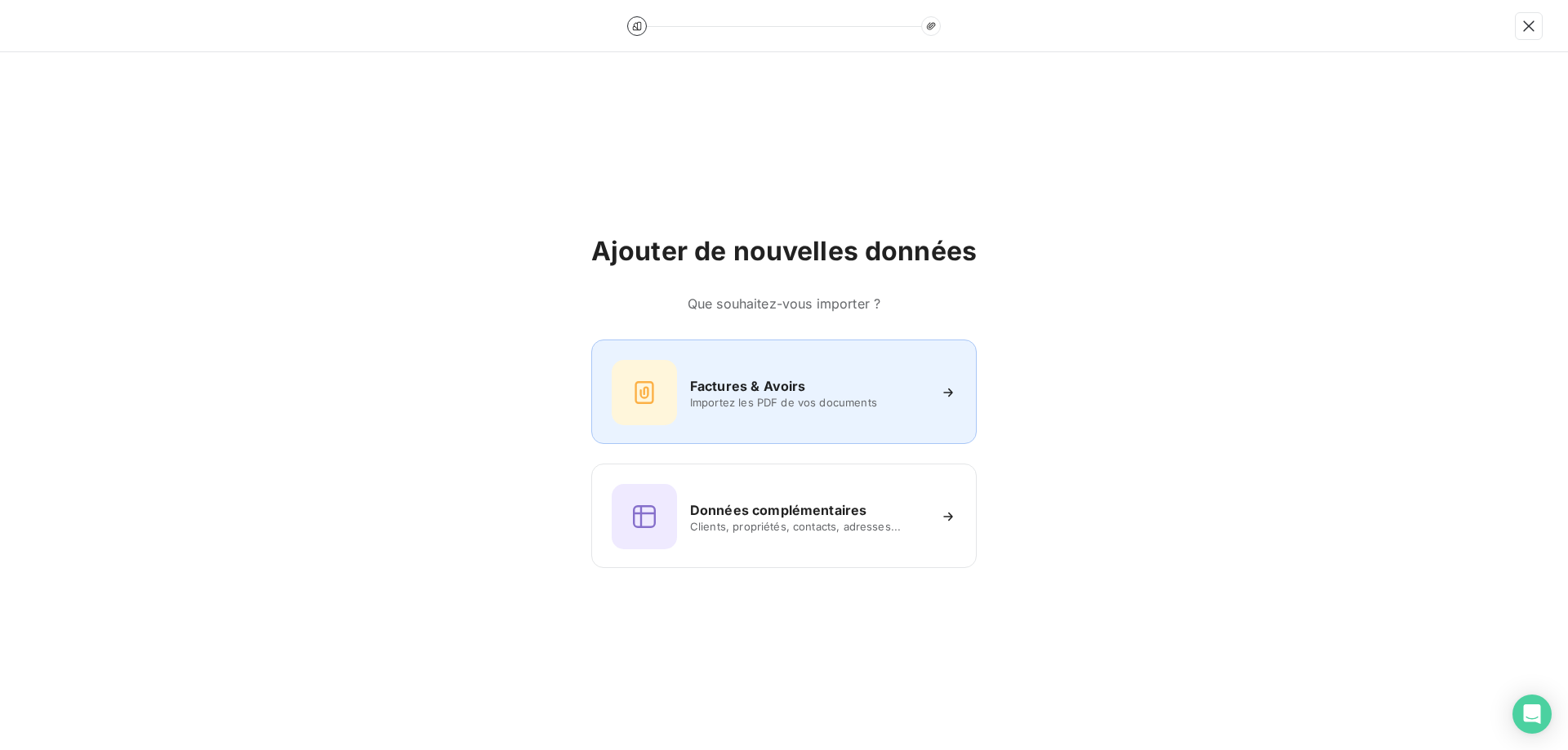
click at [740, 379] on h6 "Factures & Avoirs" at bounding box center [747, 386] width 116 height 20
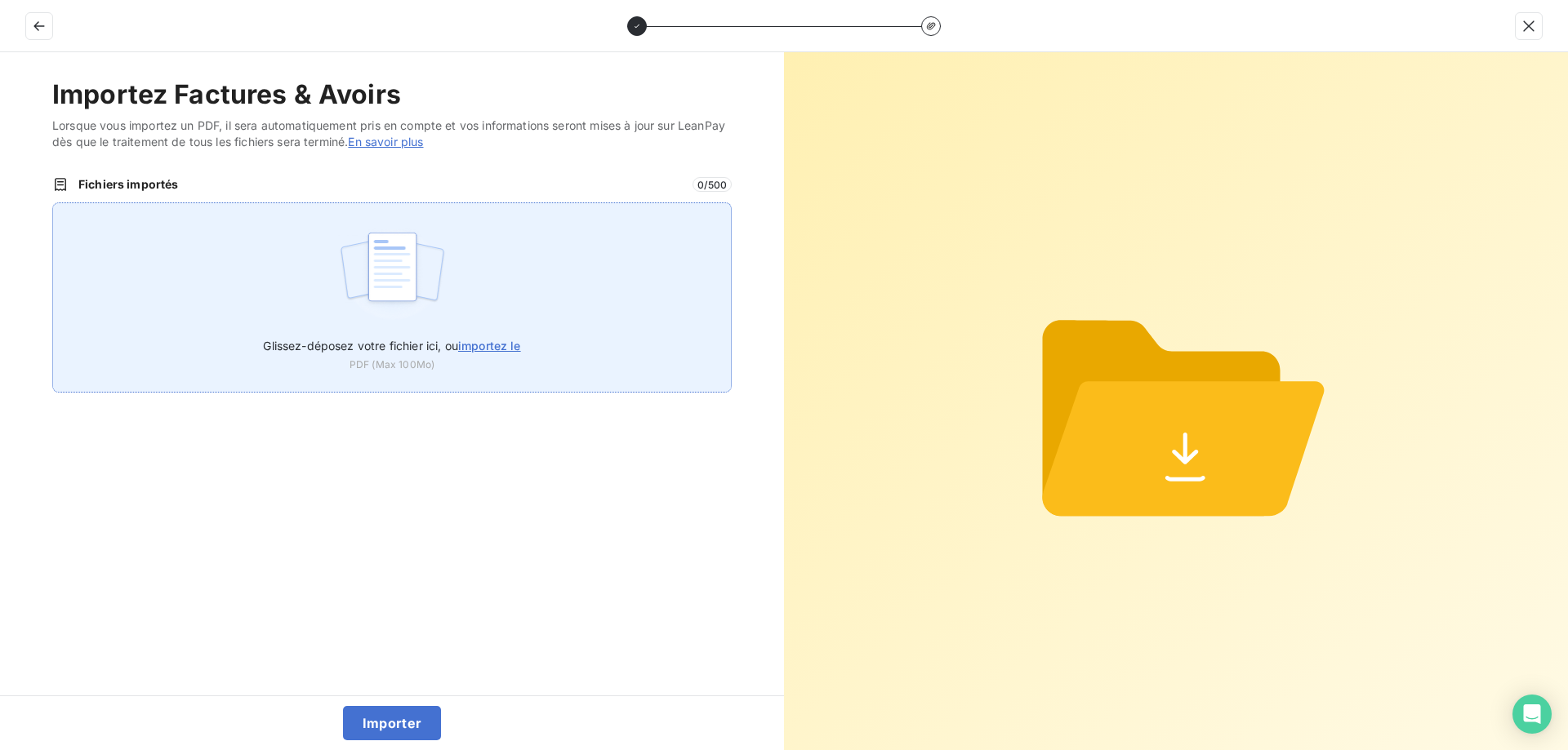
click at [491, 346] on span "importez le" at bounding box center [489, 346] width 63 height 14
click at [53, 203] on input "Glissez-déposez votre fichier ici, ou importez le" at bounding box center [53, 202] width 1 height 1
type input "C:\fakepath\FC39026.pdf"
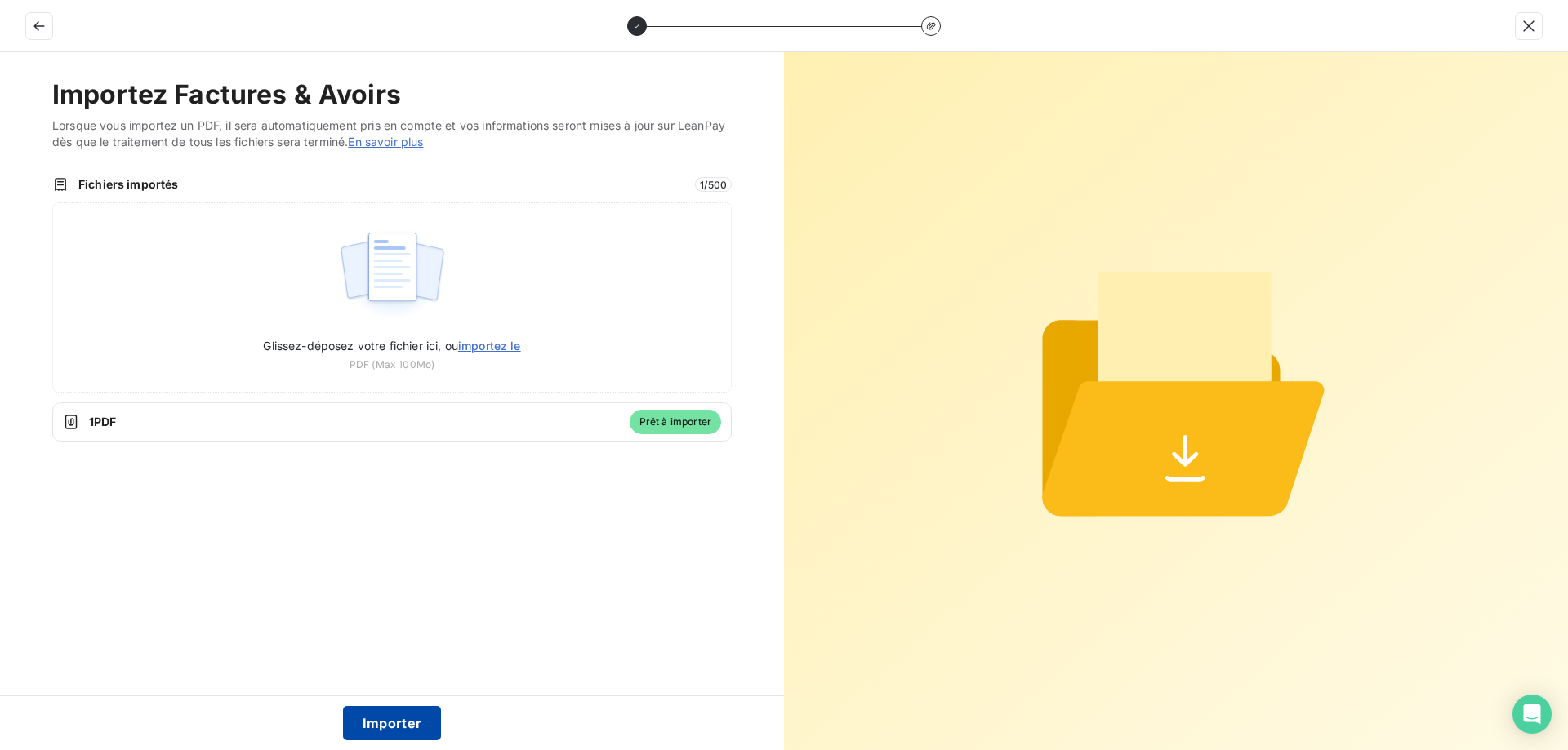
click at [389, 722] on button "Importer" at bounding box center [392, 723] width 99 height 34
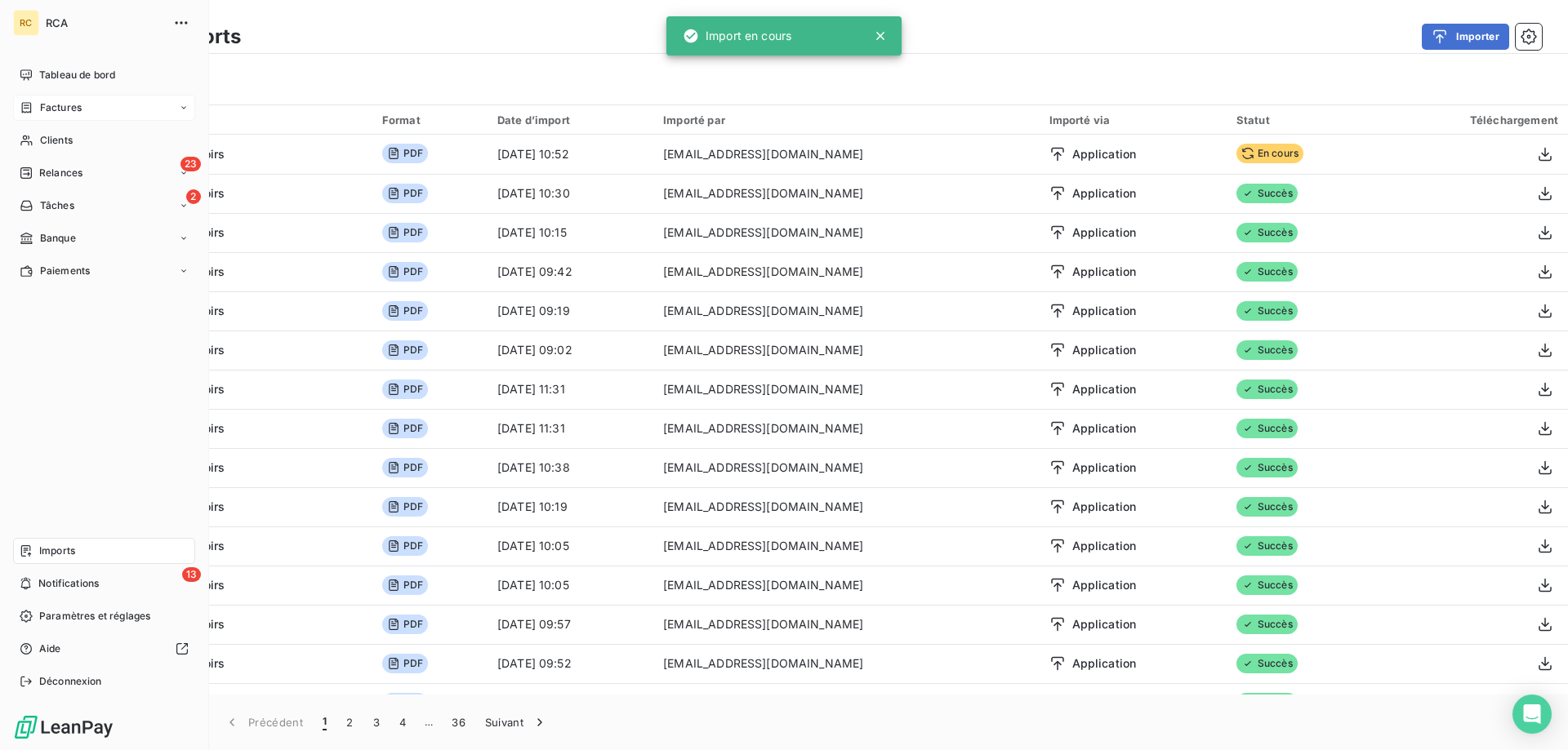
click at [63, 106] on span "Factures" at bounding box center [61, 107] width 42 height 15
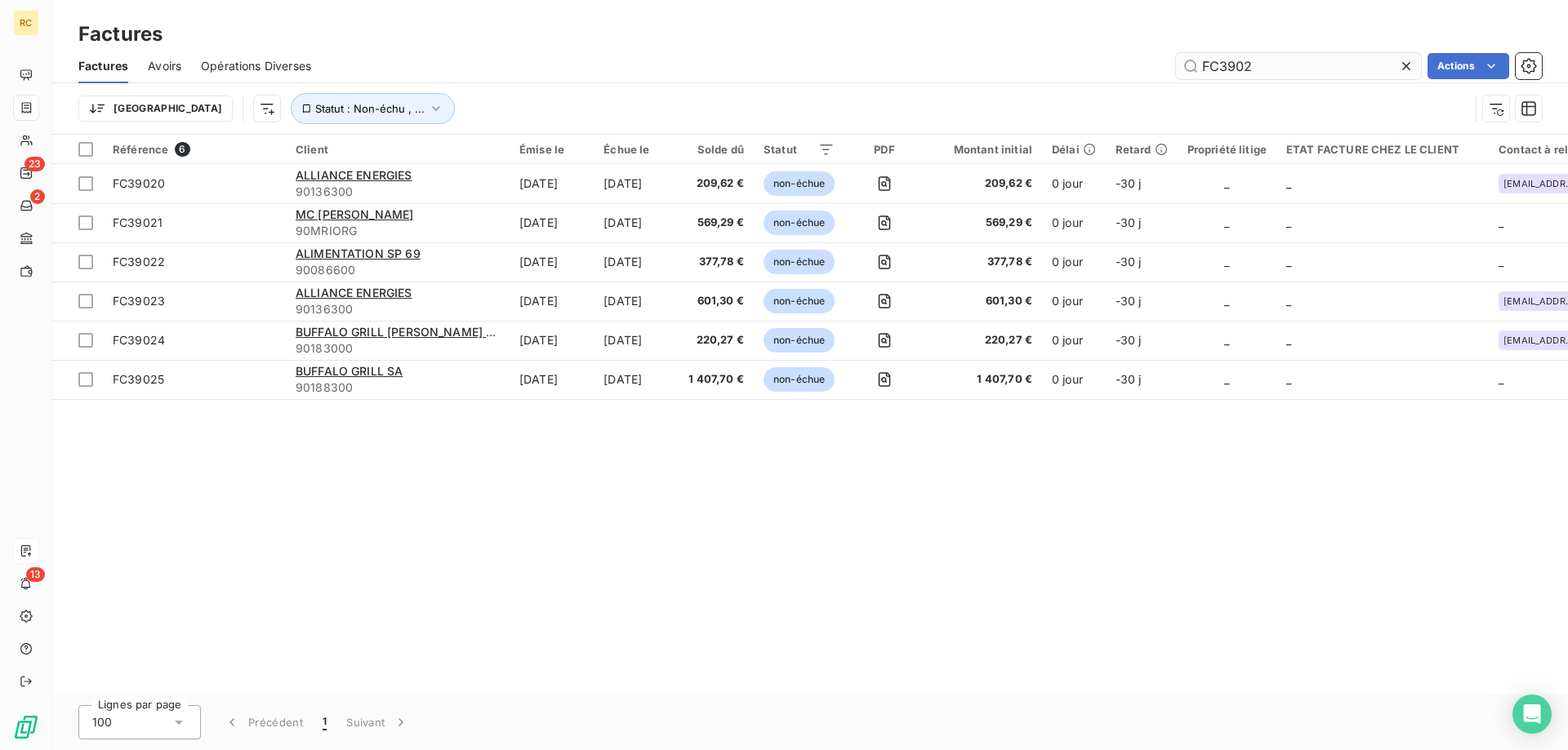
drag, startPoint x: 1258, startPoint y: 64, endPoint x: 1190, endPoint y: 60, distance: 68.1
click at [1190, 60] on input "FC3902" at bounding box center [1298, 65] width 245 height 26
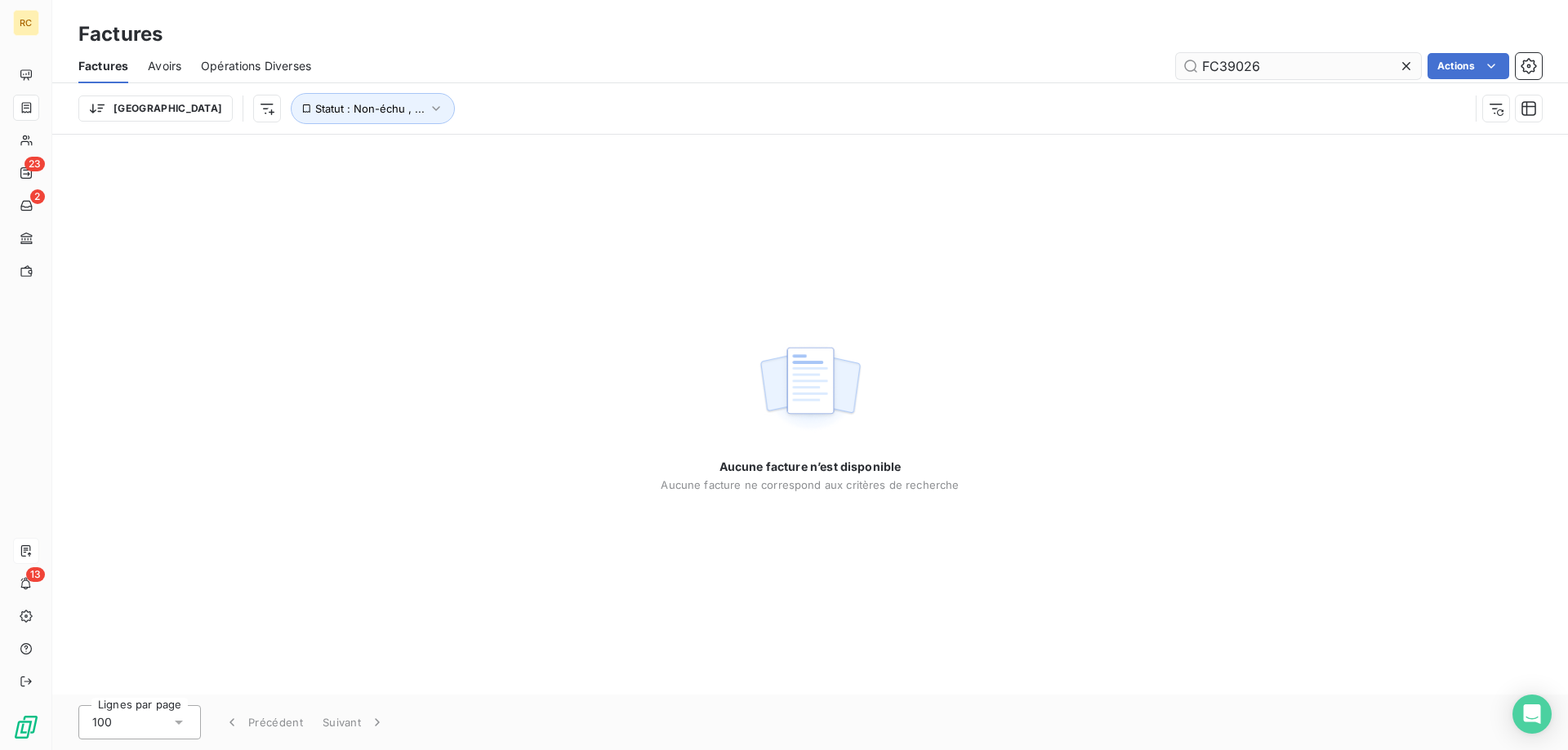
click at [1205, 67] on input "FC39026" at bounding box center [1298, 65] width 245 height 26
click at [1272, 65] on input "FC39026" at bounding box center [1298, 65] width 245 height 26
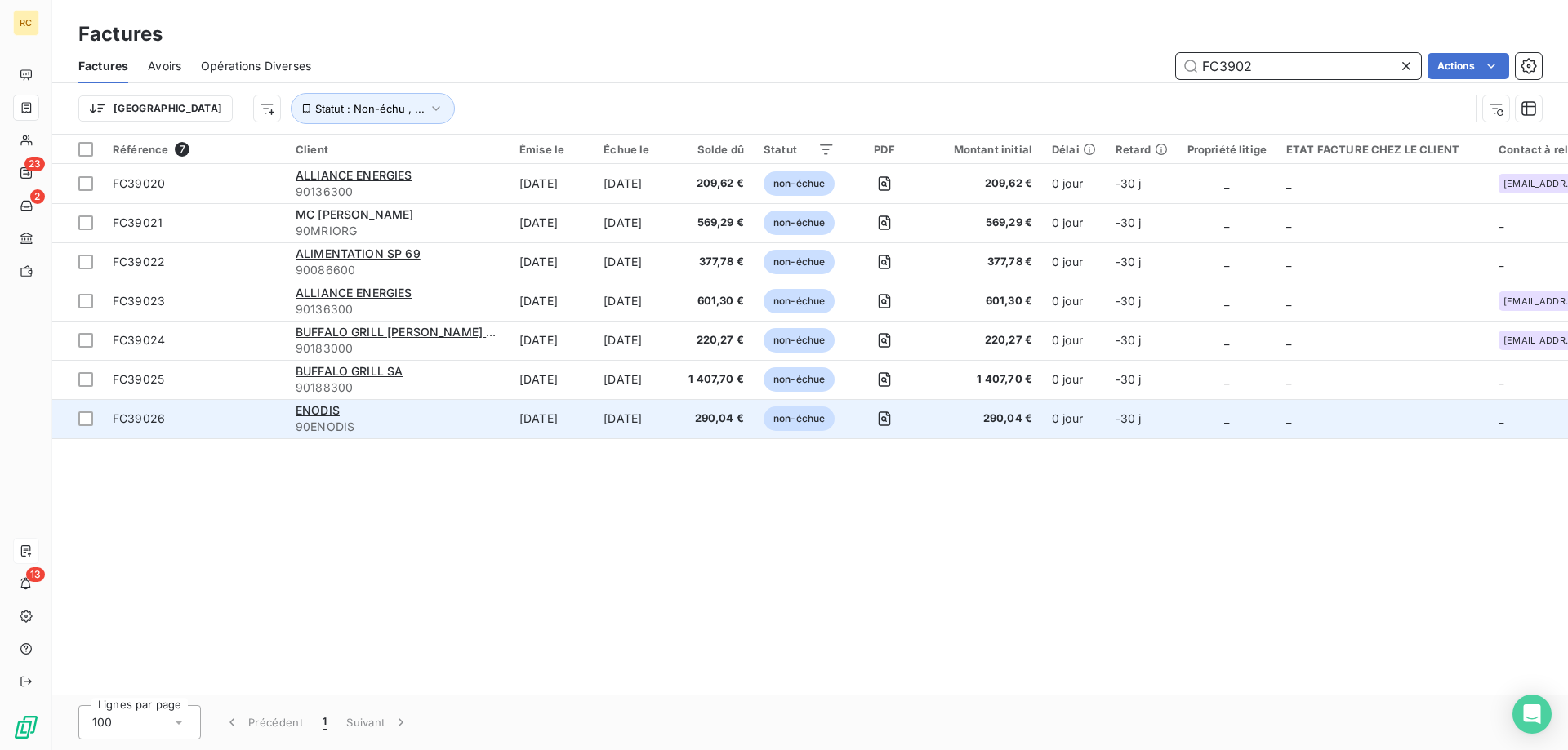
type input "FC3902"
click at [151, 409] on td "FC39026" at bounding box center [193, 419] width 183 height 39
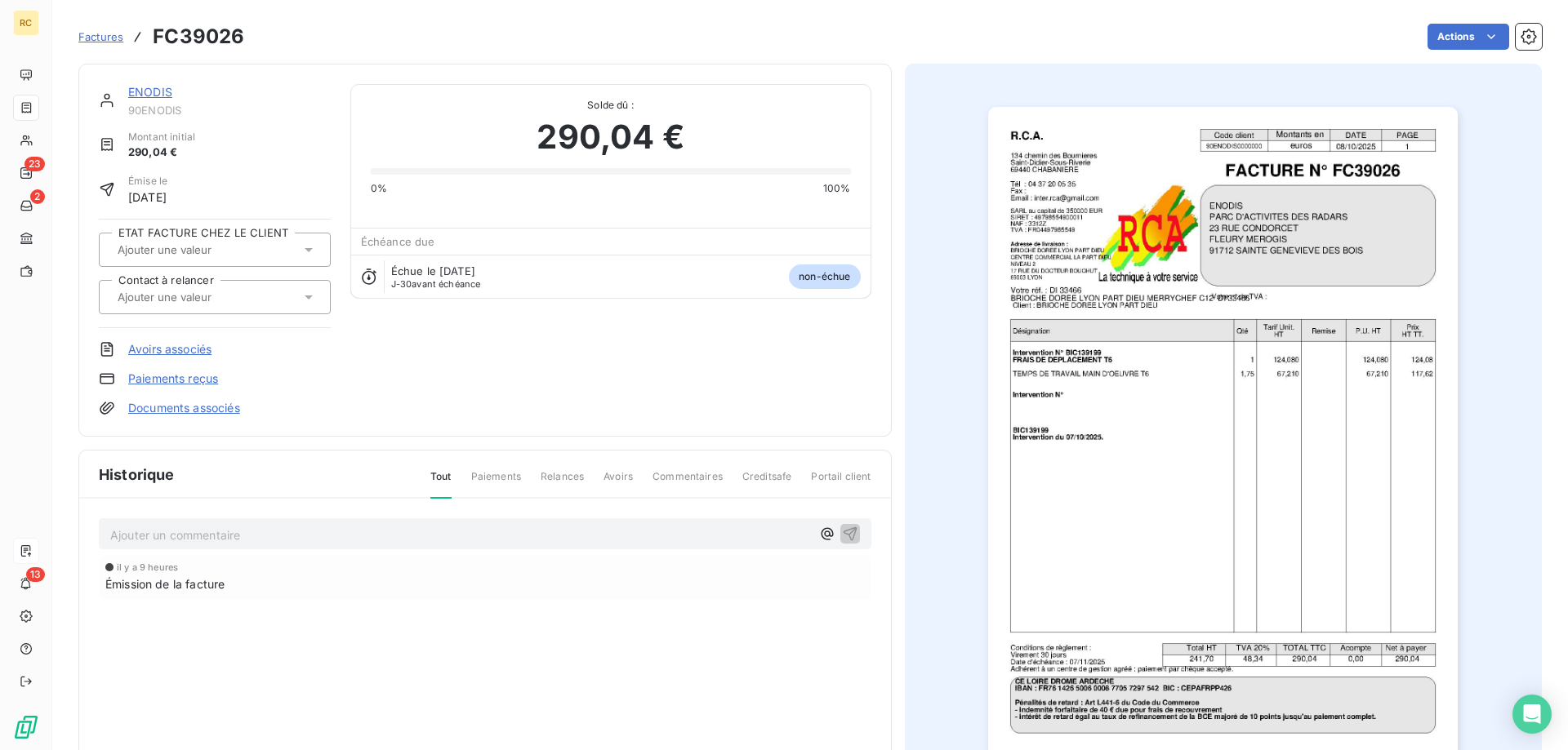
click at [190, 403] on link "Documents associés" at bounding box center [184, 408] width 112 height 17
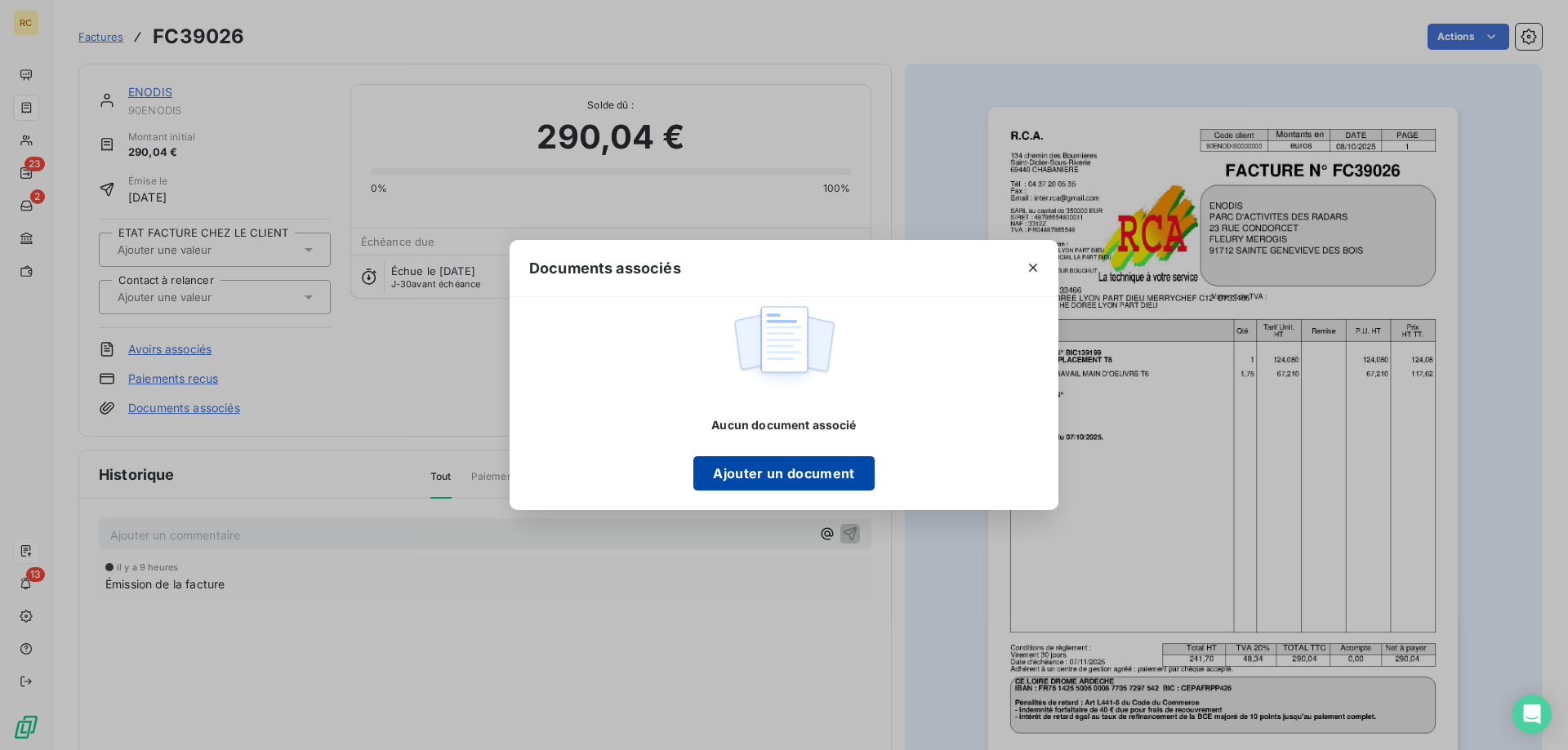
click at [734, 475] on button "Ajouter un document" at bounding box center [784, 473] width 181 height 34
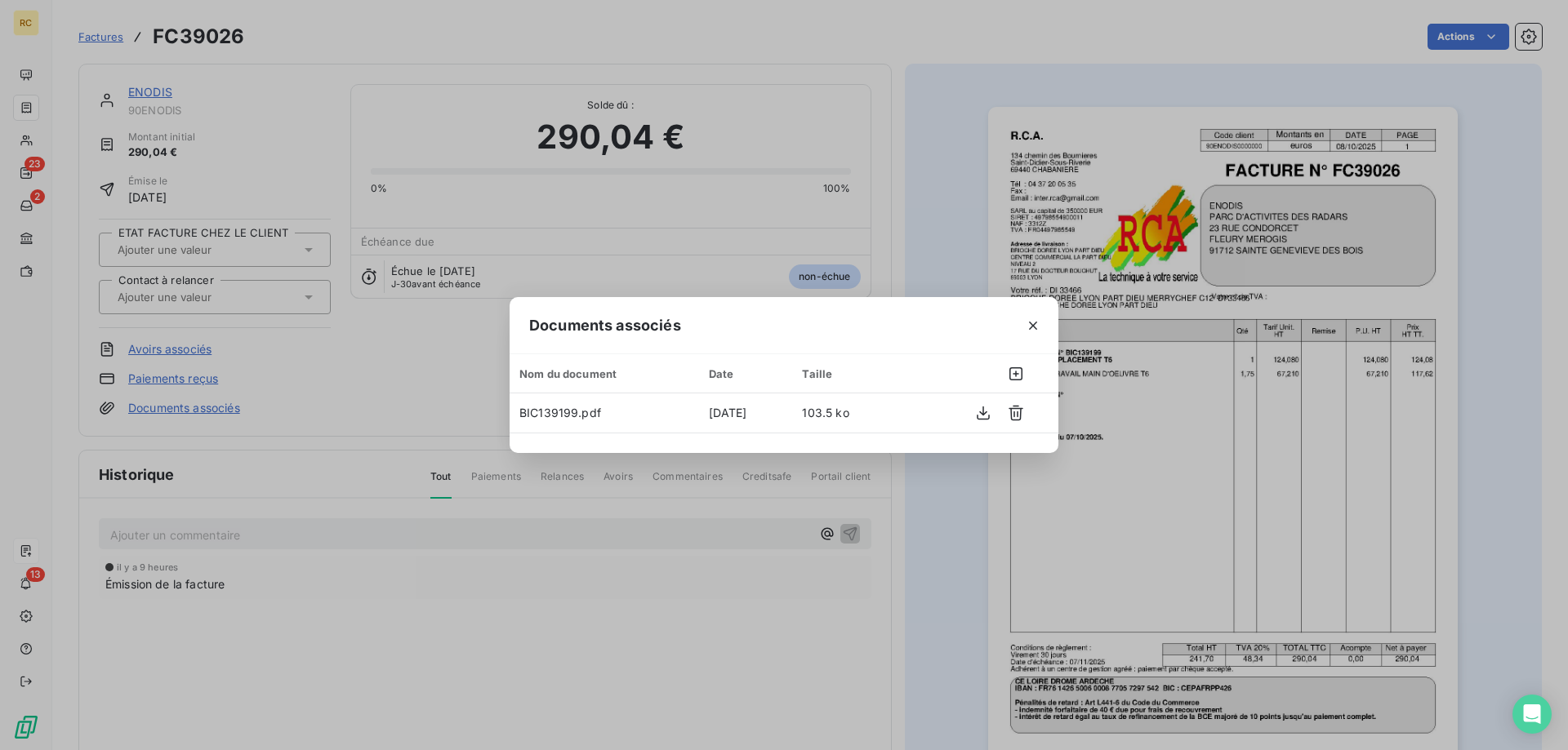
click at [933, 204] on div "Documents associés Nom du document Date Taille BIC139199.pdf [DATE] 103.5 ko" at bounding box center [784, 375] width 1568 height 750
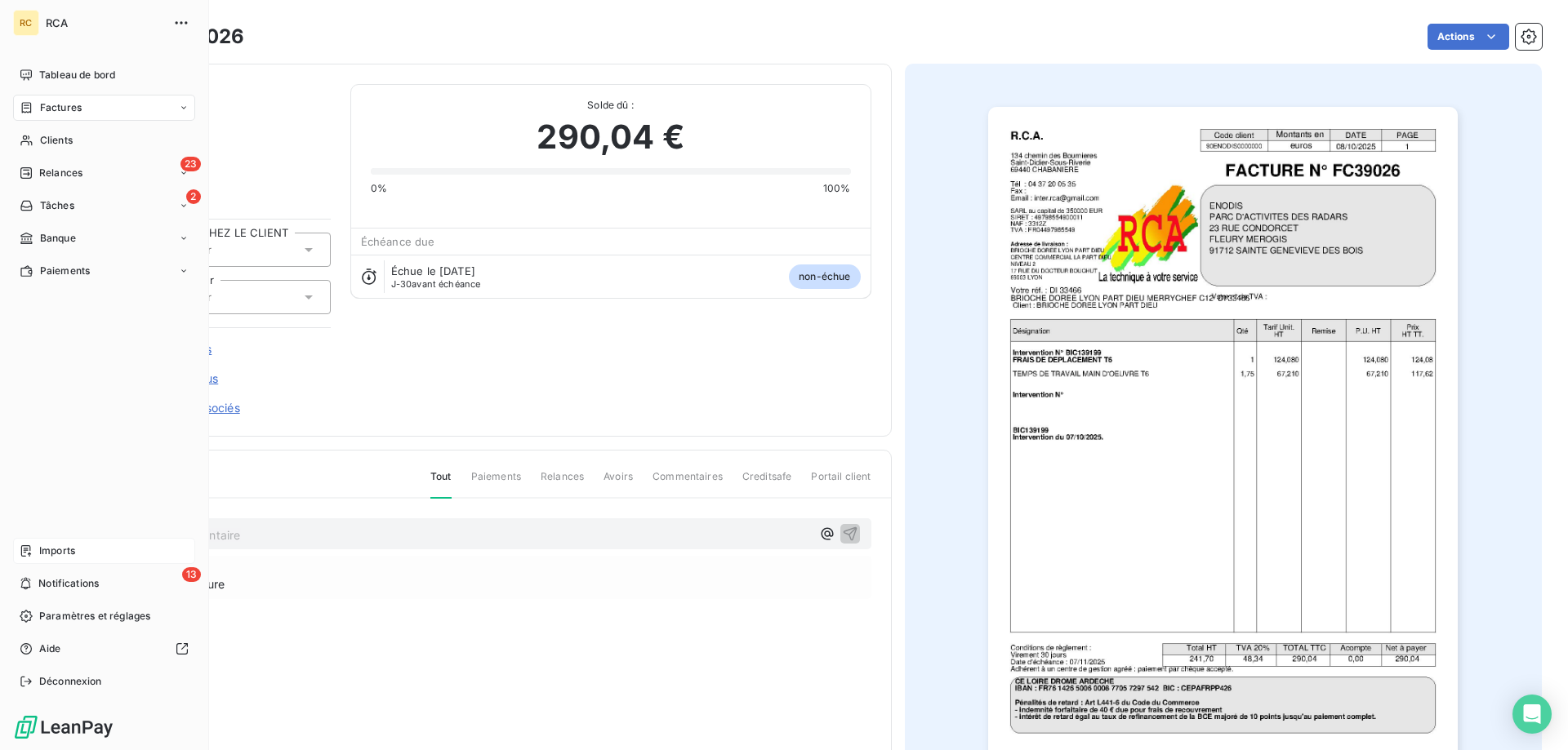
click at [43, 550] on span "Imports" at bounding box center [57, 551] width 36 height 15
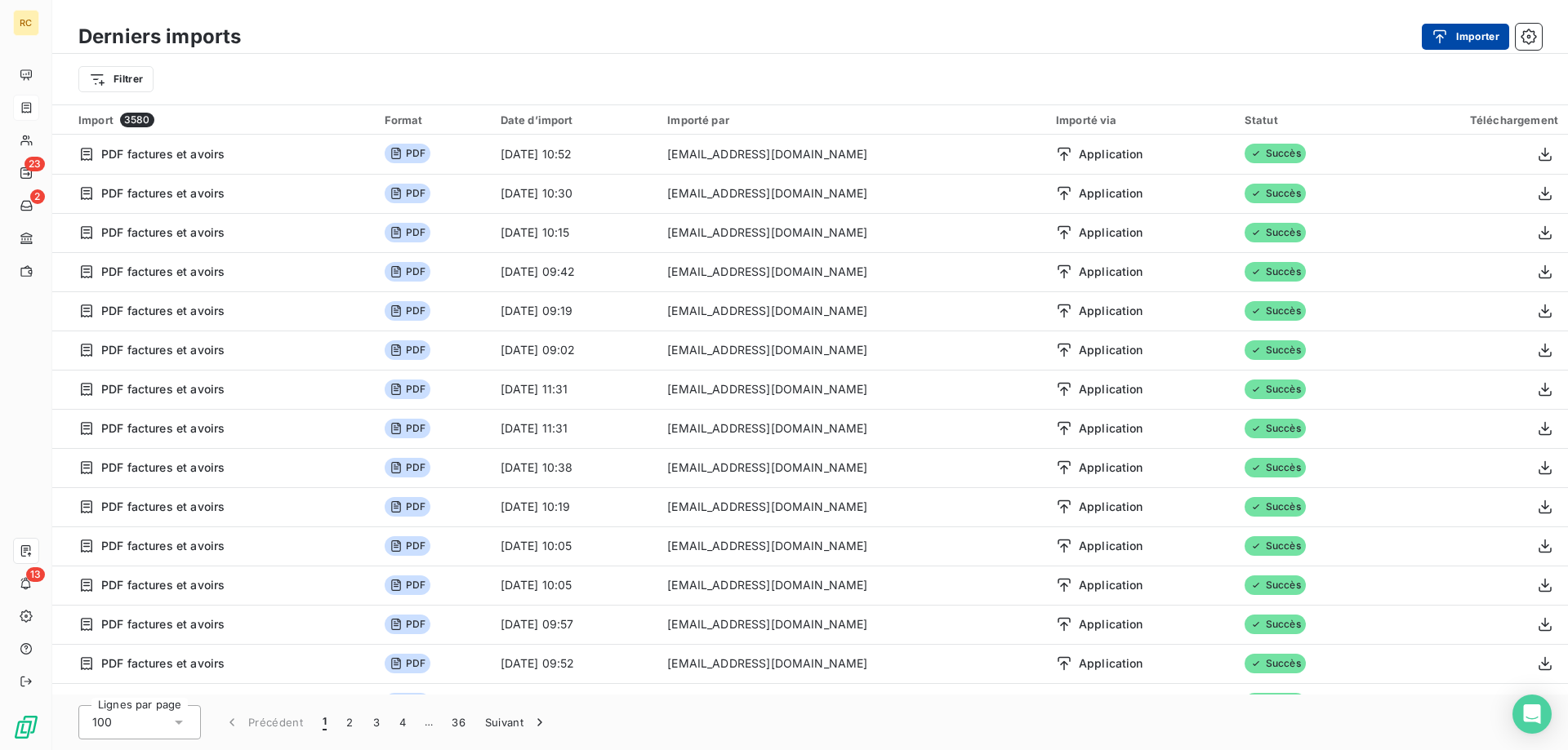
click at [1473, 35] on button "Importer" at bounding box center [1464, 36] width 87 height 26
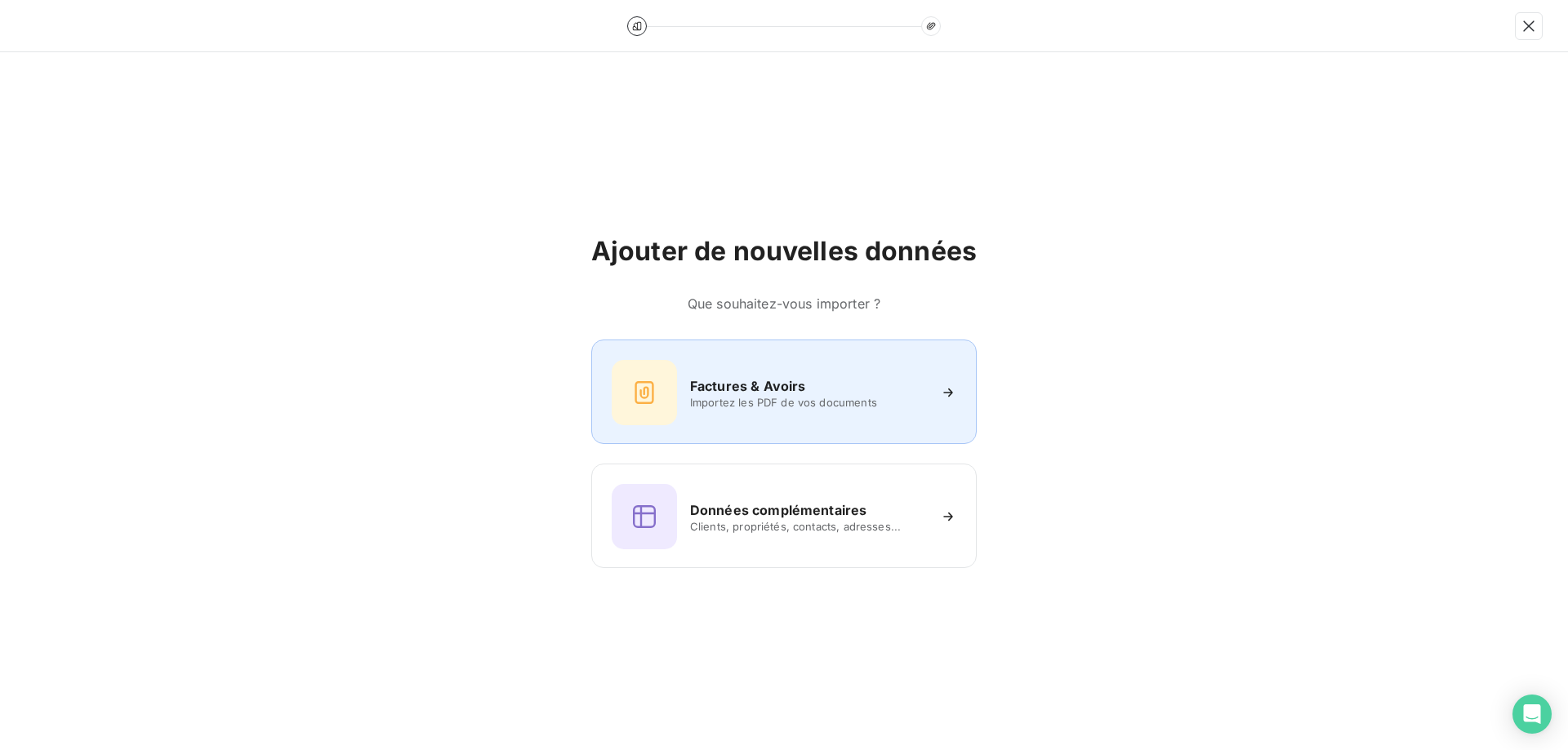
click at [772, 386] on h6 "Factures & Avoirs" at bounding box center [747, 386] width 116 height 20
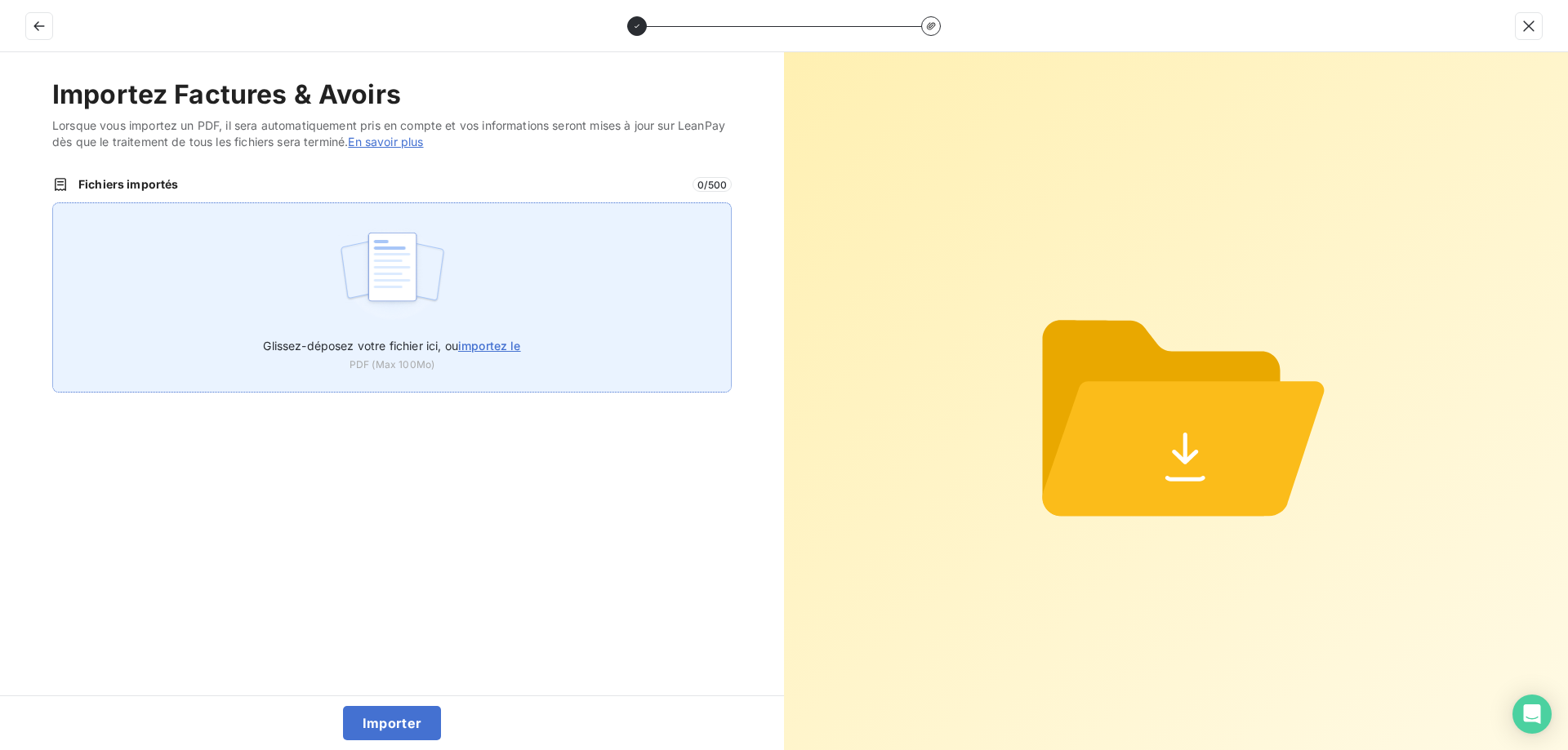
click at [507, 345] on span "importez le" at bounding box center [489, 346] width 63 height 14
click at [53, 203] on input "Glissez-déposez votre fichier ici, ou importez le" at bounding box center [53, 202] width 1 height 1
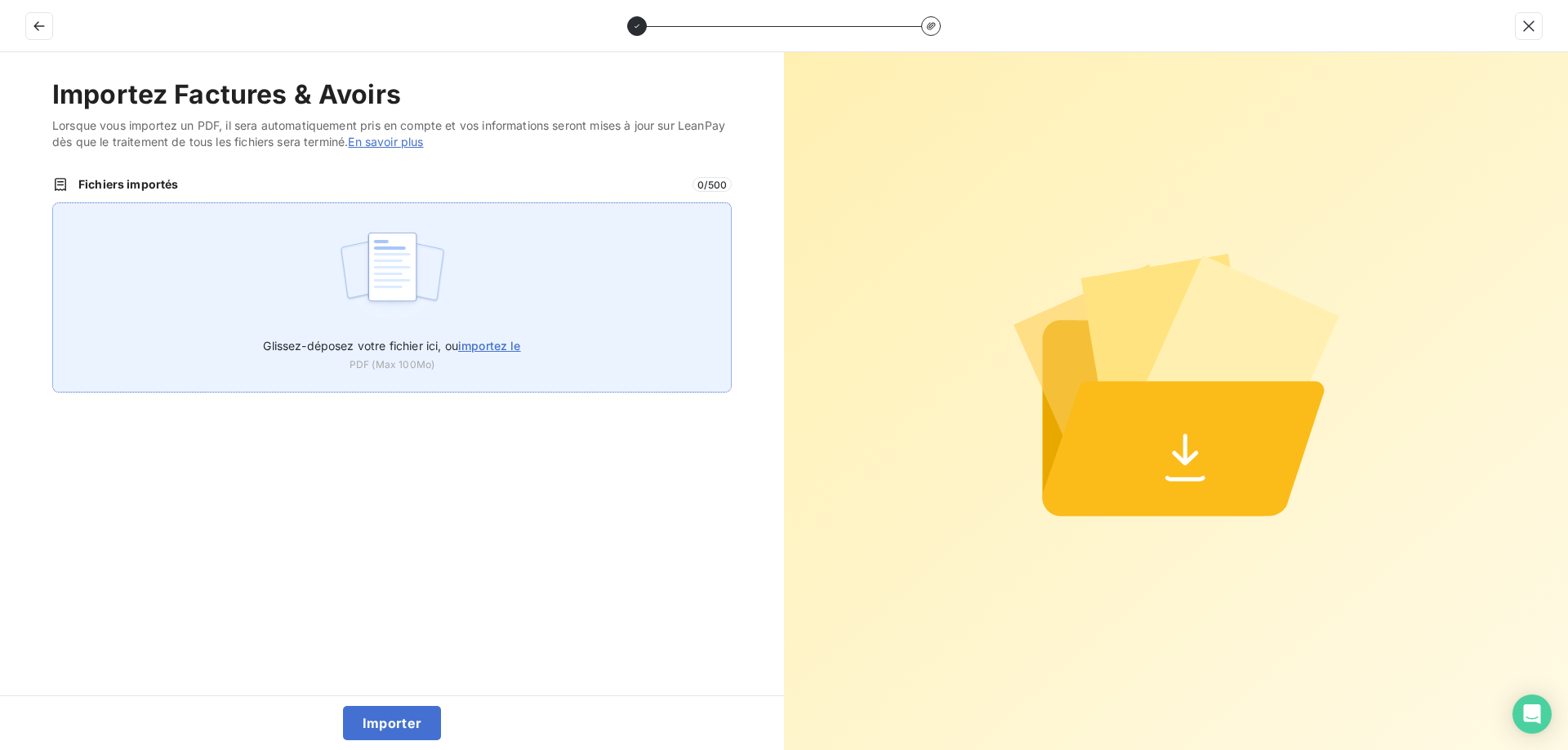
type input "C:\fakepath\FC39026.pdf"
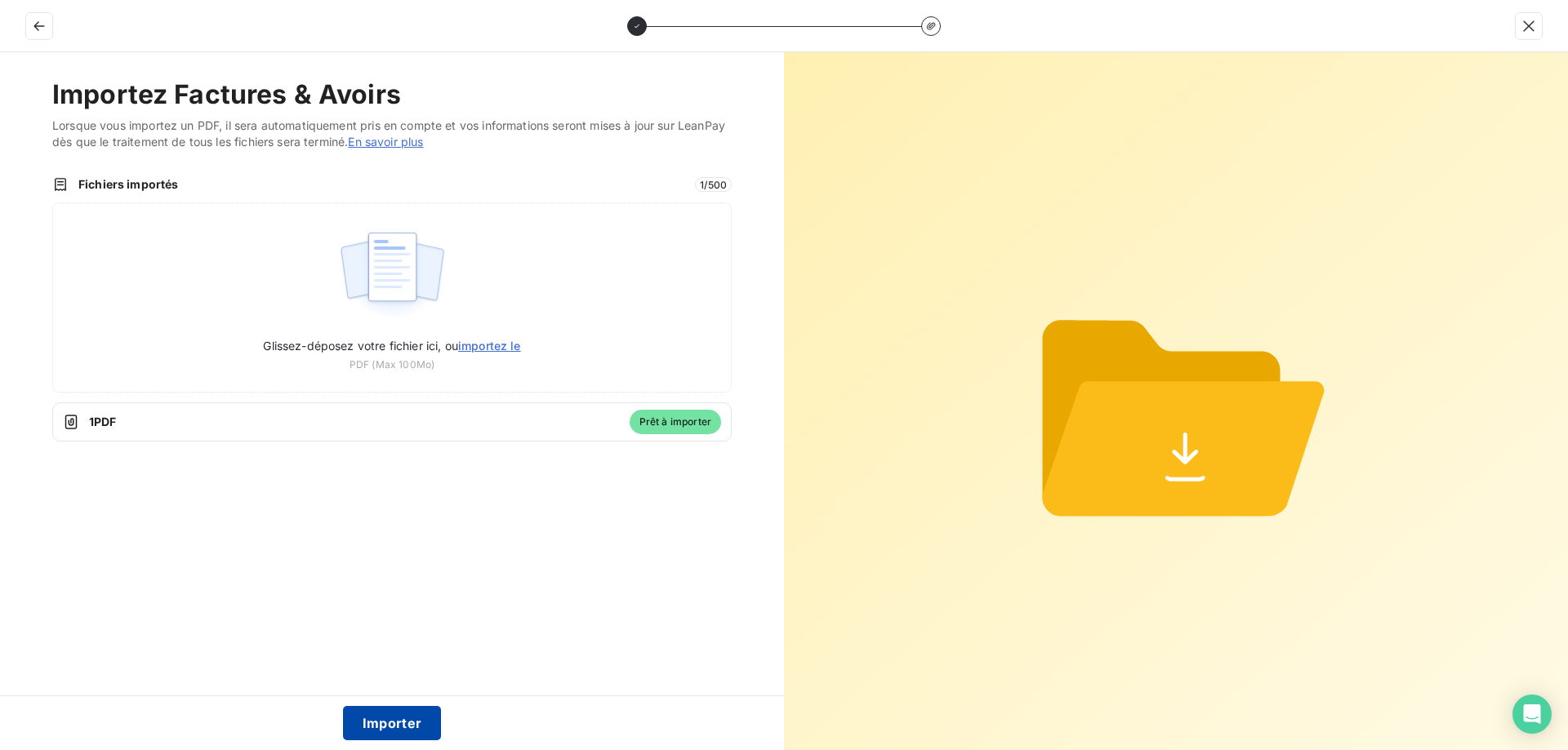
click at [382, 730] on button "Importer" at bounding box center [392, 723] width 99 height 34
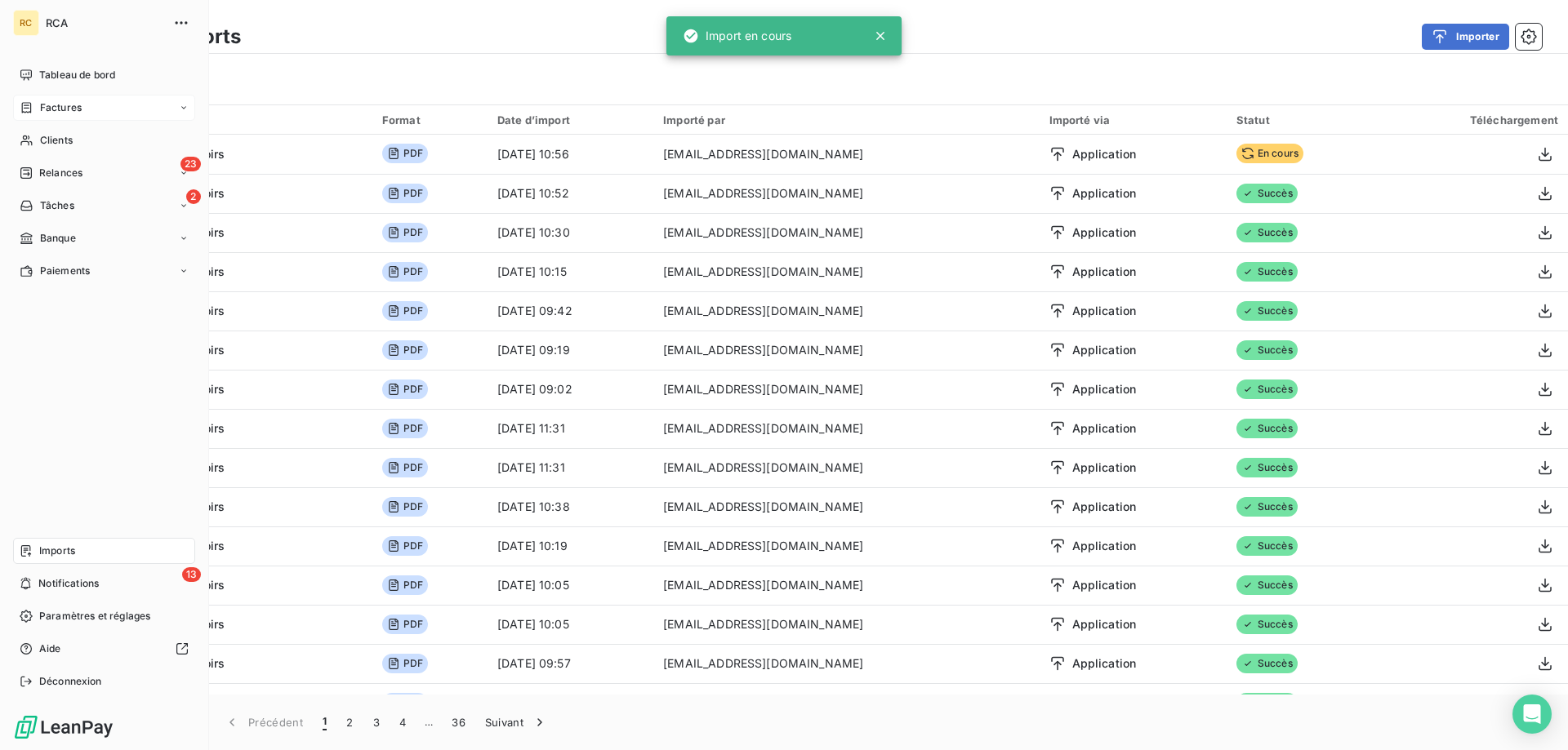
click at [41, 104] on span "Factures" at bounding box center [61, 107] width 42 height 15
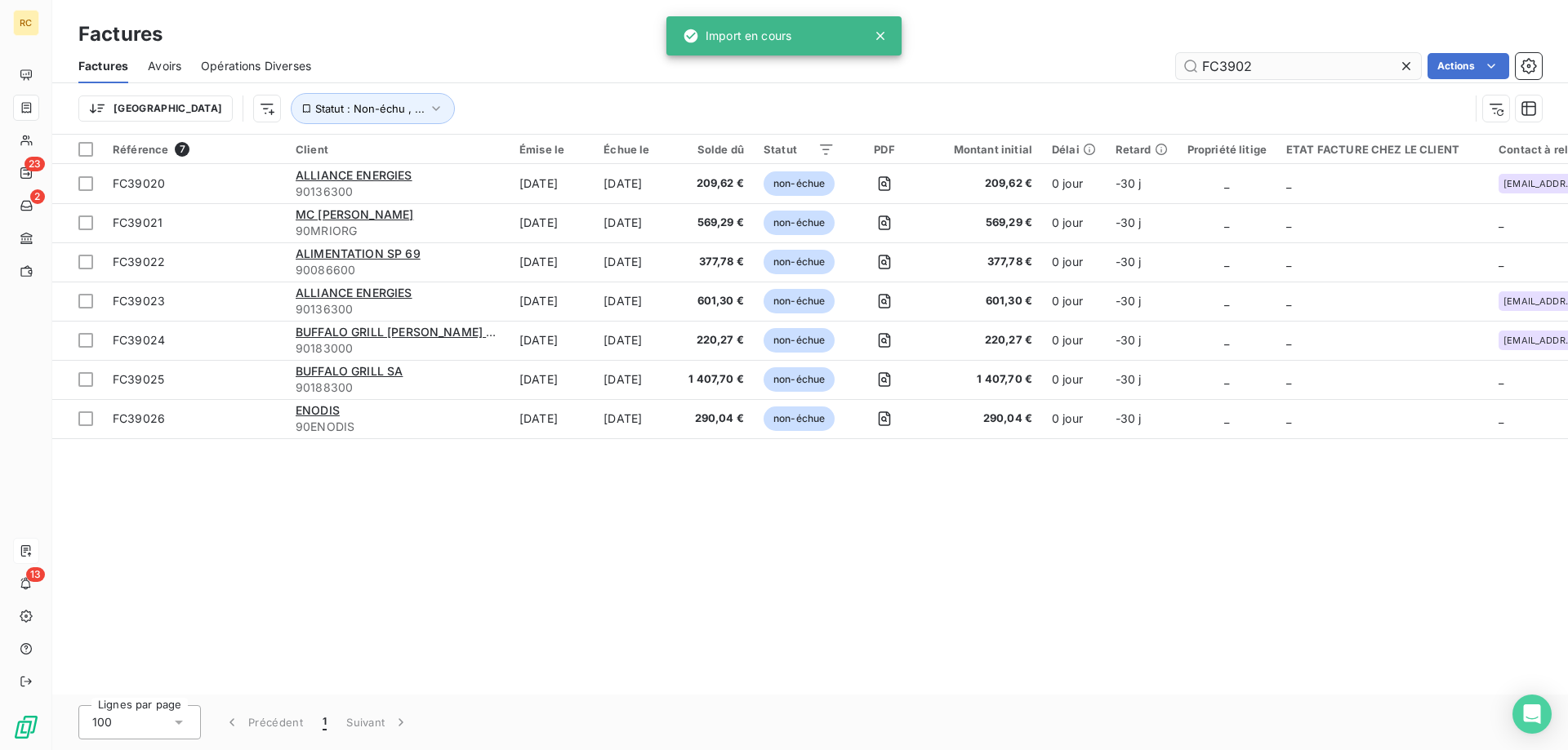
drag, startPoint x: 1275, startPoint y: 62, endPoint x: 1194, endPoint y: 62, distance: 81.0
click at [1187, 62] on input "FC3902" at bounding box center [1298, 65] width 245 height 26
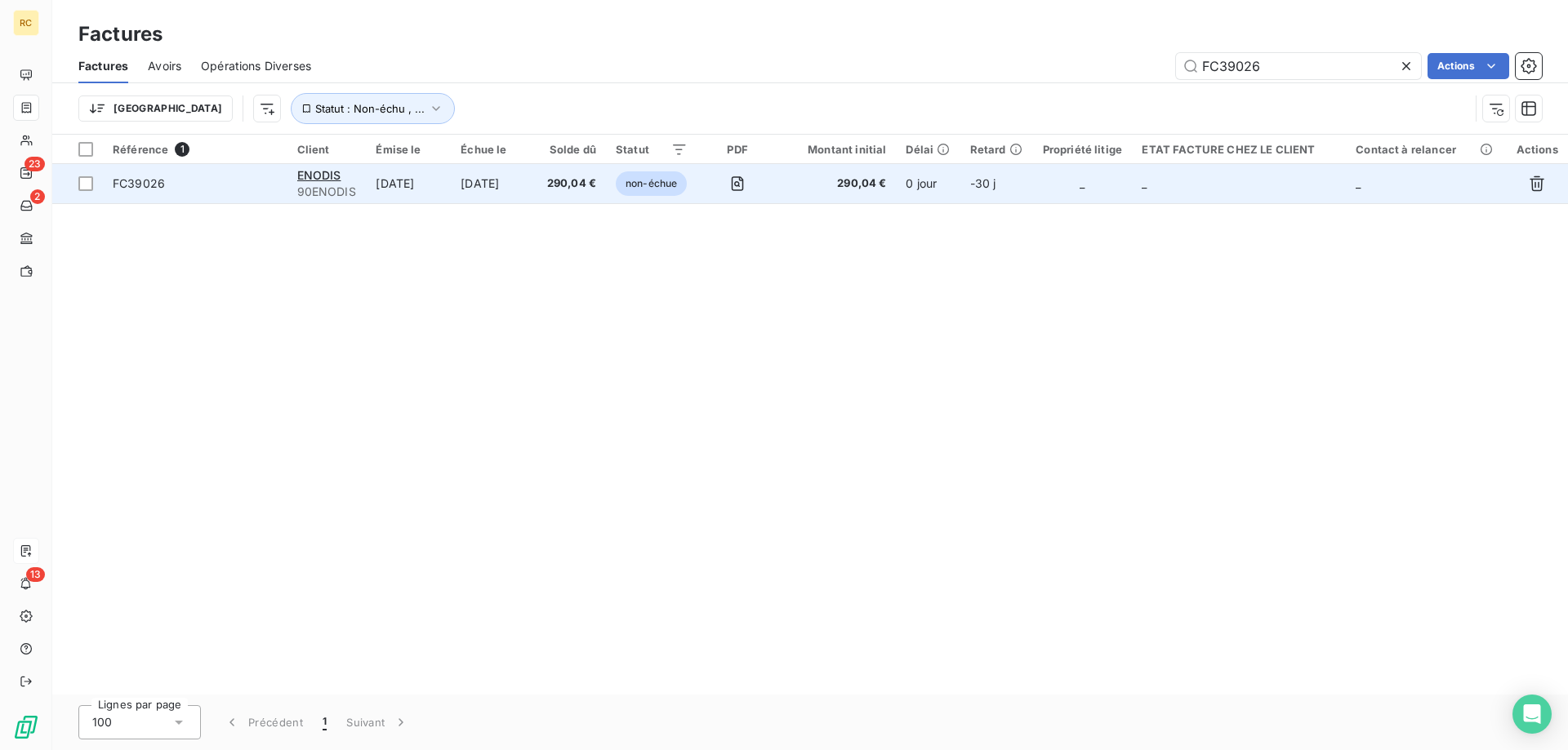
type input "FC39026"
click at [133, 187] on span "FC39026" at bounding box center [139, 184] width 53 height 14
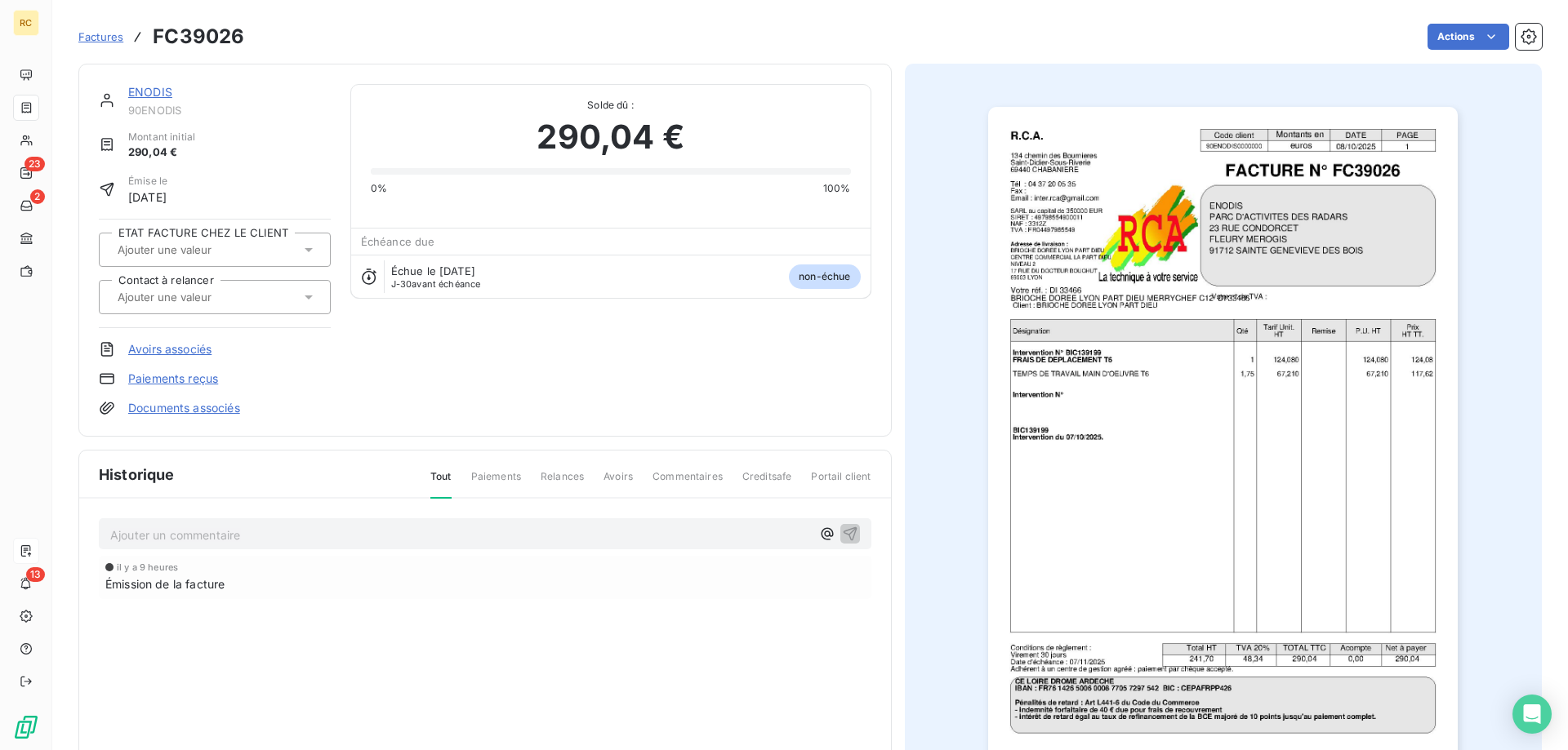
click at [205, 416] on div "ENODIS 90ENODIS Montant initial 290,04 € Émise le [DATE] ETAT FACTURE CHEZ LE C…" at bounding box center [485, 250] width 814 height 373
click at [206, 412] on link "Documents associés" at bounding box center [184, 408] width 112 height 17
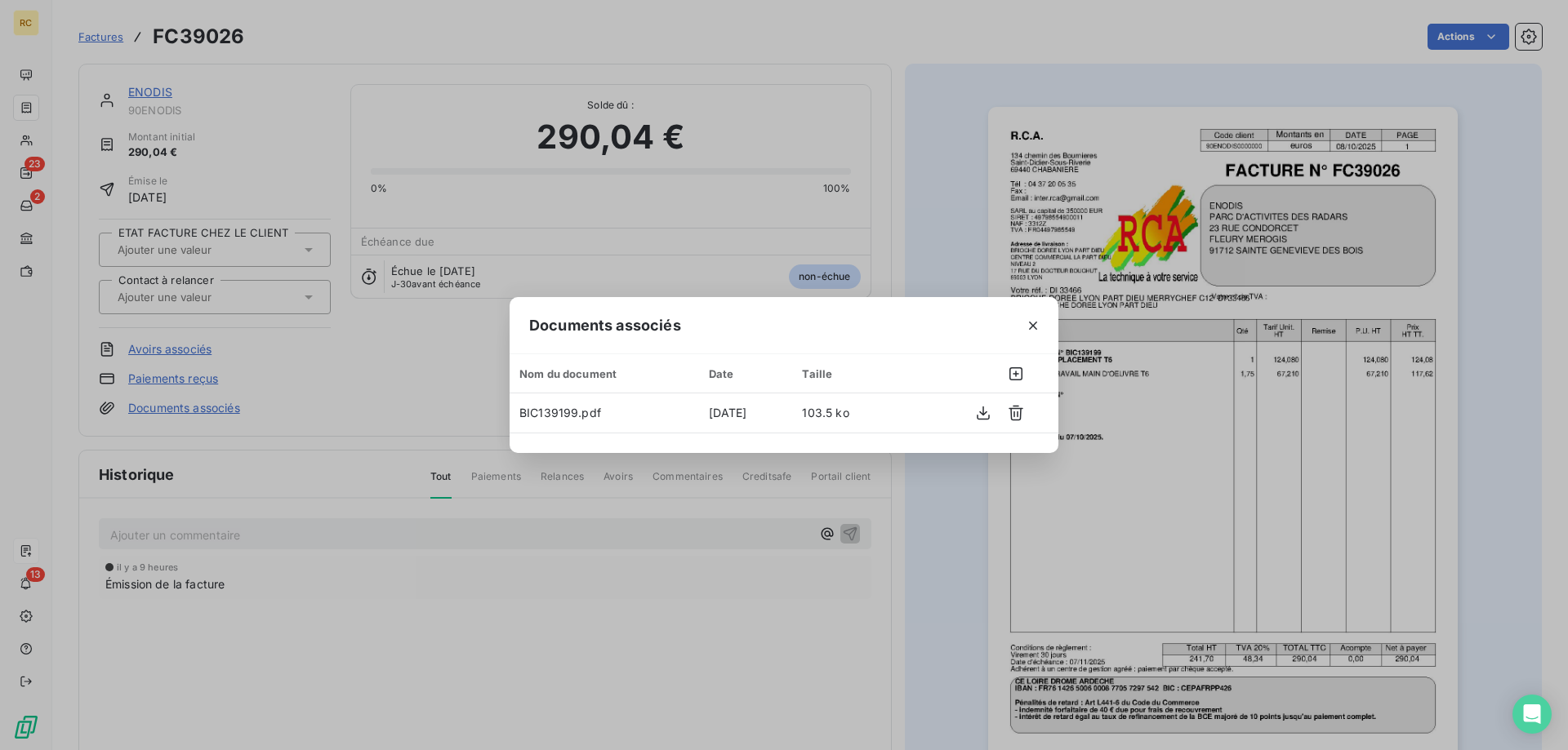
click at [958, 146] on div "Documents associés Nom du document Date Taille BIC139199.pdf [DATE] 103.5 ko" at bounding box center [784, 375] width 1568 height 750
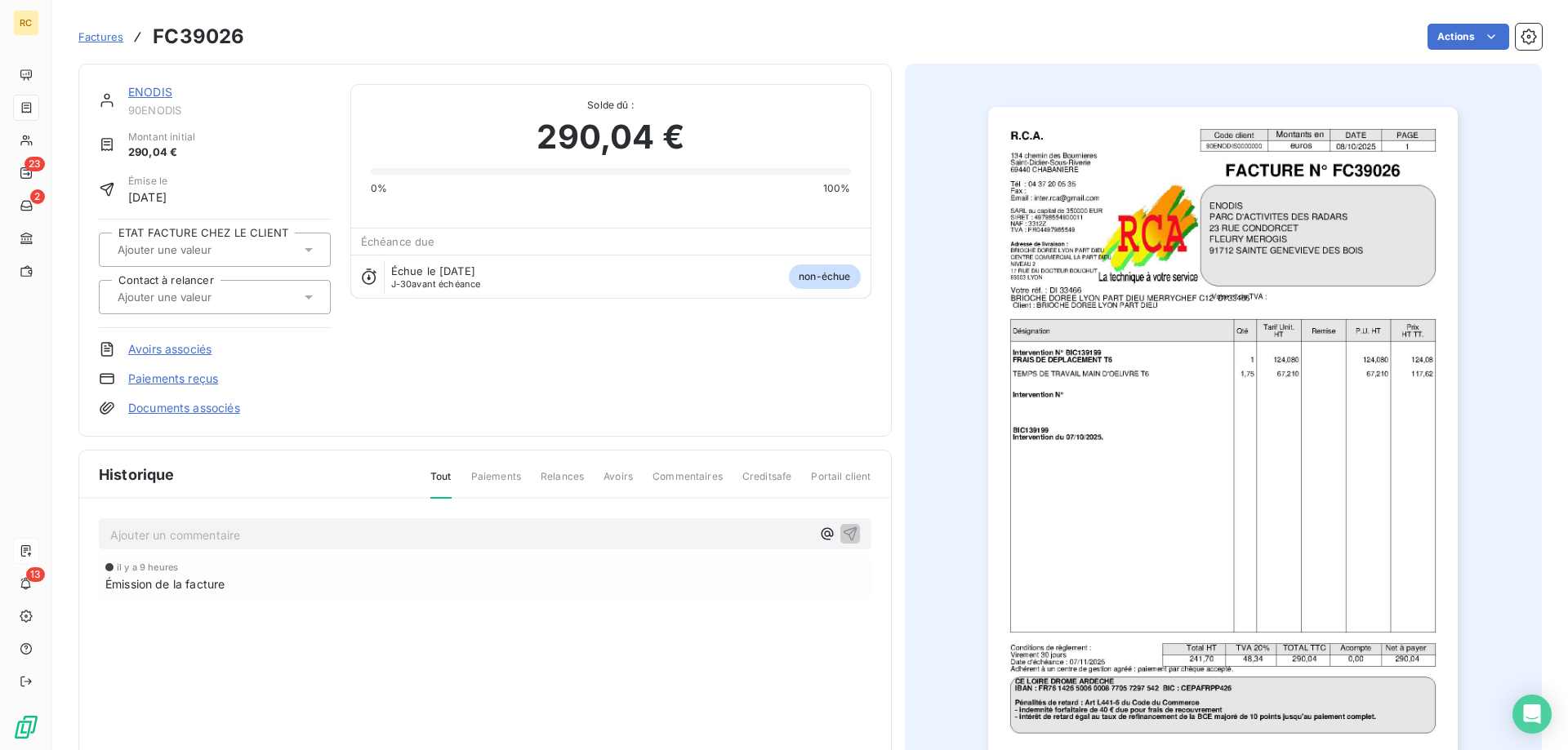
click at [150, 87] on link "ENODIS" at bounding box center [149, 92] width 44 height 14
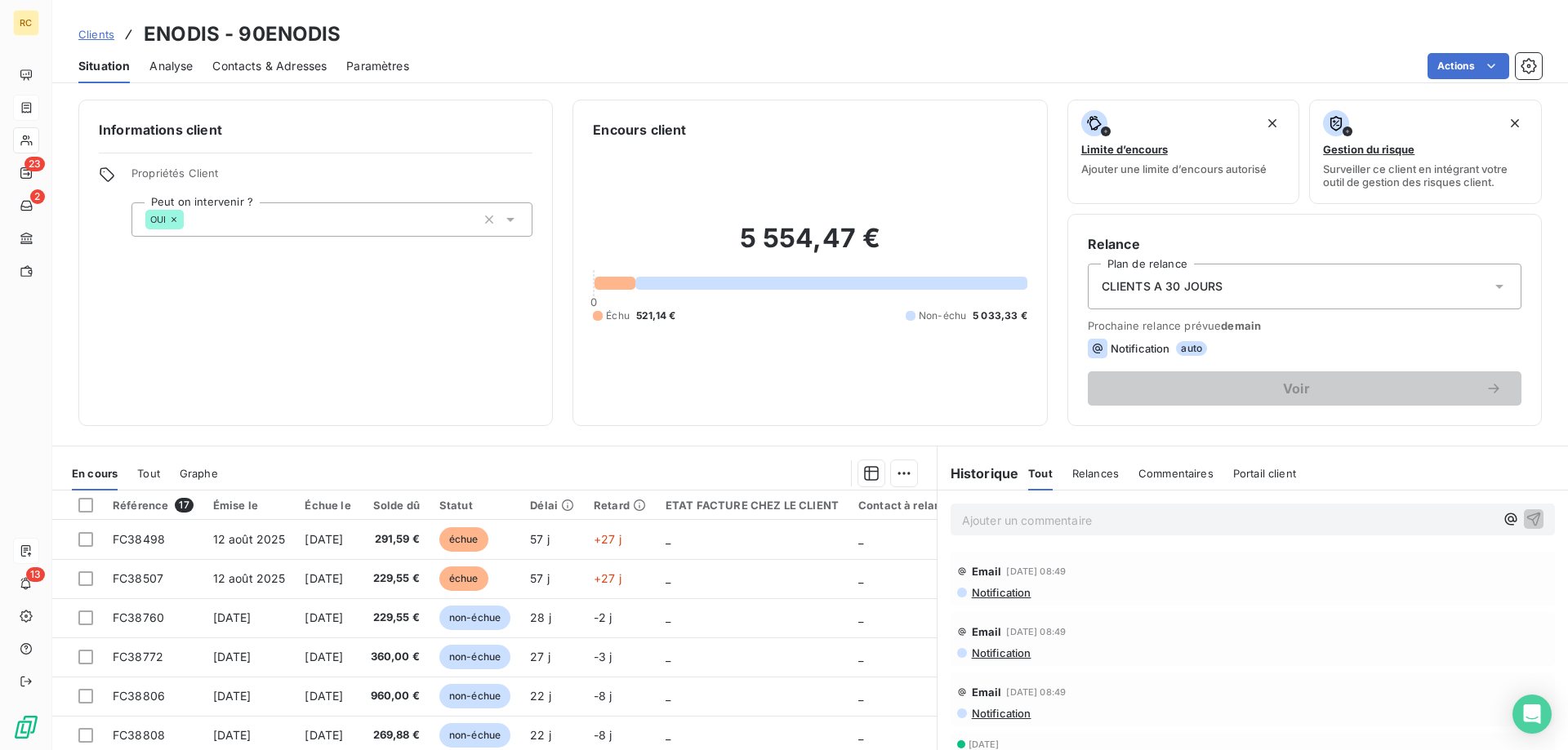
drag, startPoint x: 255, startPoint y: 65, endPoint x: 238, endPoint y: 62, distance: 17.3
click at [256, 65] on span "Contacts & Adresses" at bounding box center [269, 65] width 114 height 17
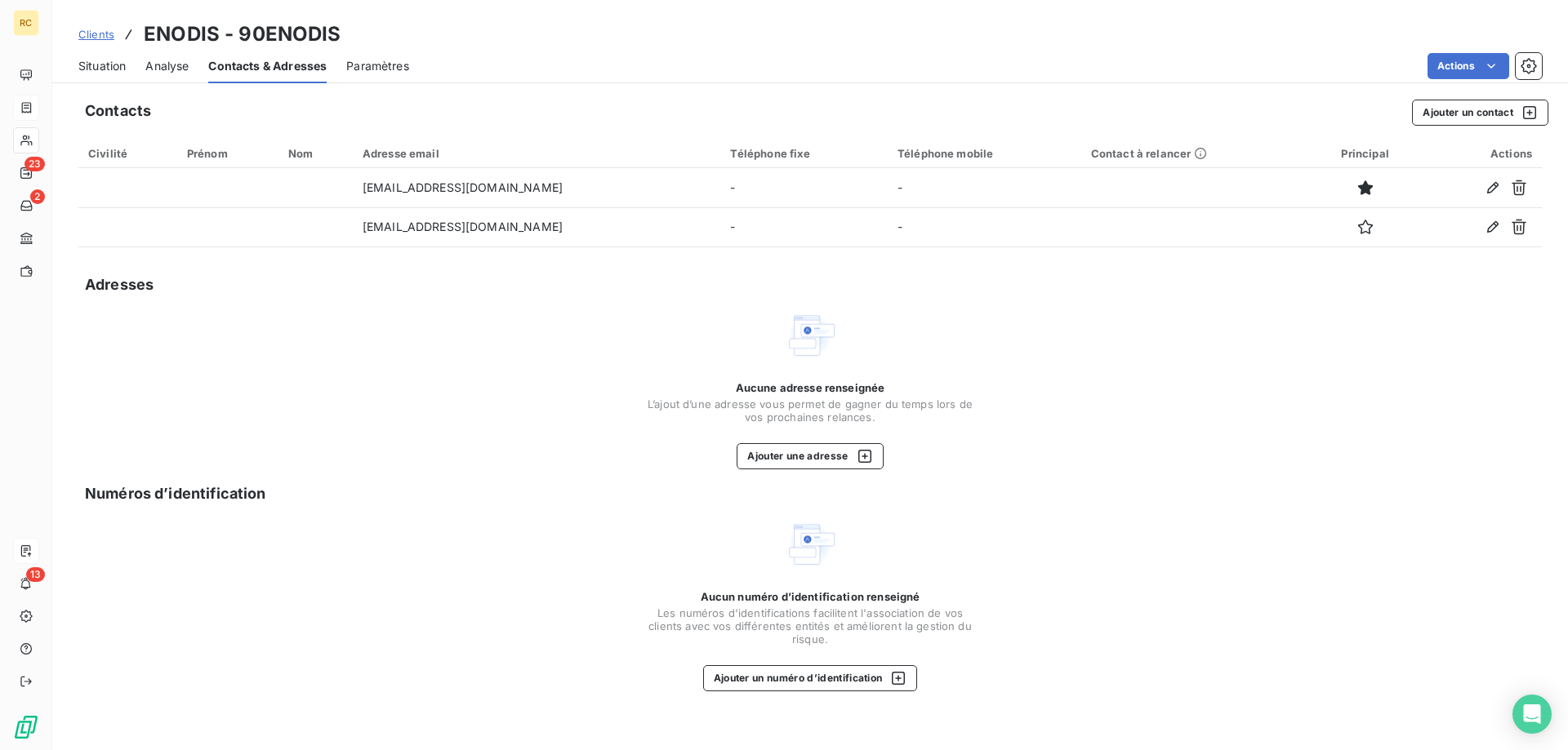
click at [580, 45] on div "Clients ENODIS - 90ENODIS" at bounding box center [811, 34] width 1516 height 29
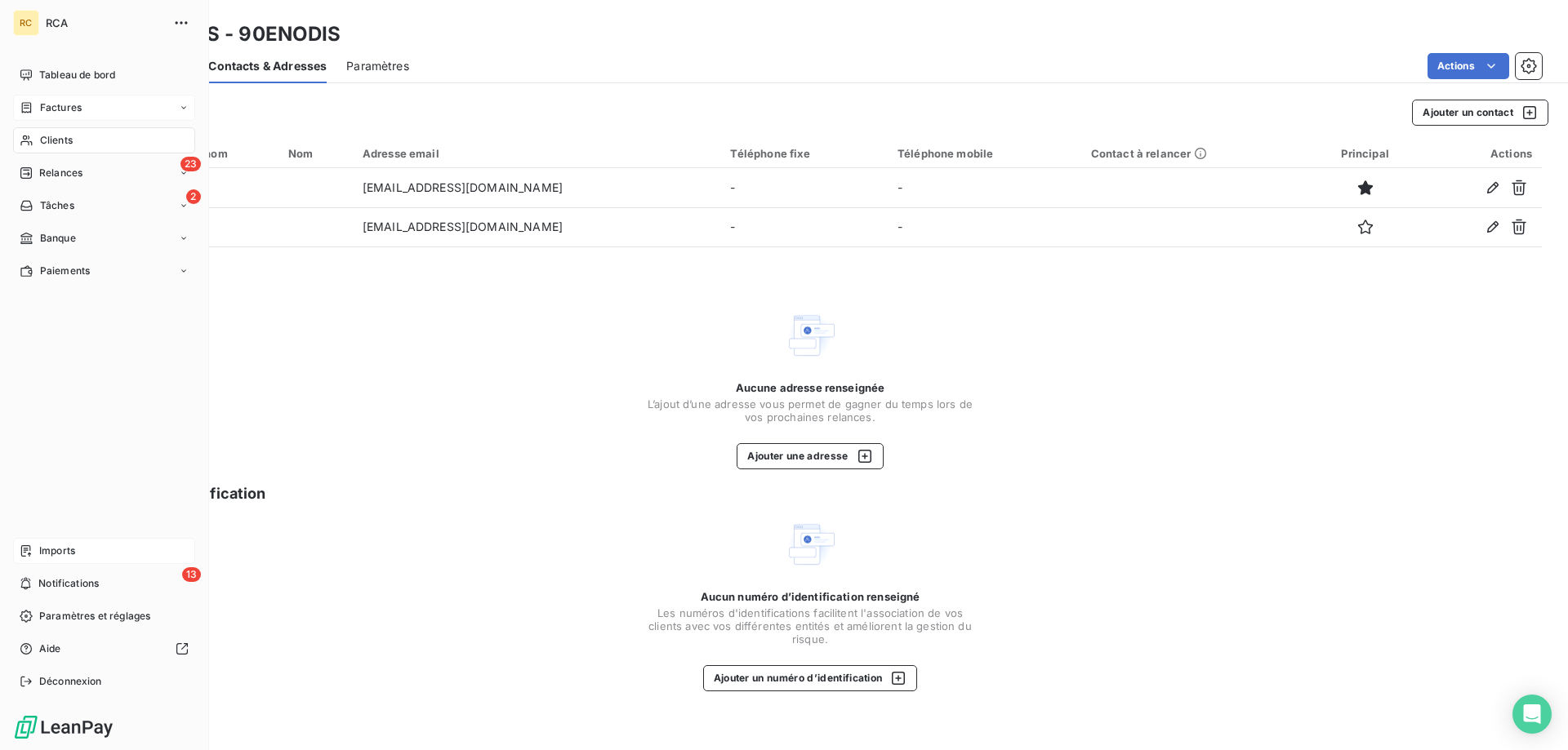
click at [53, 106] on span "Factures" at bounding box center [61, 107] width 42 height 15
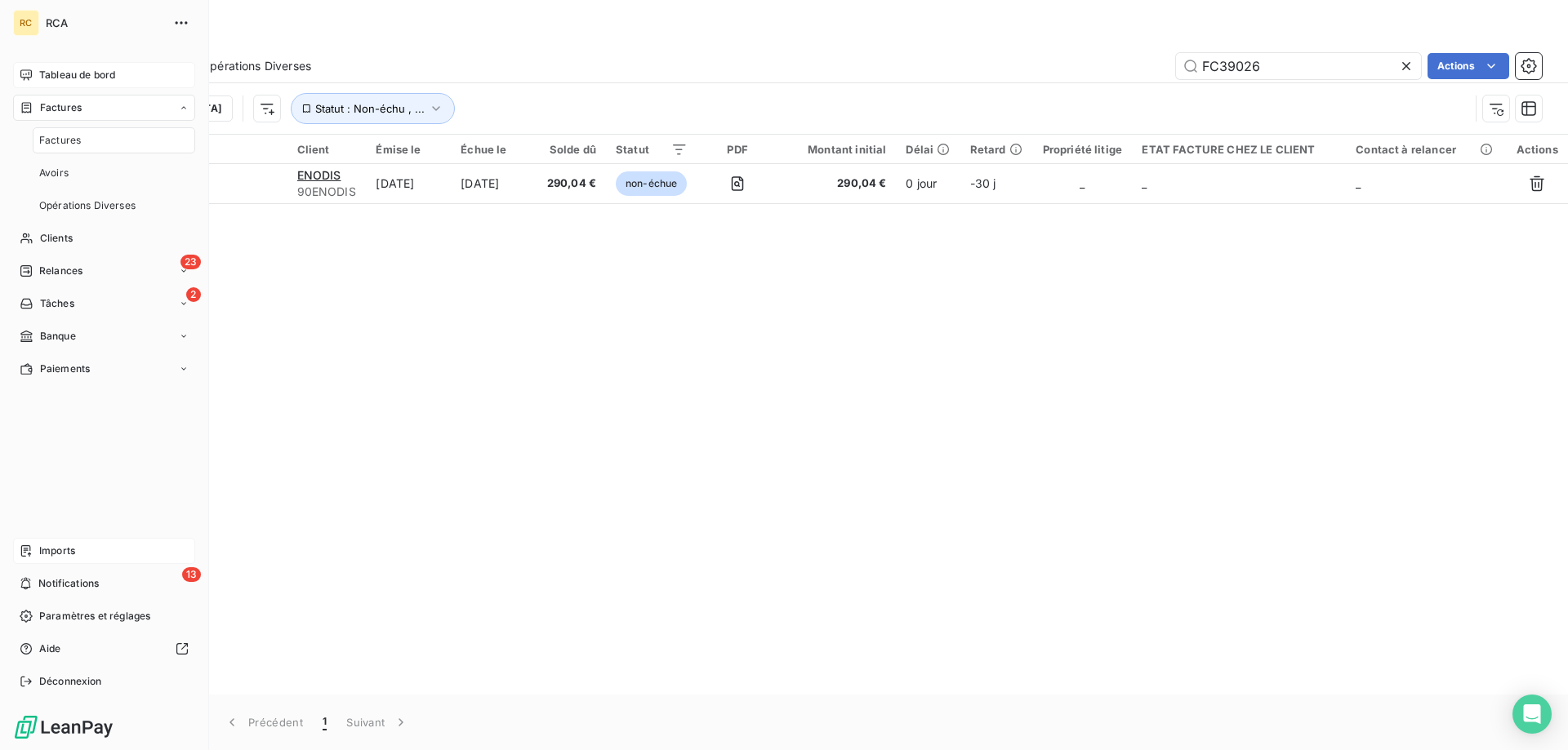
click at [63, 65] on div "Tableau de bord" at bounding box center [104, 75] width 182 height 26
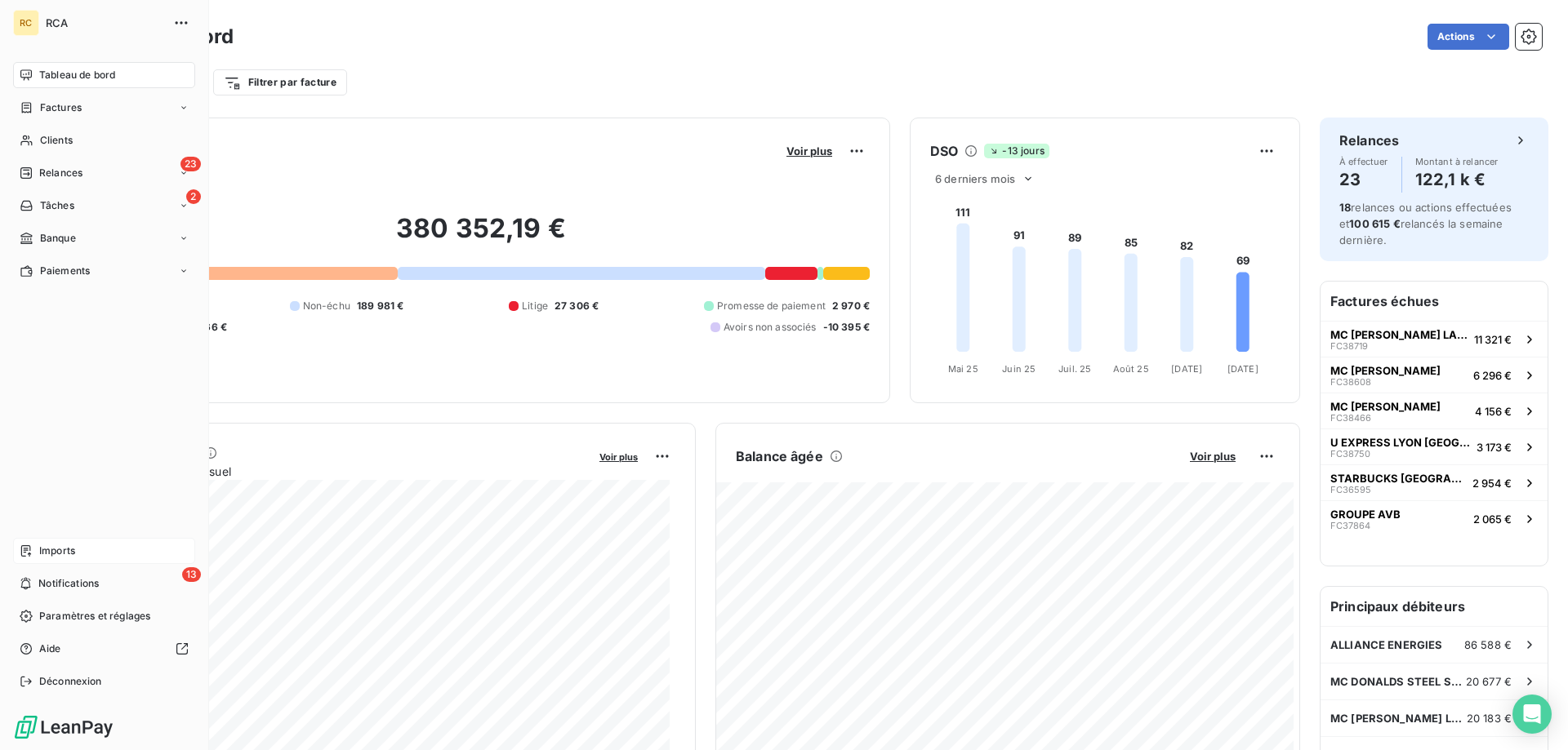
click at [47, 551] on span "Imports" at bounding box center [57, 551] width 36 height 15
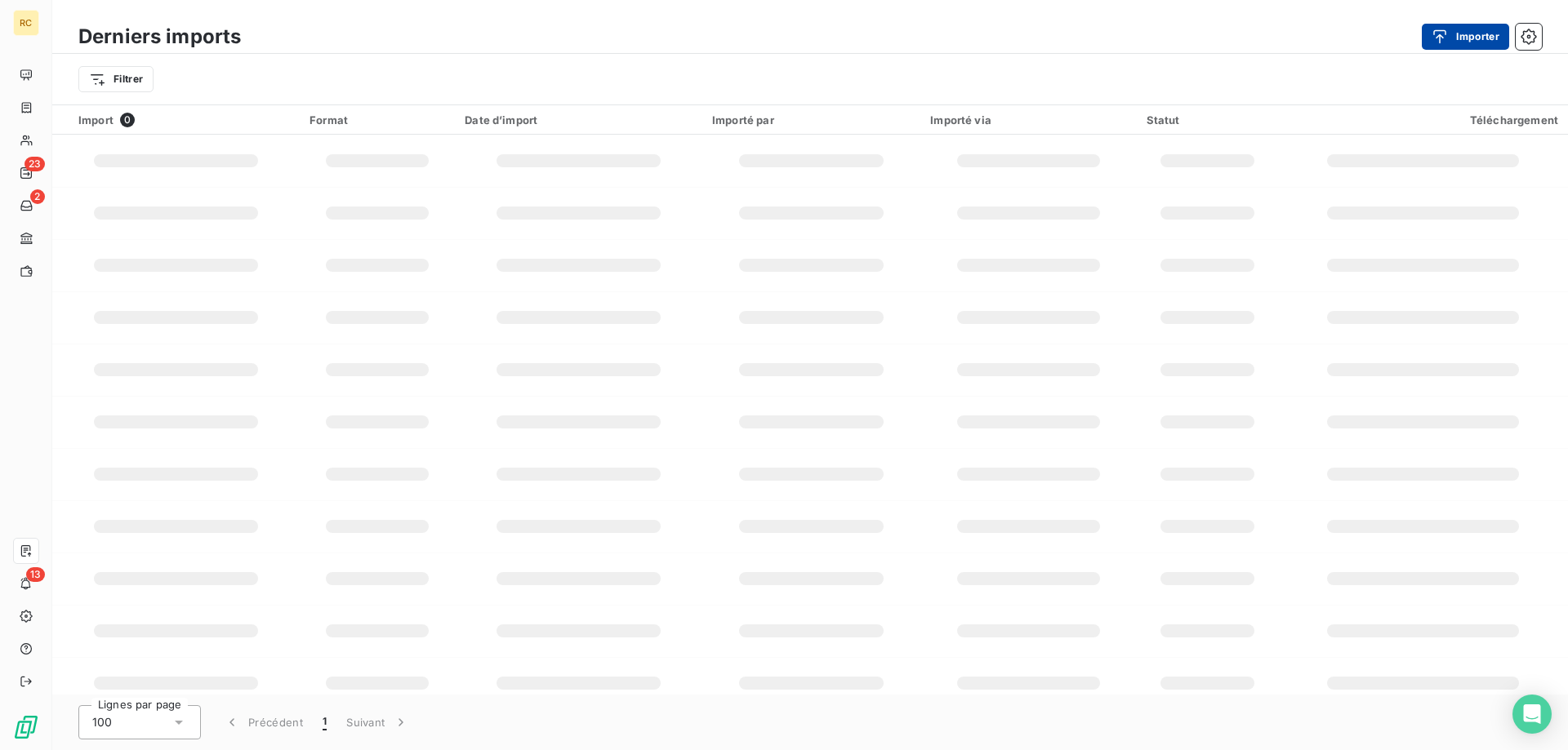
click at [1466, 32] on button "Importer" at bounding box center [1464, 36] width 87 height 26
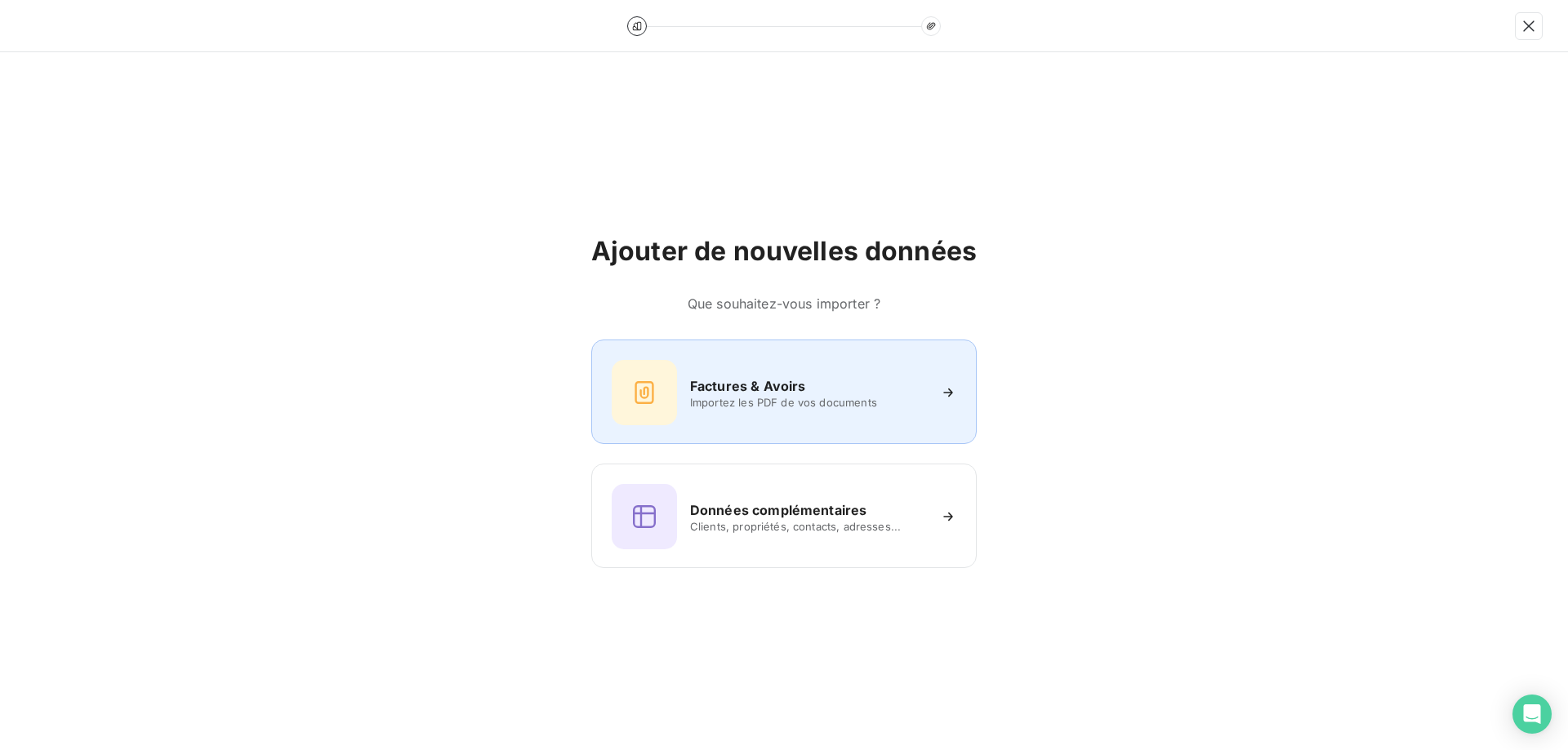
click at [739, 386] on h6 "Factures & Avoirs" at bounding box center [747, 386] width 116 height 20
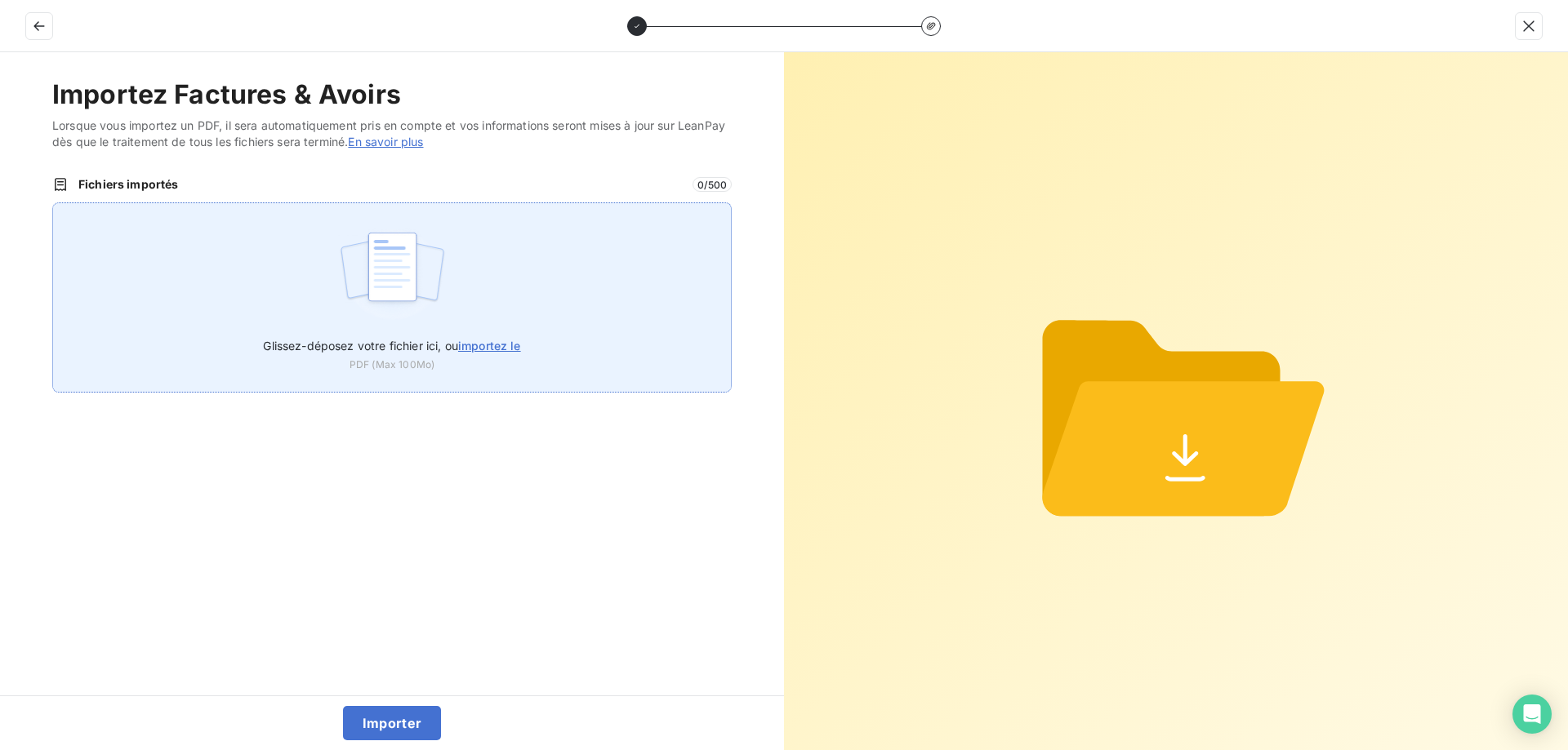
click at [394, 279] on img at bounding box center [392, 274] width 108 height 104
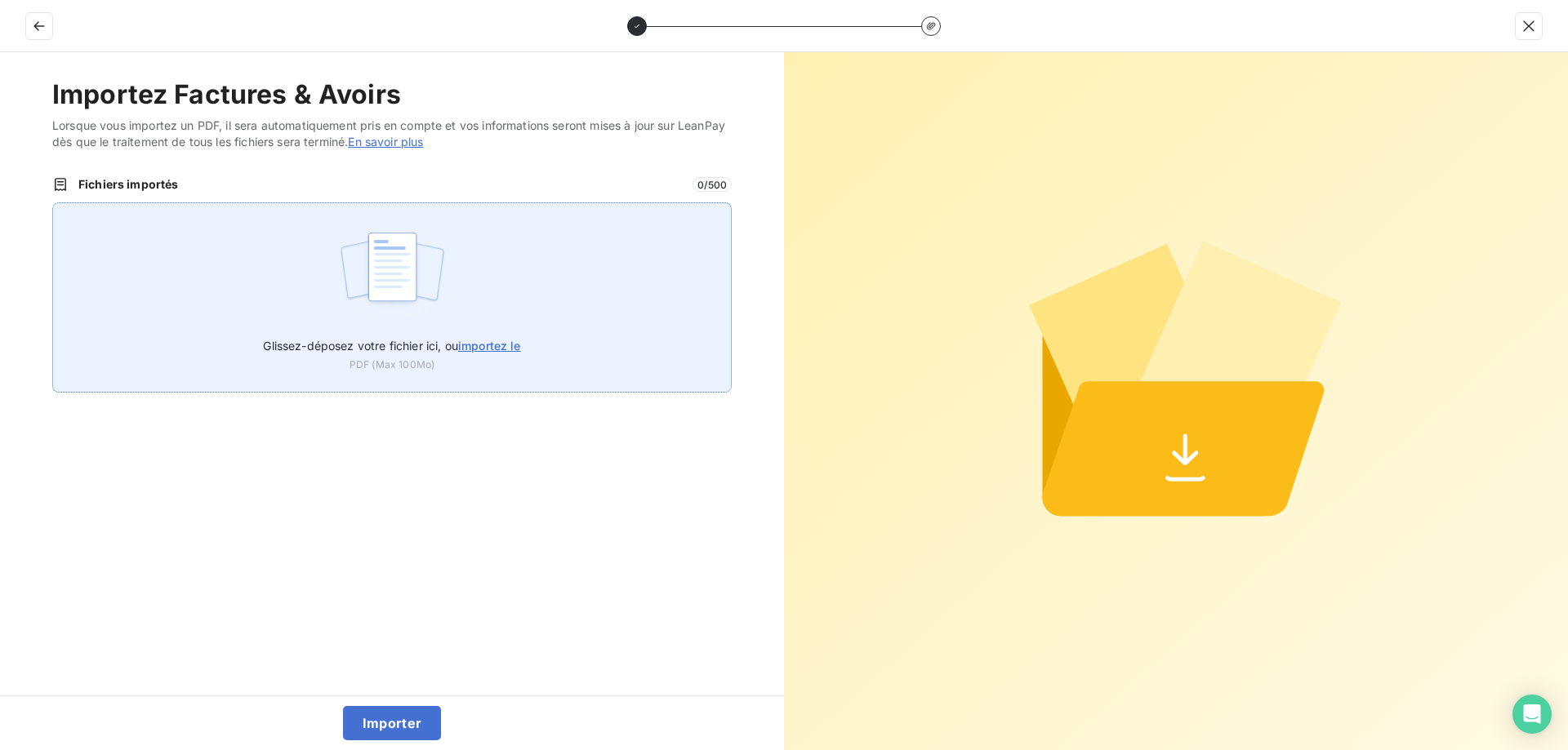
type input "C:\fakepath\FC39027.pdf"
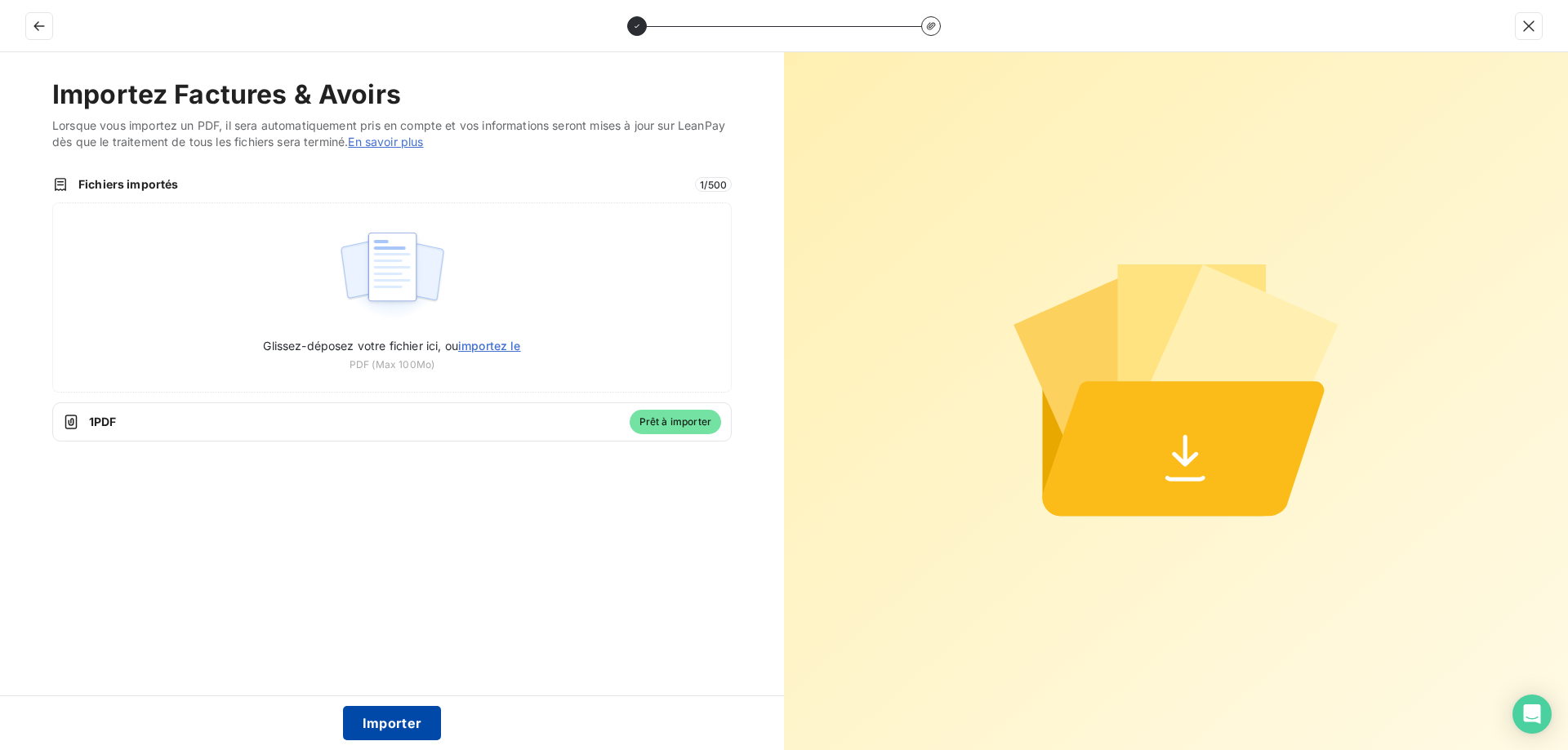
click at [391, 714] on button "Importer" at bounding box center [392, 723] width 99 height 34
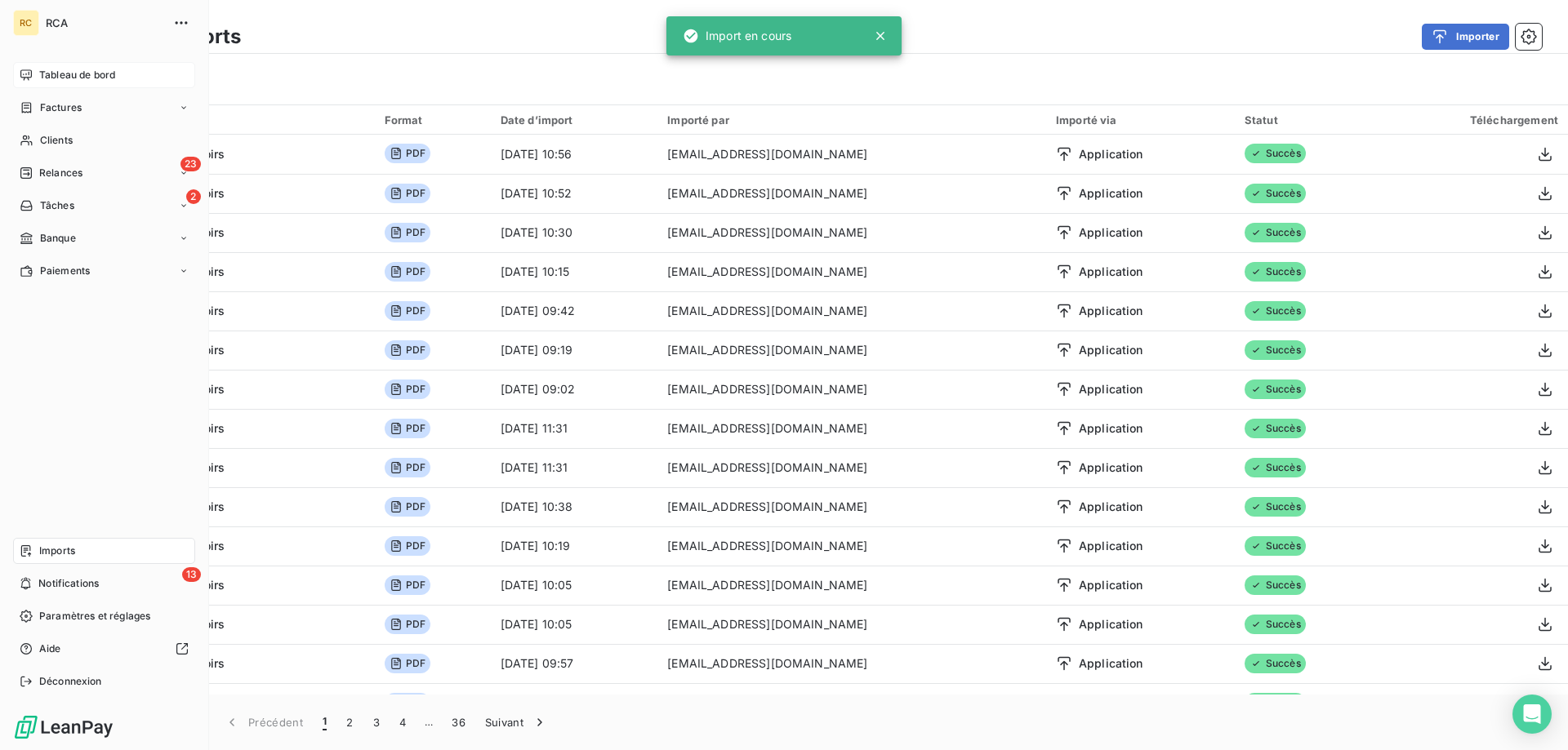
click at [48, 73] on span "Tableau de bord" at bounding box center [77, 74] width 76 height 15
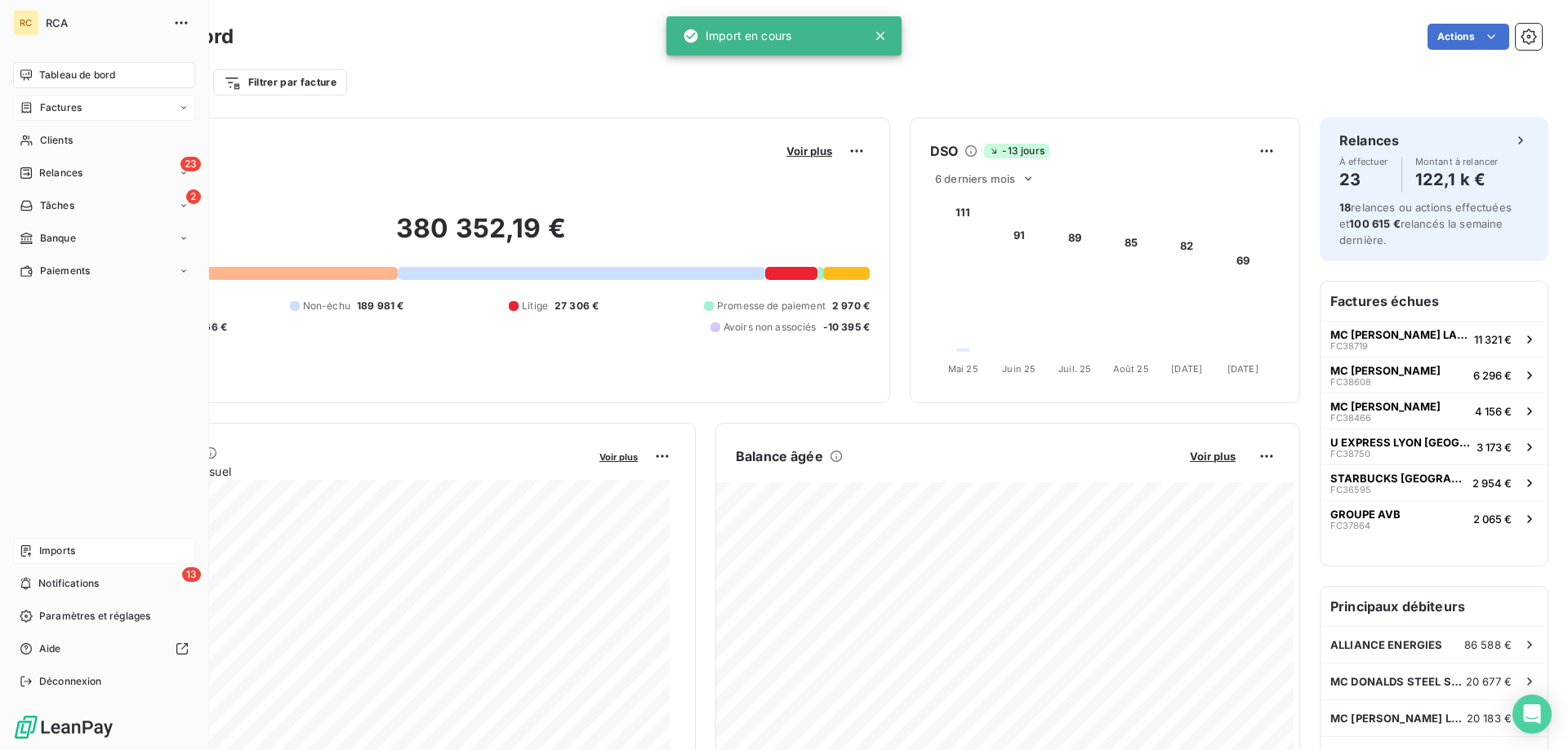
click at [43, 112] on span "Factures" at bounding box center [61, 107] width 42 height 15
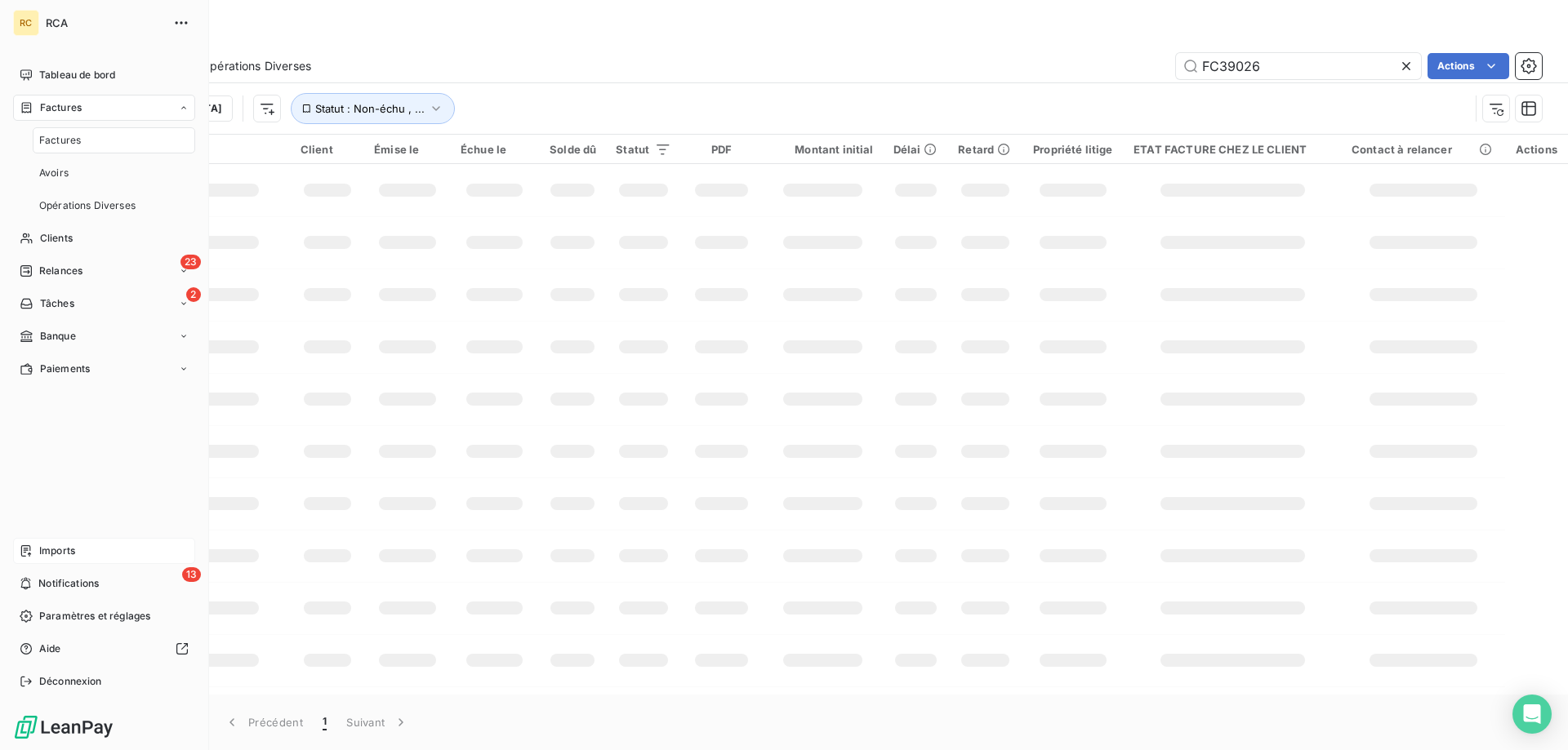
click at [48, 142] on span "Factures" at bounding box center [60, 140] width 42 height 15
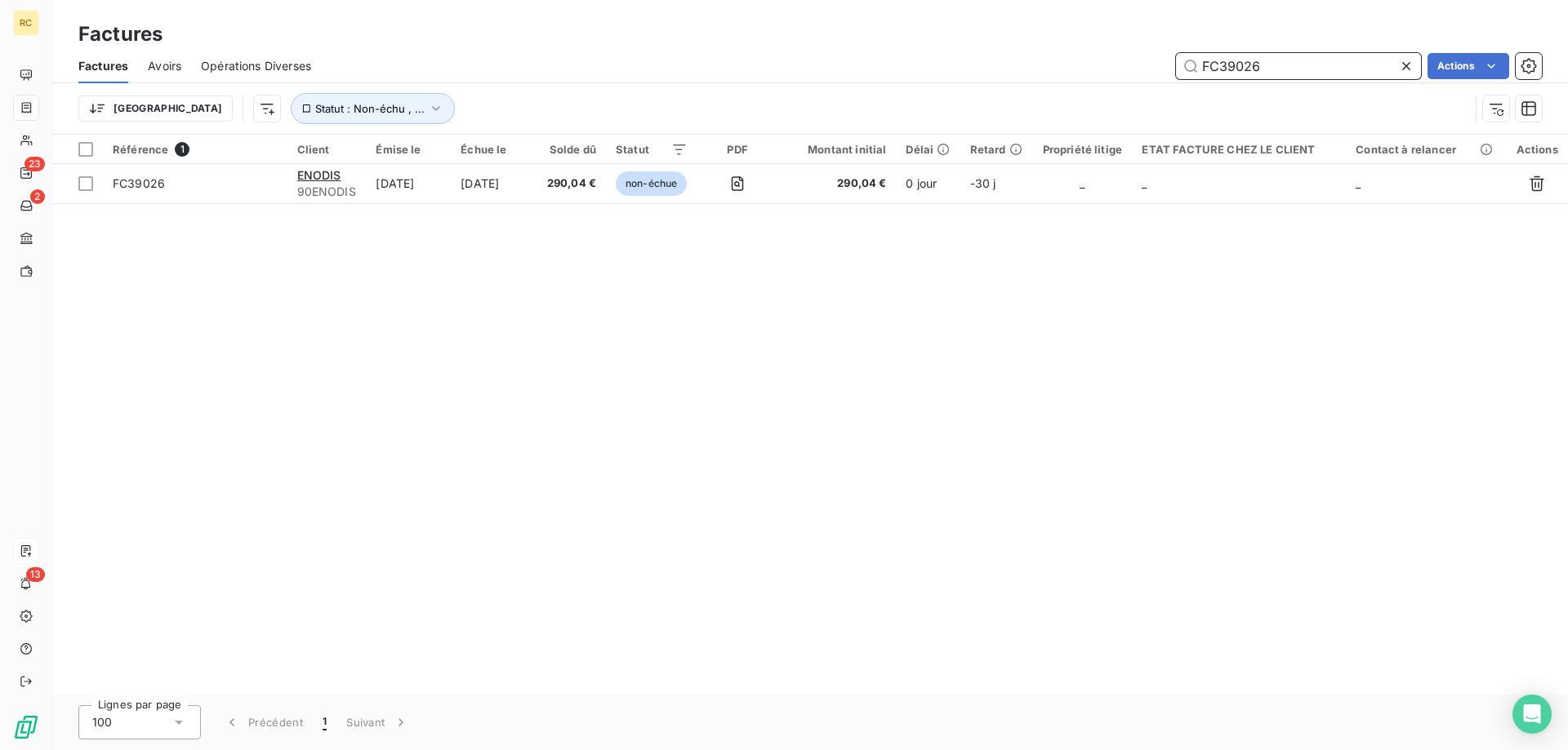
drag, startPoint x: 1263, startPoint y: 67, endPoint x: 1197, endPoint y: 62, distance: 66.2
click at [1192, 65] on input "FC39026" at bounding box center [1298, 65] width 245 height 26
paste input "7"
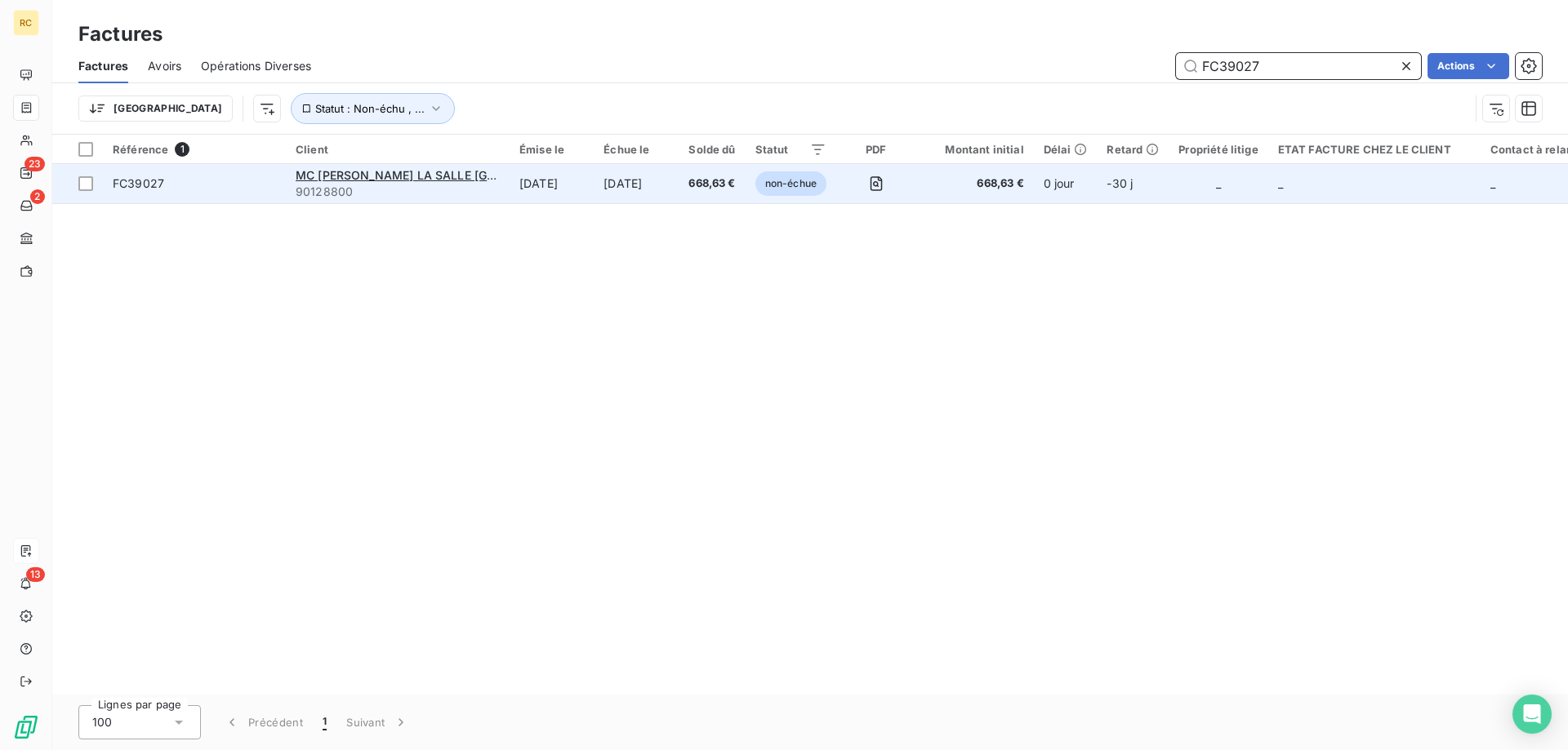
type input "FC39027"
click at [141, 183] on span "FC39027" at bounding box center [138, 184] width 52 height 14
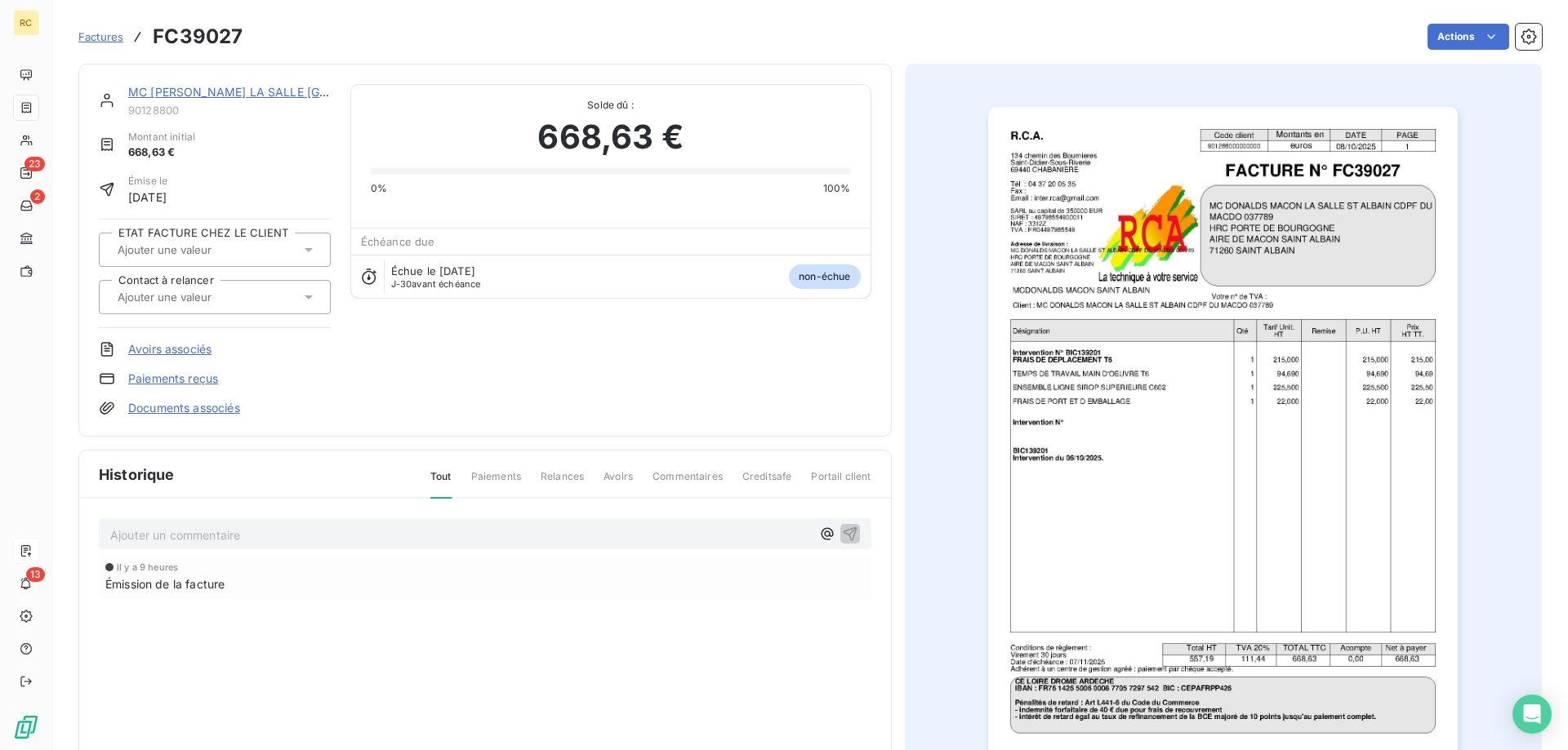
click at [218, 411] on link "Documents associés" at bounding box center [184, 408] width 112 height 17
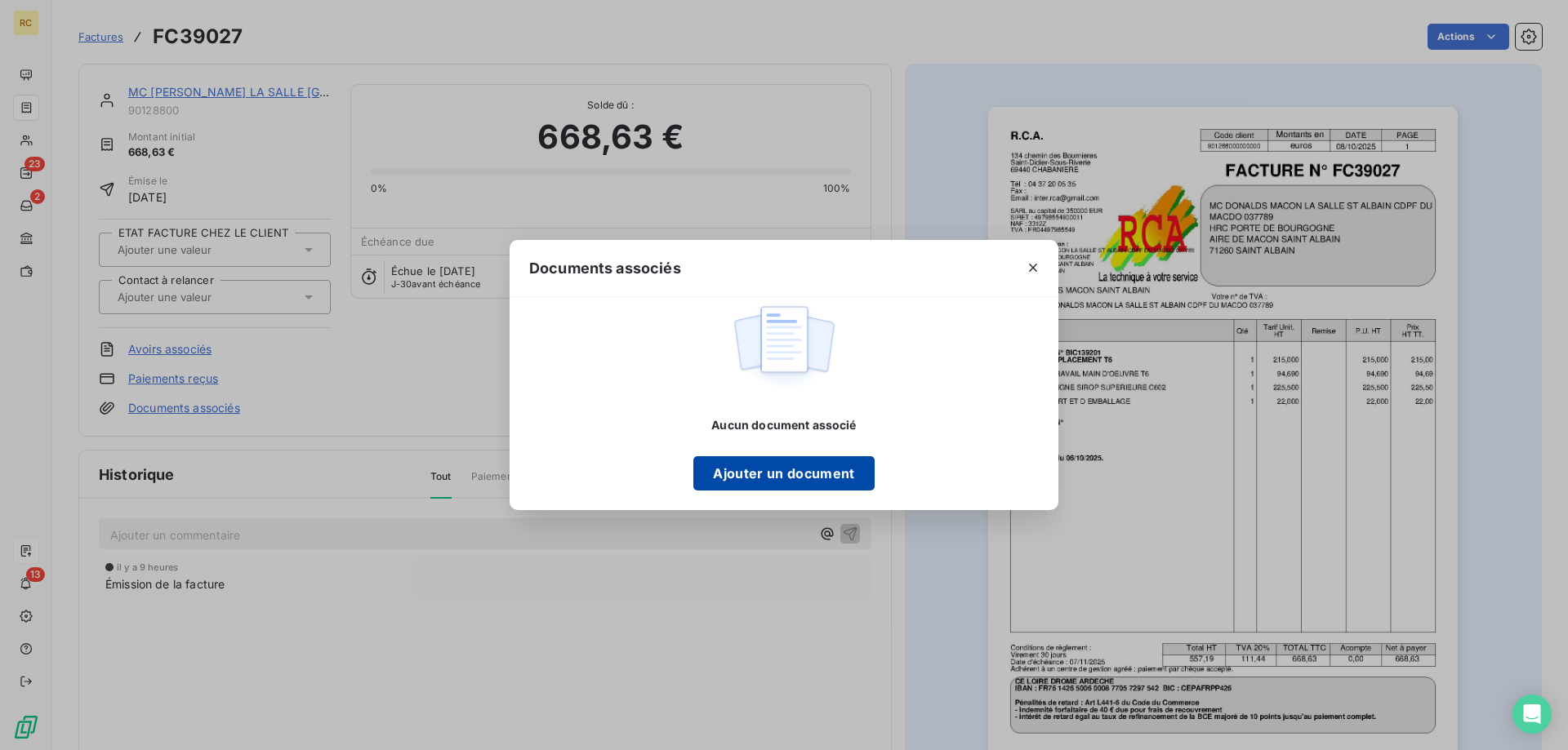
click at [721, 479] on button "Ajouter un document" at bounding box center [784, 473] width 181 height 34
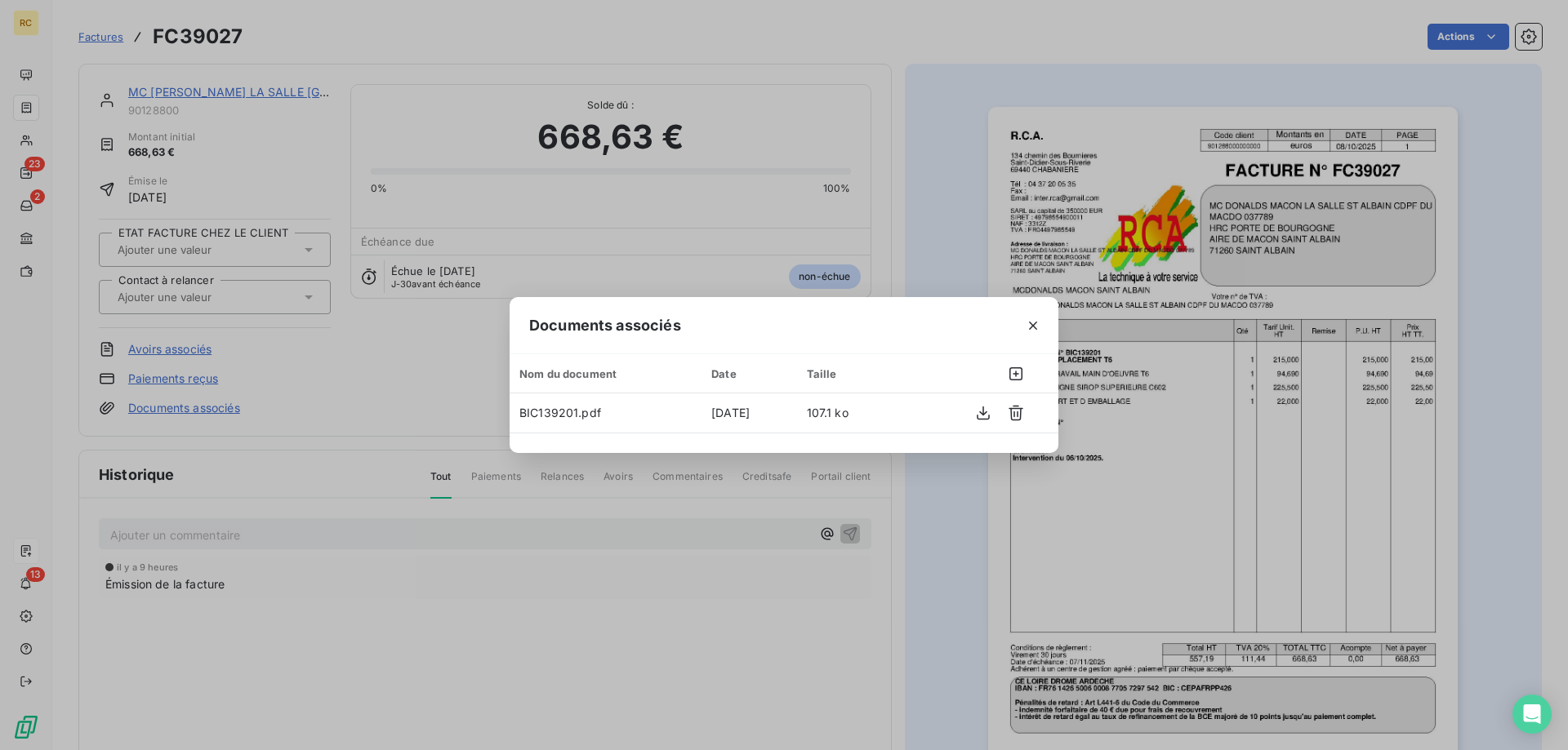
click at [430, 396] on div "Documents associés Nom du document Date Taille BIC139201.pdf [DATE] 107.1 ko" at bounding box center [784, 375] width 1568 height 750
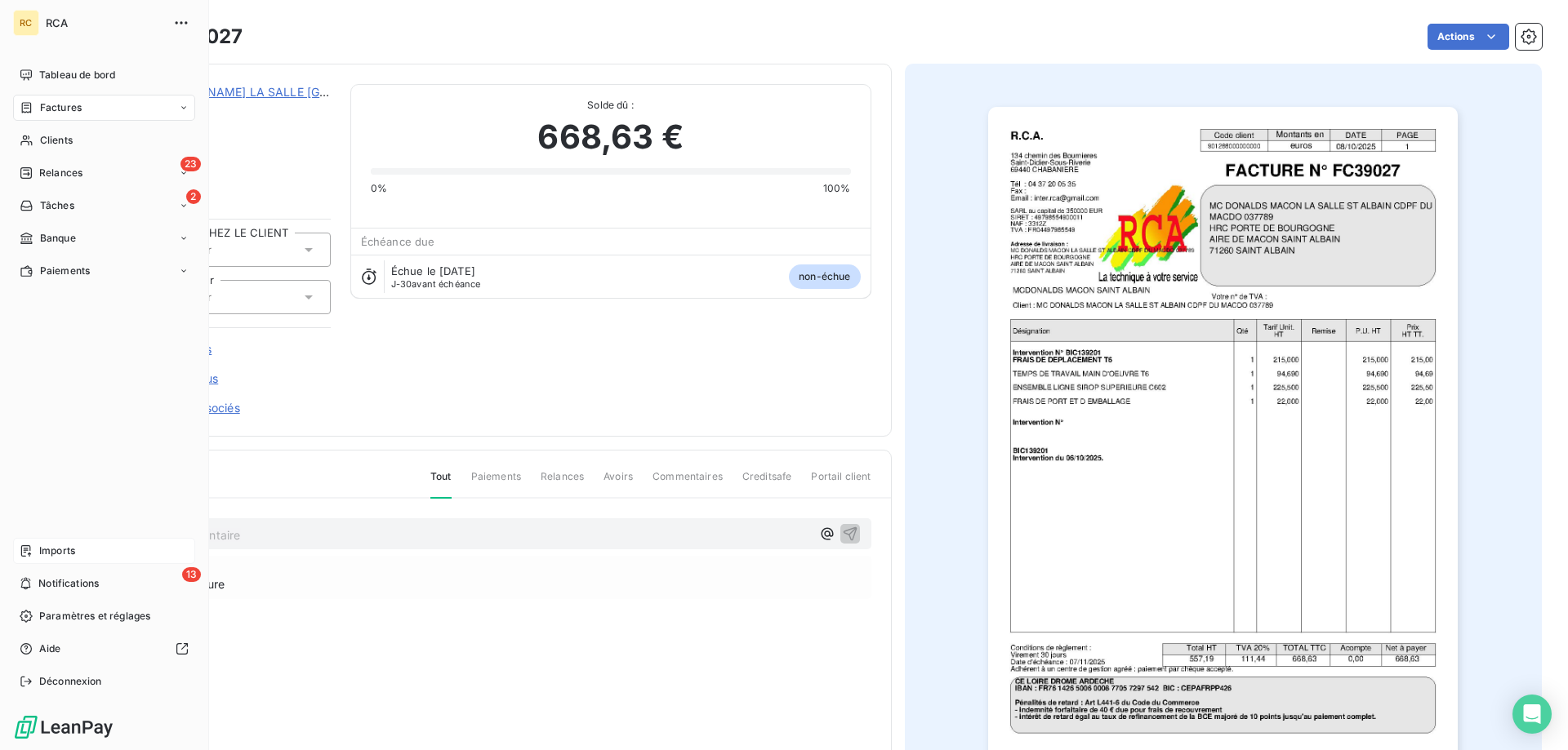
click at [55, 106] on span "Factures" at bounding box center [61, 107] width 42 height 15
click at [47, 104] on span "Factures" at bounding box center [61, 107] width 42 height 15
click at [58, 134] on span "Factures" at bounding box center [60, 140] width 42 height 15
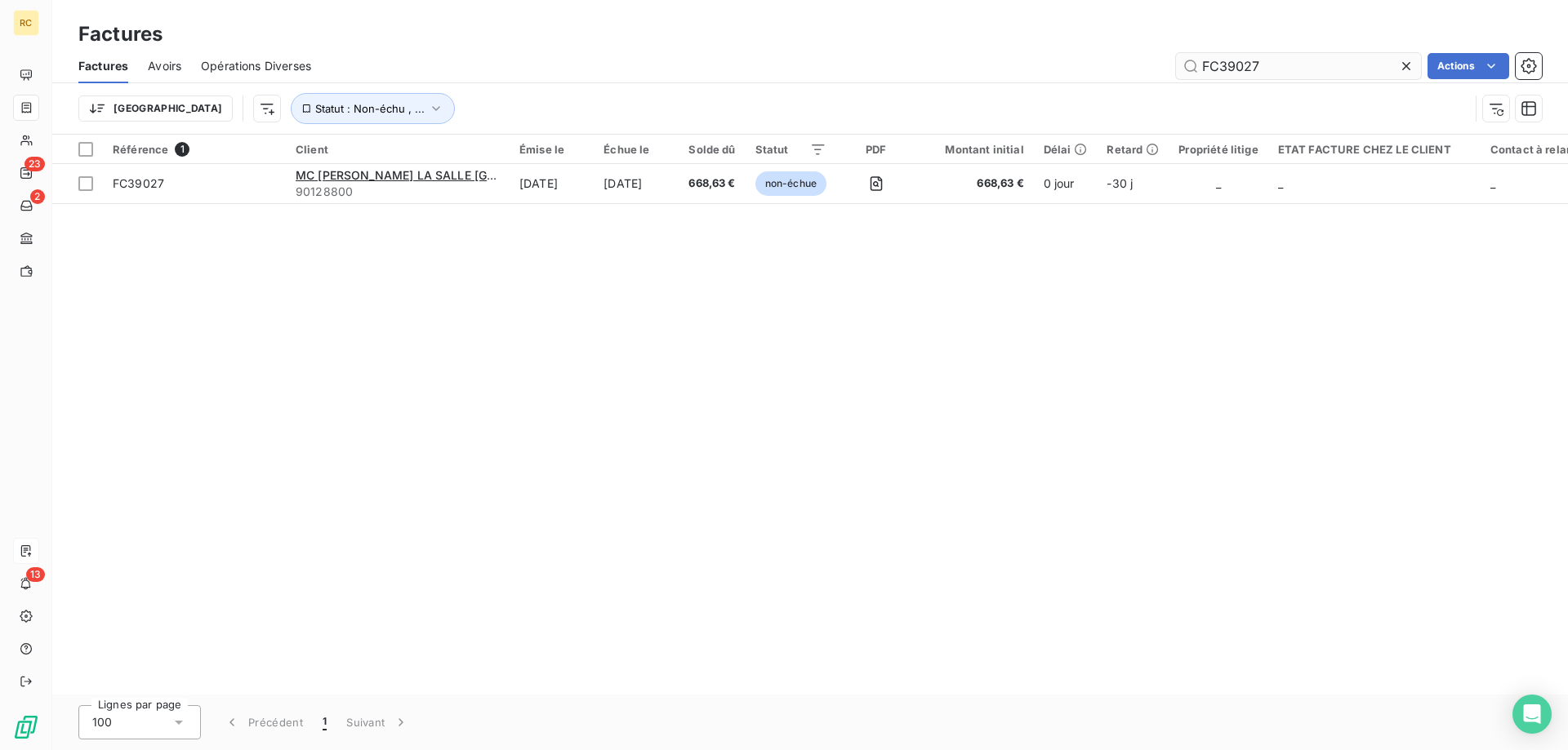
drag, startPoint x: 1271, startPoint y: 74, endPoint x: 1198, endPoint y: 63, distance: 73.8
click at [1198, 63] on input "FC39027" at bounding box center [1298, 65] width 245 height 26
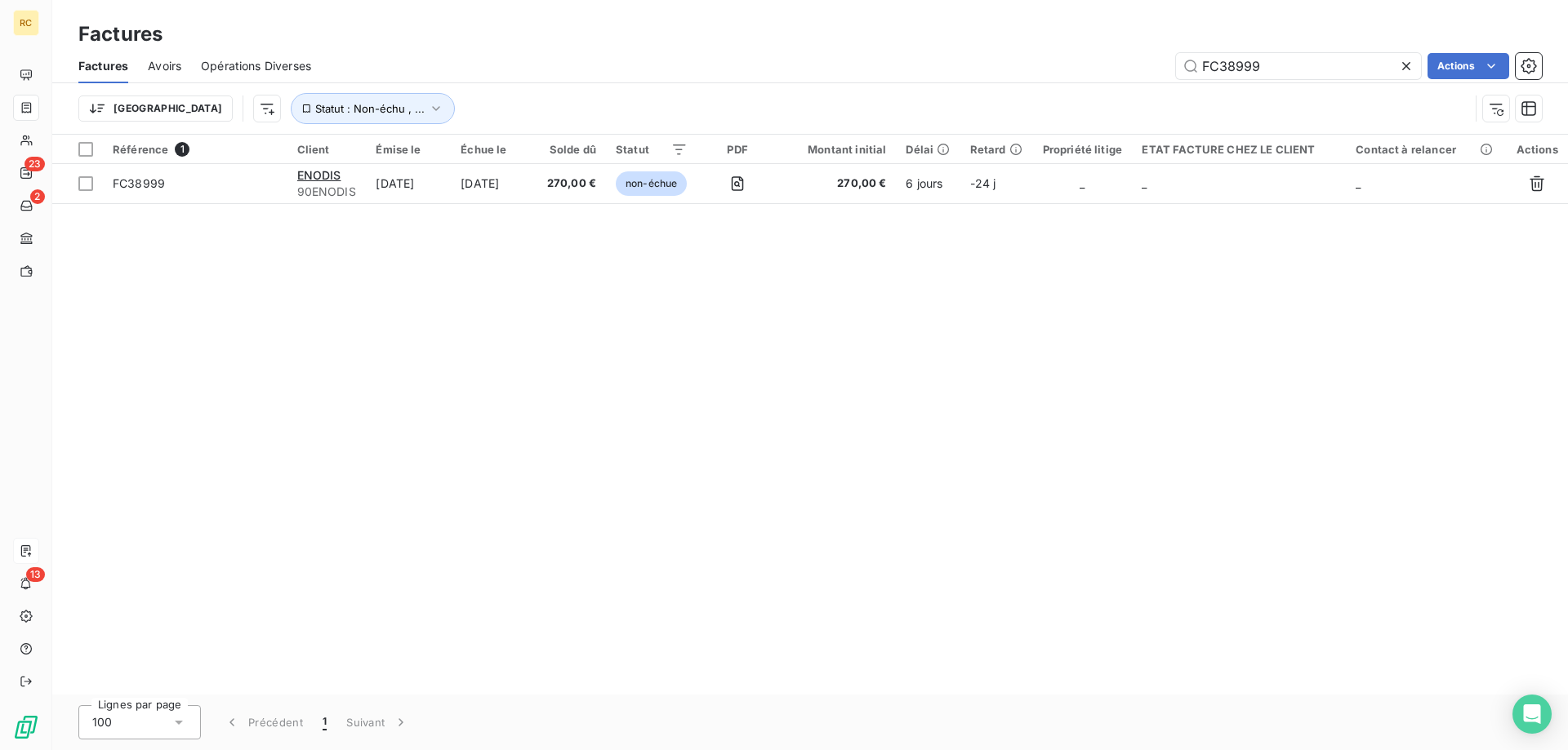
type input "FC38999"
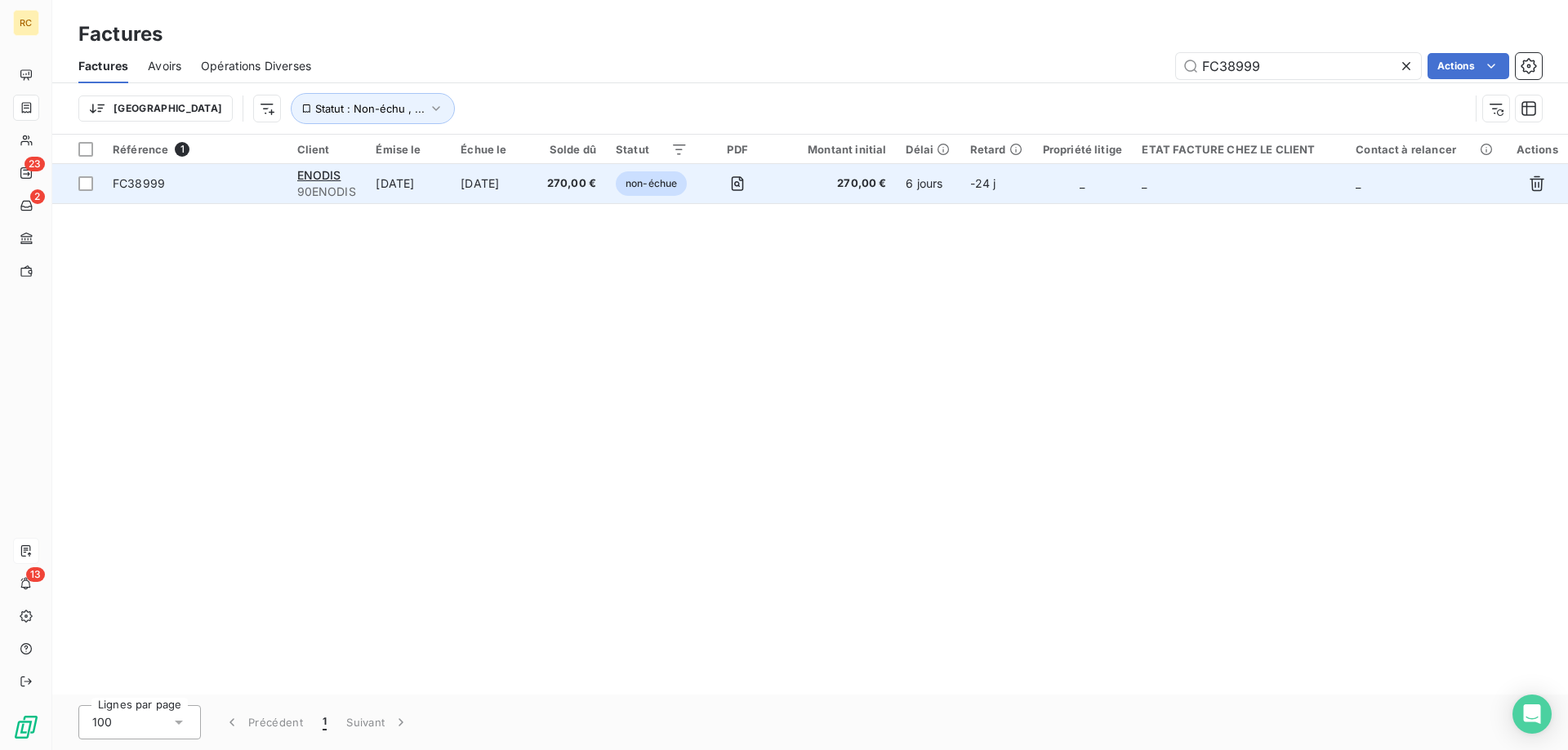
click at [150, 177] on span "FC38999" at bounding box center [139, 184] width 53 height 14
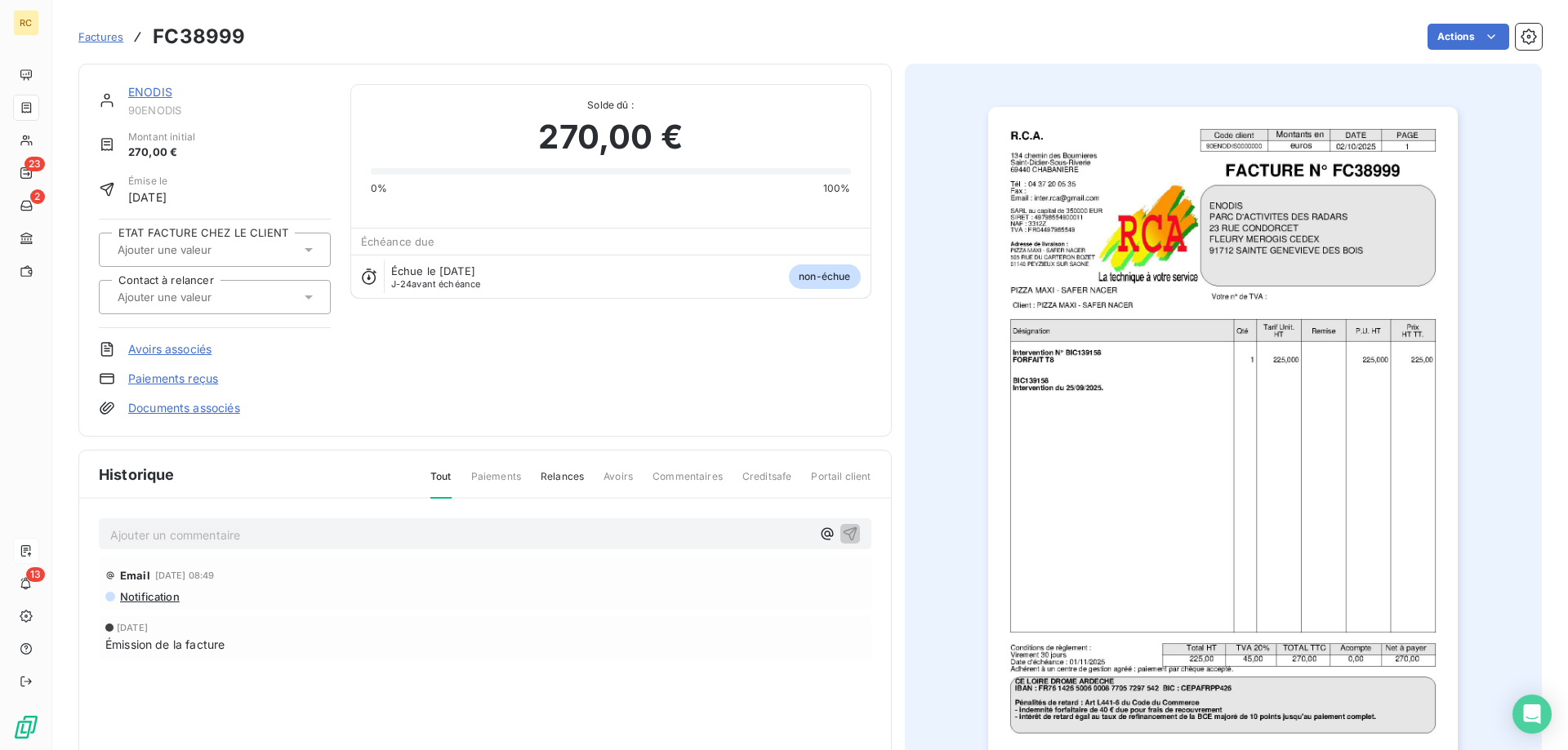
click at [232, 409] on link "Documents associés" at bounding box center [184, 408] width 112 height 17
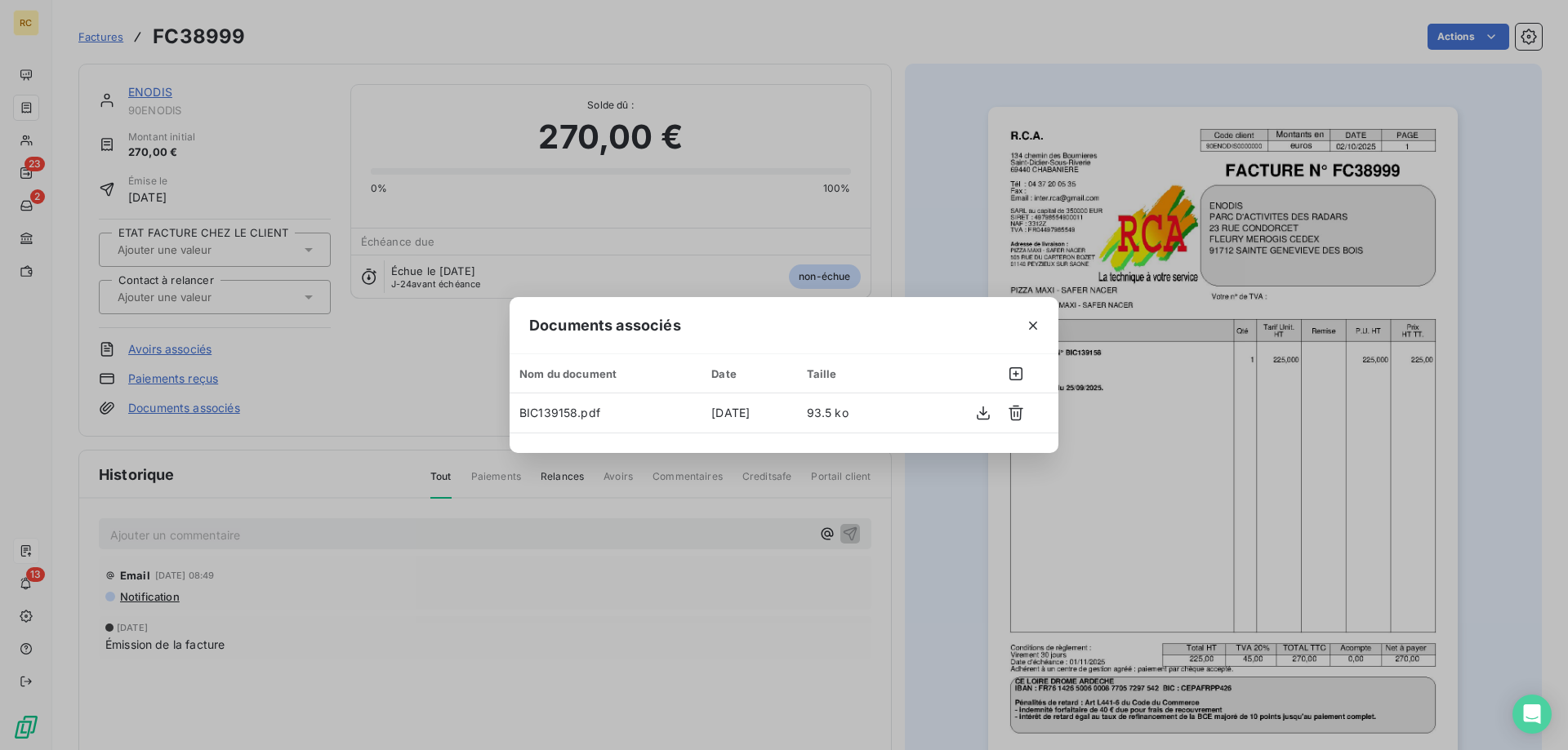
drag, startPoint x: 368, startPoint y: 386, endPoint x: 359, endPoint y: 384, distance: 9.2
click at [366, 386] on div "Documents associés Nom du document Date Taille BIC139158.pdf [DATE] 93.5 ko" at bounding box center [784, 375] width 1568 height 750
